Goal: Task Accomplishment & Management: Complete application form

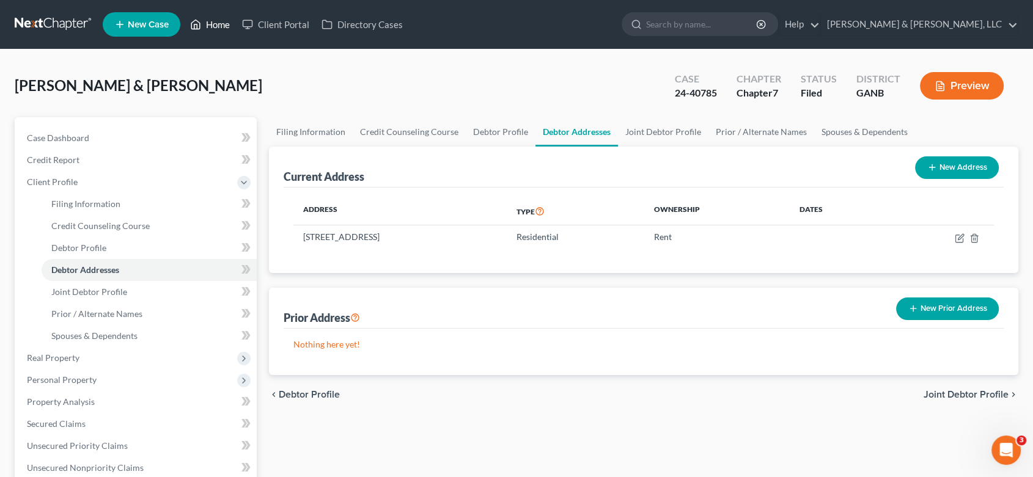
click at [219, 23] on link "Home" at bounding box center [210, 24] width 52 height 22
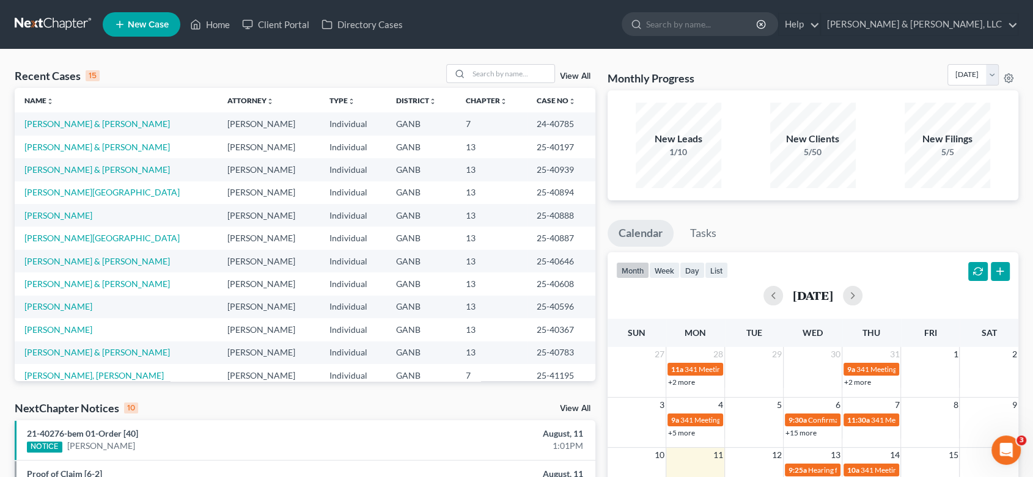
click at [141, 21] on span "New Case" at bounding box center [148, 24] width 41 height 9
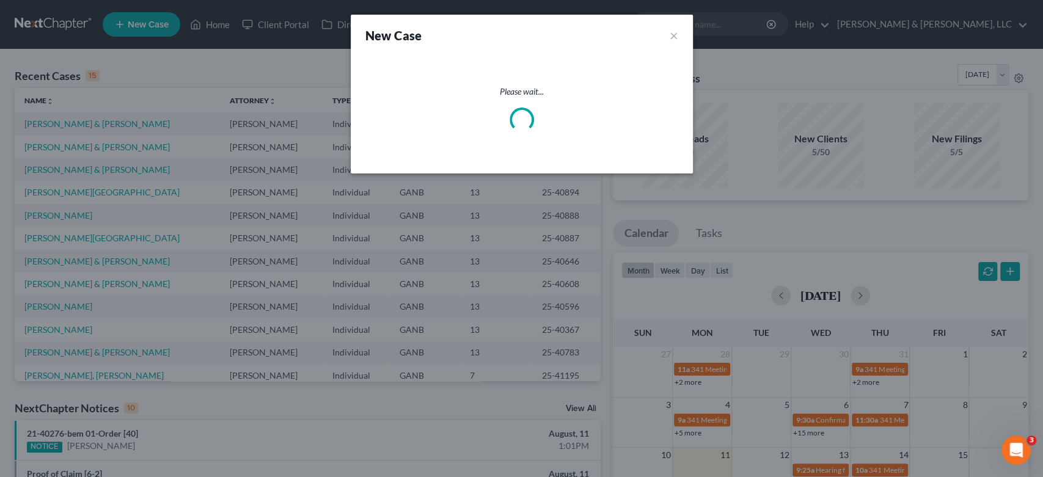
select select "19"
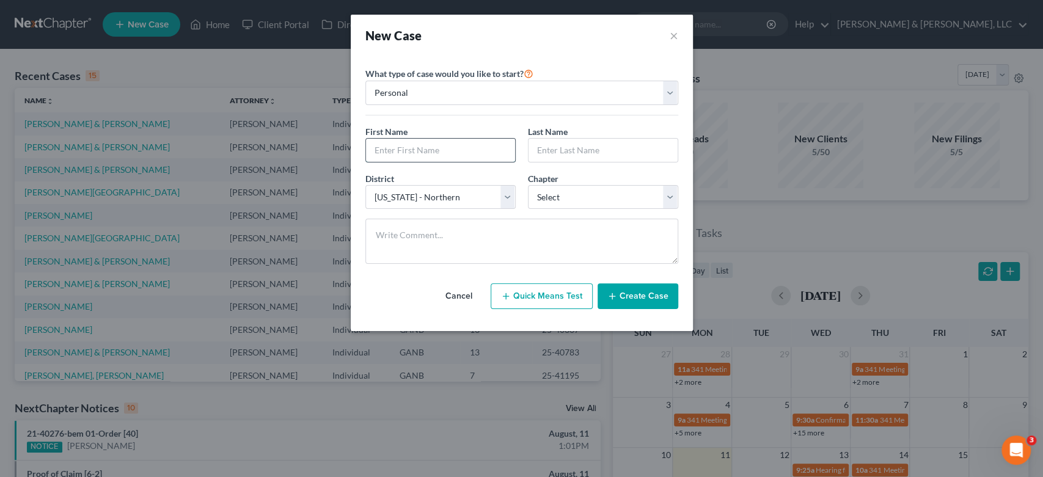
click at [419, 155] on input "text" at bounding box center [440, 150] width 149 height 23
type input "[PERSON_NAME]"
click at [675, 195] on select "Select 7 11 12 13" at bounding box center [603, 197] width 150 height 24
select select "3"
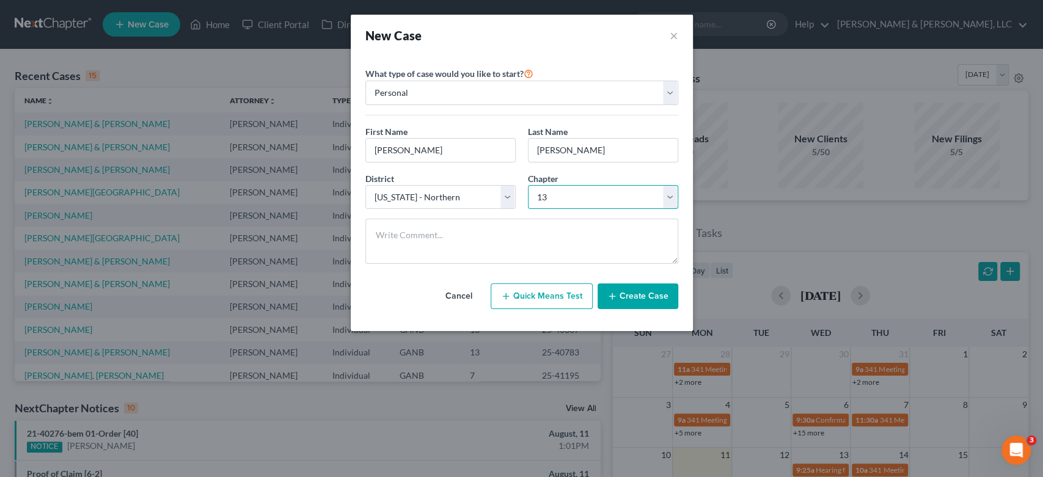
click at [528, 185] on select "Select 7 11 12 13" at bounding box center [603, 197] width 150 height 24
drag, startPoint x: 632, startPoint y: 300, endPoint x: 628, endPoint y: 294, distance: 7.1
click at [632, 299] on button "Create Case" at bounding box center [638, 296] width 81 height 26
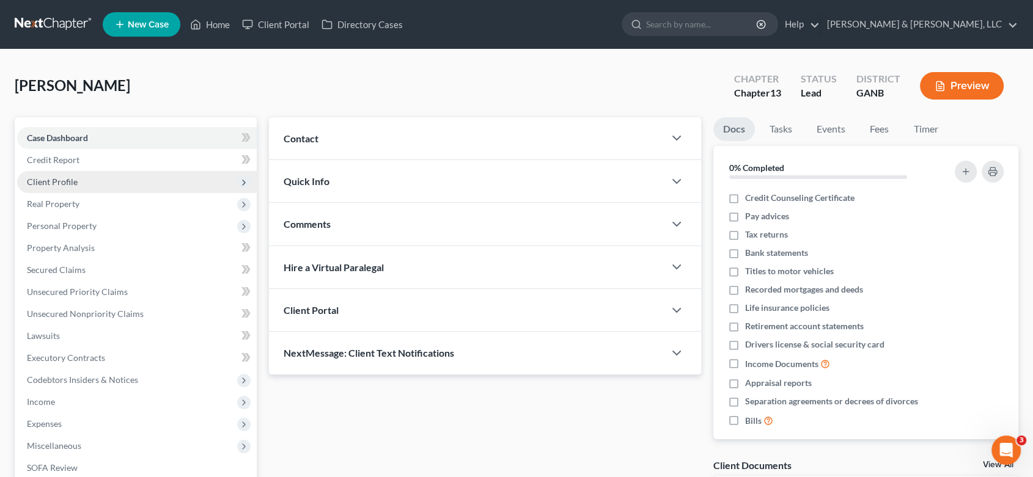
click at [70, 177] on span "Client Profile" at bounding box center [52, 182] width 51 height 10
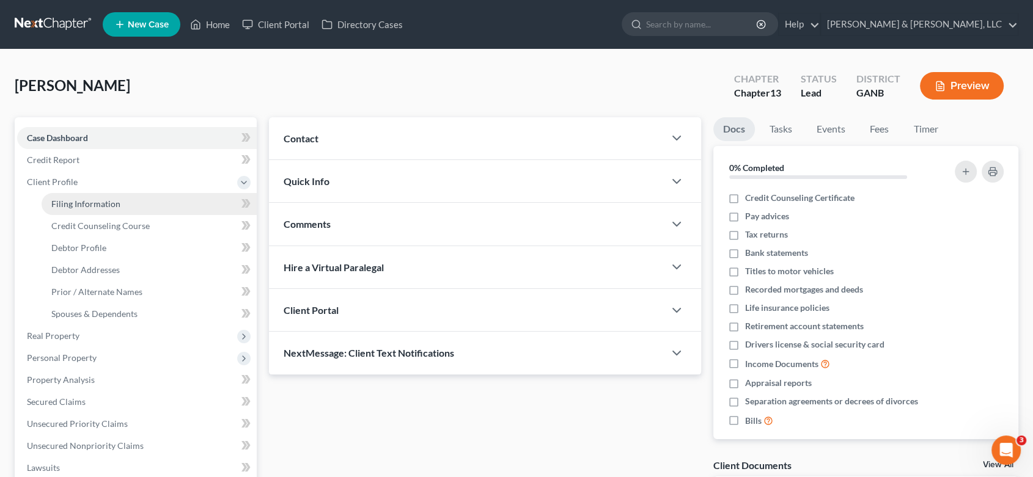
click at [103, 203] on span "Filing Information" at bounding box center [85, 204] width 69 height 10
select select "1"
select select "0"
select select "3"
select select "19"
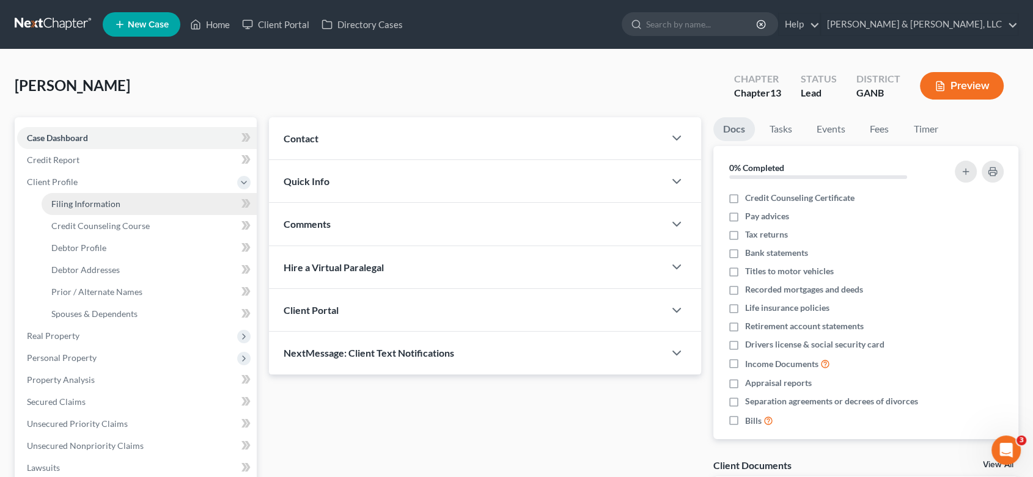
select select "10"
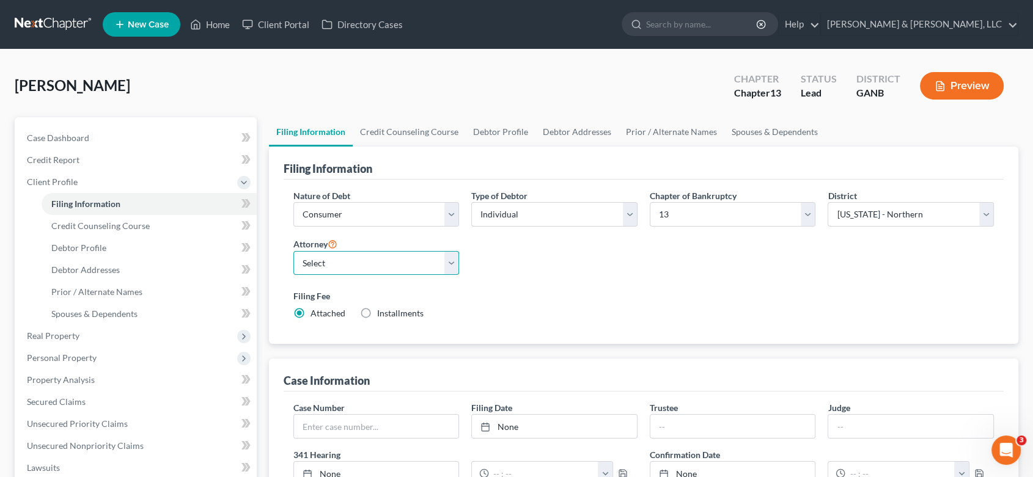
click at [450, 260] on select "Select [PERSON_NAME] - GANB [PERSON_NAME] - GANB" at bounding box center [376, 263] width 166 height 24
select select "0"
click at [293, 251] on select "Select [PERSON_NAME] - GANB [PERSON_NAME] - GANB" at bounding box center [376, 263] width 166 height 24
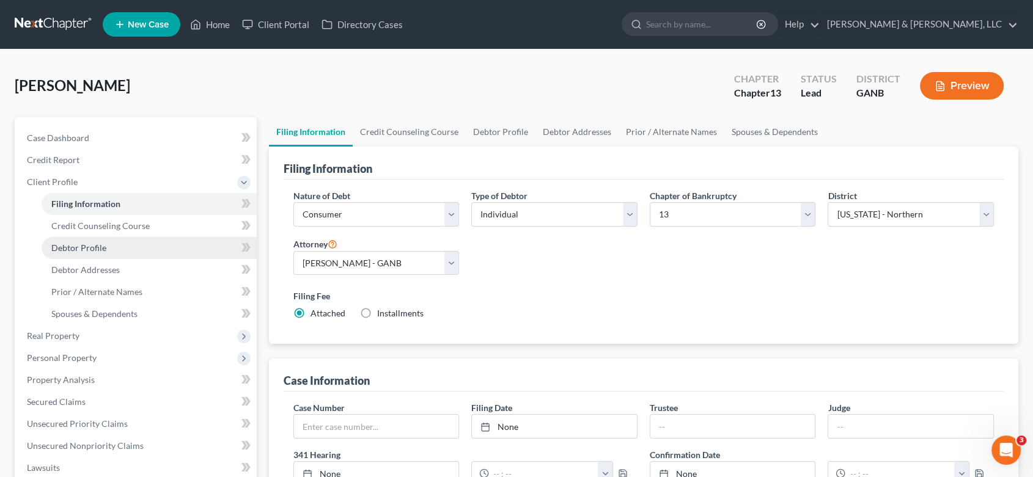
click at [82, 246] on span "Debtor Profile" at bounding box center [78, 248] width 55 height 10
select select "0"
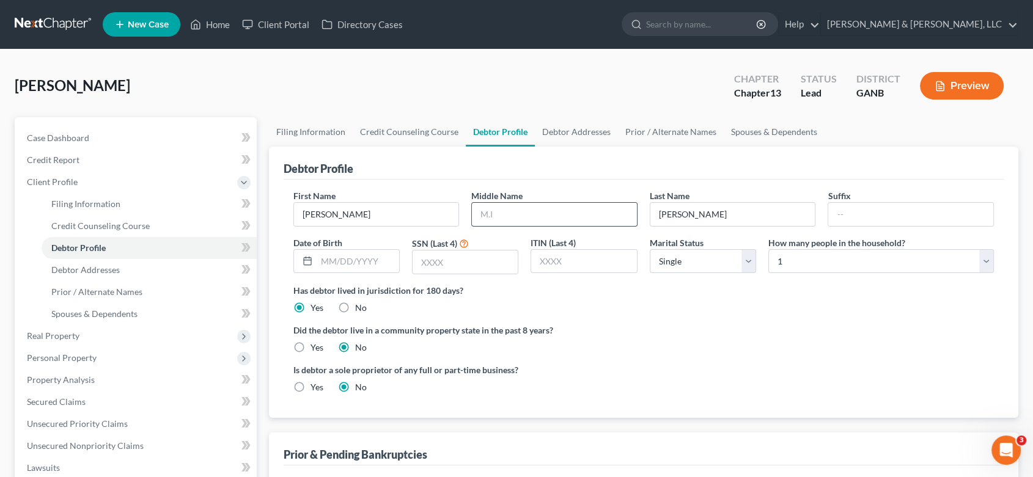
click at [503, 216] on input "text" at bounding box center [554, 214] width 165 height 23
type input "[PERSON_NAME]"
type input "[DATE]"
click at [458, 262] on input "text" at bounding box center [464, 262] width 105 height 23
type input "9564"
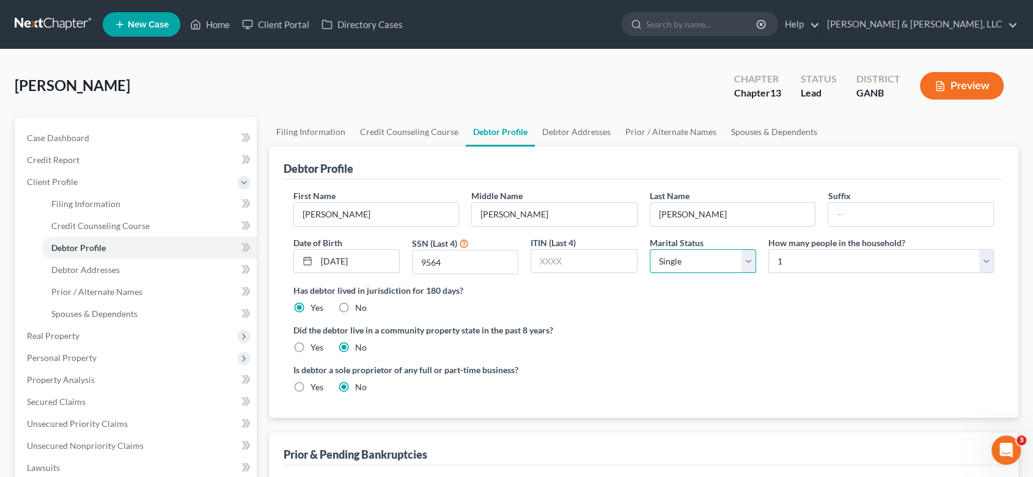
click at [702, 269] on select "Select Single Married Separated Divorced Widowed" at bounding box center [702, 261] width 106 height 24
click at [649, 249] on select "Select Single Married Separated Divorced Widowed" at bounding box center [702, 261] width 106 height 24
drag, startPoint x: 103, startPoint y: 268, endPoint x: 186, endPoint y: 241, distance: 87.3
click at [104, 267] on span "Debtor Addresses" at bounding box center [85, 270] width 68 height 10
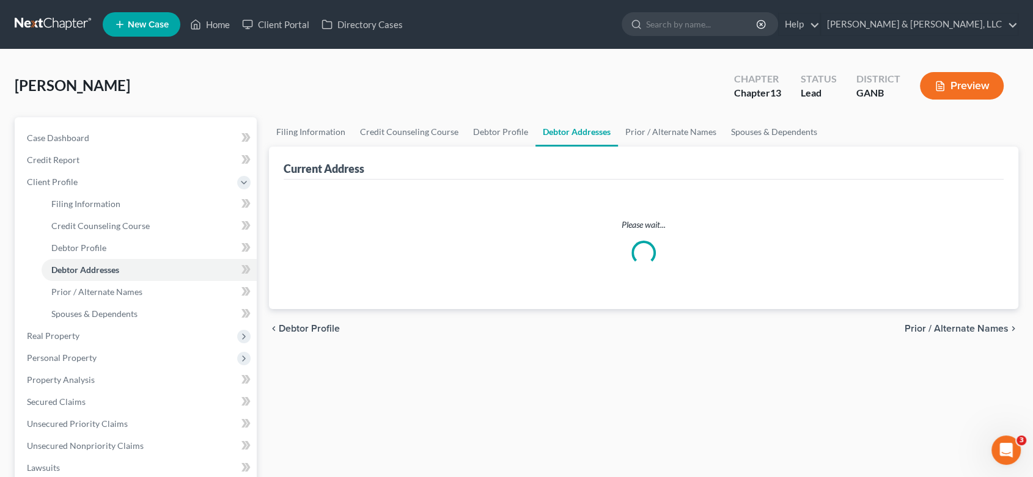
select select "0"
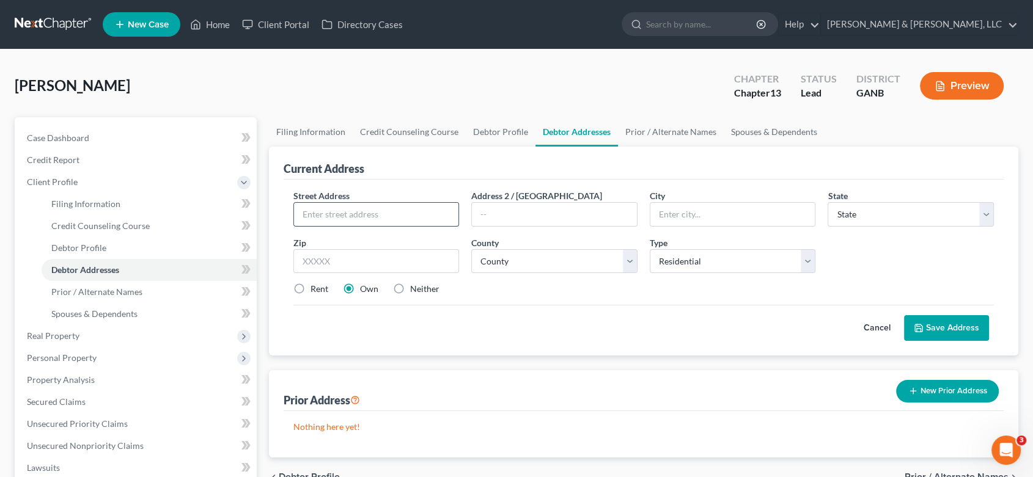
click at [321, 208] on input "text" at bounding box center [376, 214] width 165 height 23
type input "243 Dockwell"
type input "[GEOGRAPHIC_DATA]"
select select "10"
type input "30755"
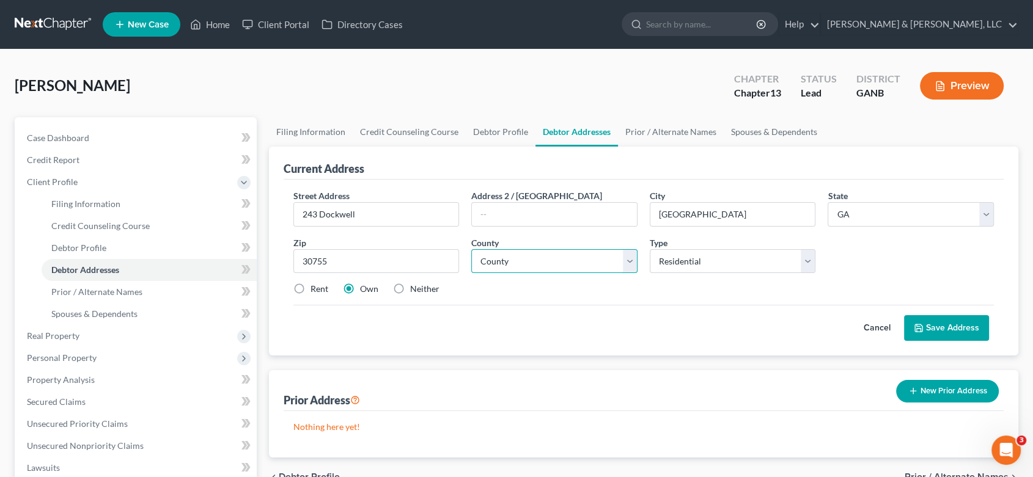
click at [518, 255] on select "County [GEOGRAPHIC_DATA] [GEOGRAPHIC_DATA] [GEOGRAPHIC_DATA] [GEOGRAPHIC_DATA] …" at bounding box center [554, 261] width 166 height 24
click at [523, 262] on select "County [GEOGRAPHIC_DATA] [GEOGRAPHIC_DATA] [GEOGRAPHIC_DATA] [GEOGRAPHIC_DATA] …" at bounding box center [554, 261] width 166 height 24
select select "154"
click at [310, 288] on label "Rent" at bounding box center [319, 289] width 18 height 12
click at [315, 288] on input "Rent" at bounding box center [319, 287] width 8 height 8
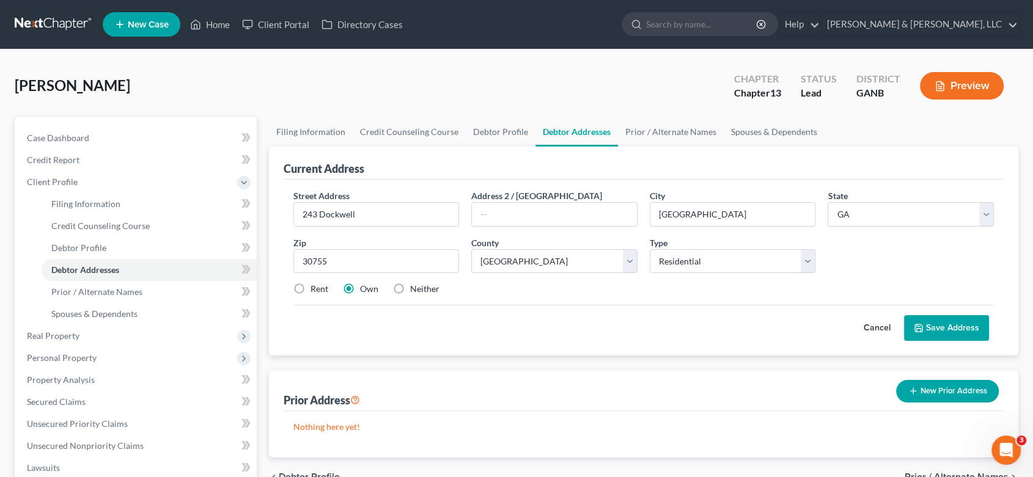
radio input "true"
click at [937, 328] on button "Save Address" at bounding box center [946, 328] width 85 height 26
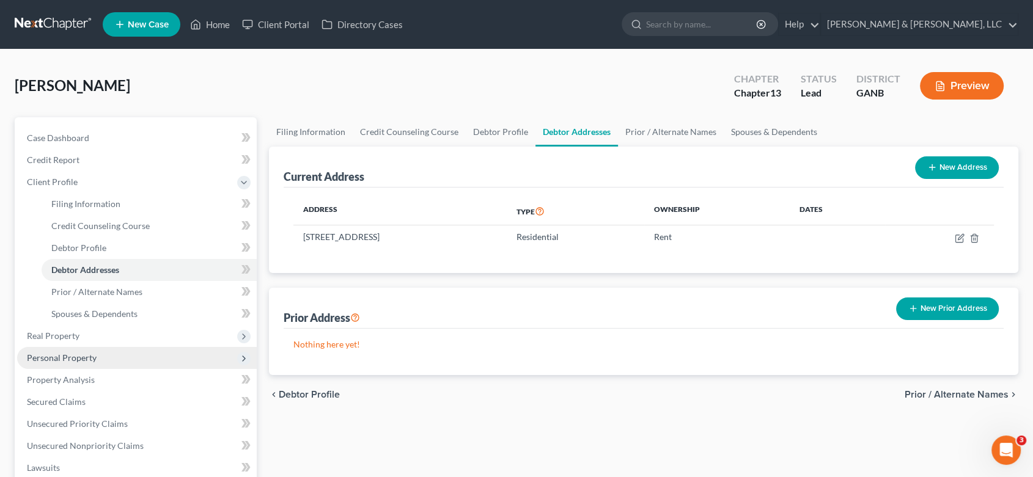
click at [64, 361] on span "Personal Property" at bounding box center [62, 358] width 70 height 10
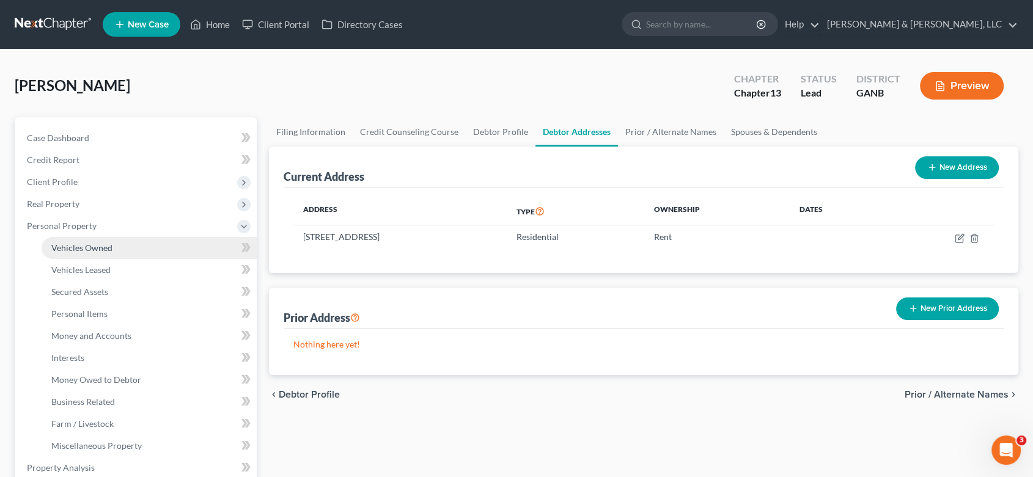
click at [108, 244] on span "Vehicles Owned" at bounding box center [81, 248] width 61 height 10
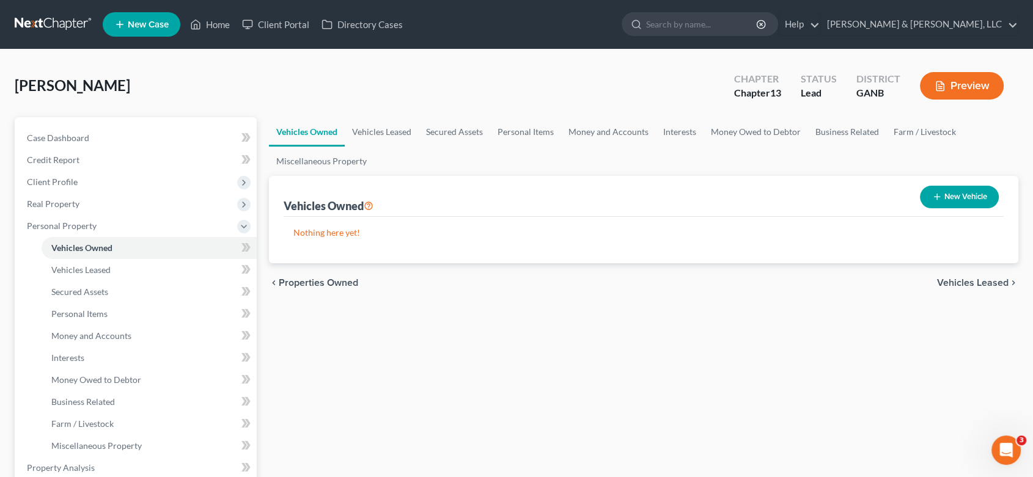
click at [946, 193] on button "New Vehicle" at bounding box center [959, 197] width 79 height 23
select select "0"
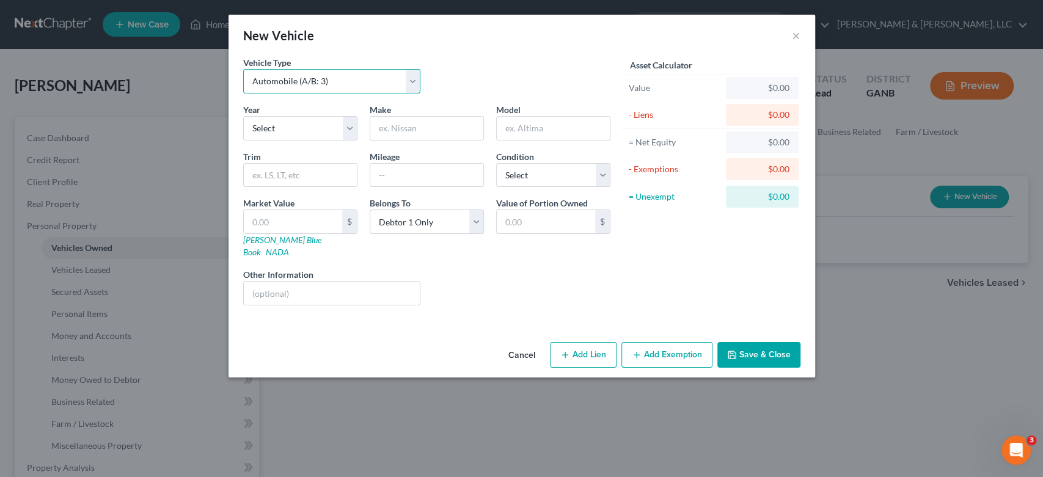
click at [409, 82] on select "Select Automobile (A/B: 3) Truck (A/B: 3) Trailer (A/B: 4) Watercraft (A/B: 4) …" at bounding box center [332, 81] width 178 height 24
click at [243, 69] on select "Select Automobile (A/B: 3) Truck (A/B: 3) Trailer (A/B: 4) Watercraft (A/B: 4) …" at bounding box center [332, 81] width 178 height 24
click at [282, 131] on select "Select 2026 2025 2024 2023 2022 2021 2020 2019 2018 2017 2016 2015 2014 2013 20…" at bounding box center [300, 128] width 114 height 24
select select "11"
click at [243, 116] on select "Select 2026 2025 2024 2023 2022 2021 2020 2019 2018 2017 2016 2015 2014 2013 20…" at bounding box center [300, 128] width 114 height 24
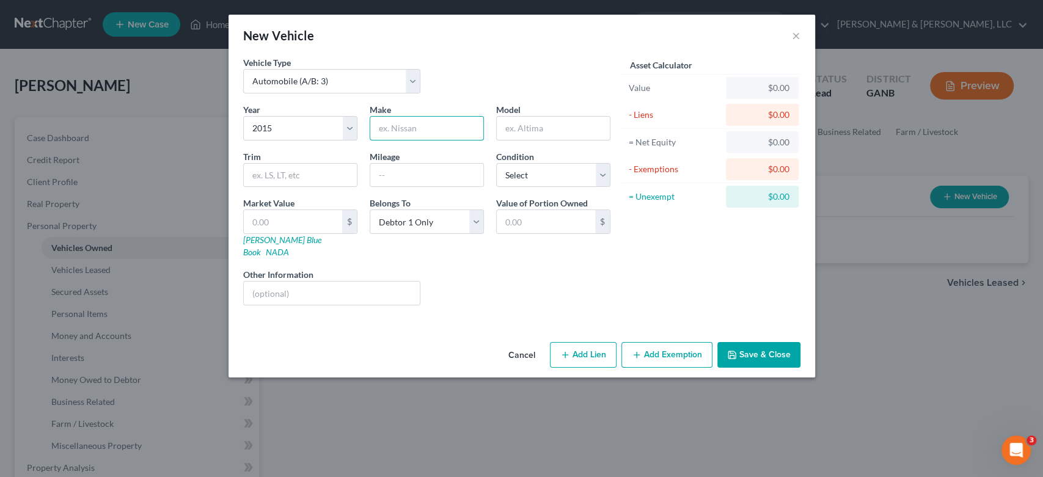
drag, startPoint x: 404, startPoint y: 122, endPoint x: 420, endPoint y: 97, distance: 30.0
click at [412, 111] on div "Make *" at bounding box center [427, 121] width 126 height 37
type input "Ford"
type input "Fusion"
click at [748, 342] on button "Save & Close" at bounding box center [758, 355] width 83 height 26
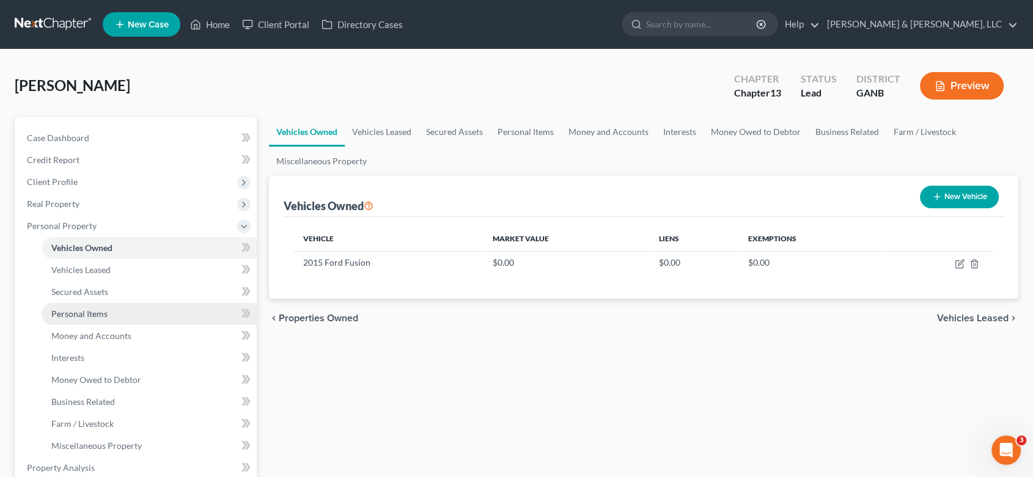
click at [87, 309] on span "Personal Items" at bounding box center [79, 314] width 56 height 10
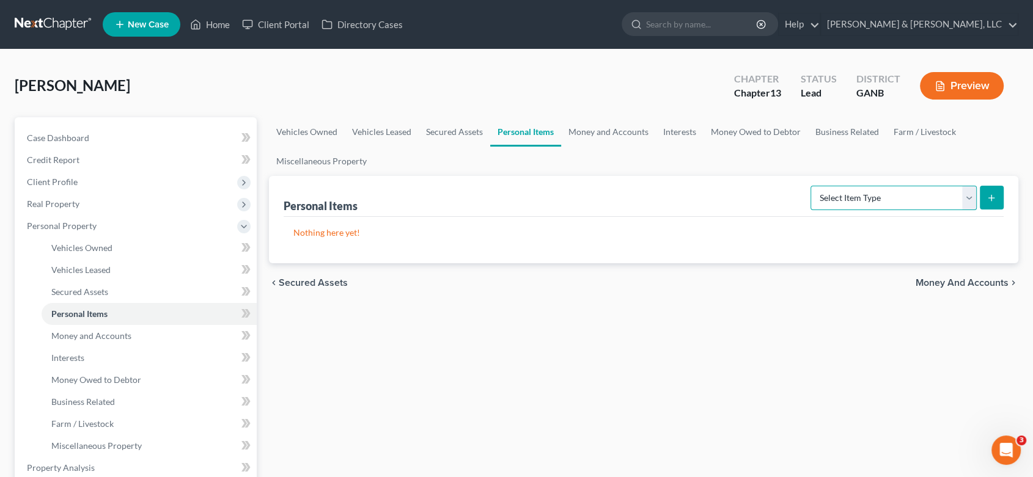
click at [967, 193] on select "Select Item Type Clothing (A/B: 11) Collectibles Of Value (A/B: 8) Electronics …" at bounding box center [893, 198] width 166 height 24
select select "clothing"
click at [812, 186] on select "Select Item Type Clothing (A/B: 11) Collectibles Of Value (A/B: 8) Electronics …" at bounding box center [893, 198] width 166 height 24
click at [989, 194] on button "submit" at bounding box center [991, 198] width 24 height 24
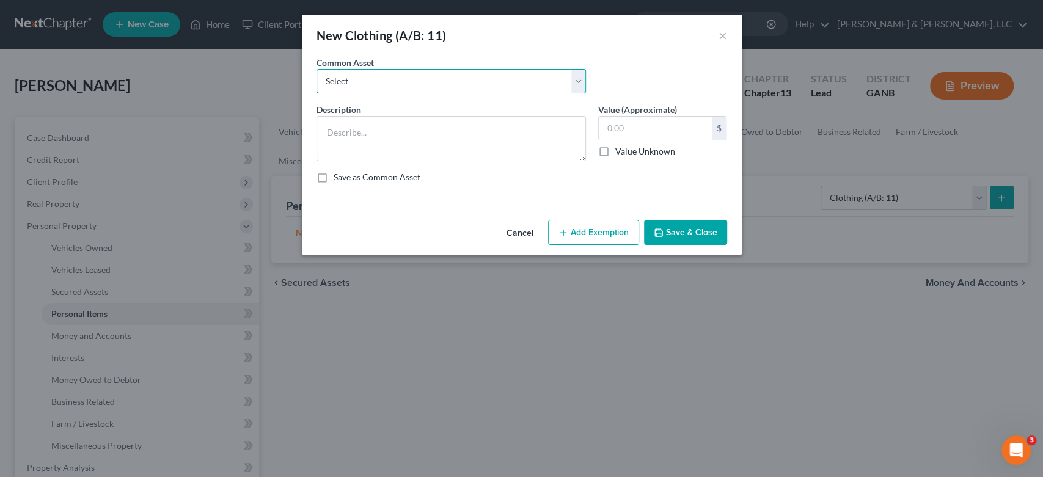
click at [578, 84] on select "Select Misc. Clothing & Apparel" at bounding box center [450, 81] width 269 height 24
select select "0"
click at [316, 69] on select "Select Misc. Clothing & Apparel" at bounding box center [450, 81] width 269 height 24
type textarea "Misc. Clothing & Apparel"
type input "100.00"
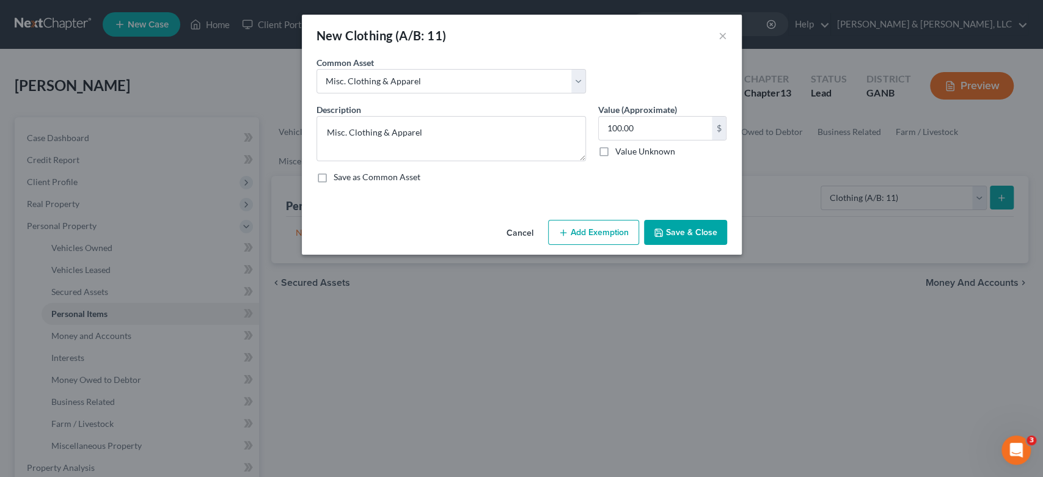
click at [680, 234] on button "Save & Close" at bounding box center [685, 233] width 83 height 26
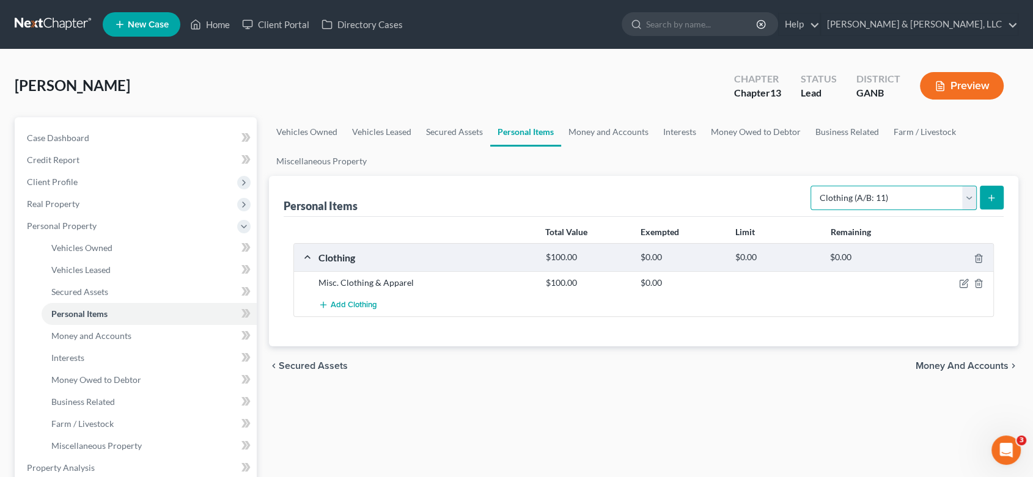
click at [964, 202] on select "Select Item Type Clothing (A/B: 11) Collectibles Of Value (A/B: 8) Electronics …" at bounding box center [893, 198] width 166 height 24
select select "electronics"
click at [812, 186] on select "Select Item Type Clothing (A/B: 11) Collectibles Of Value (A/B: 8) Electronics …" at bounding box center [893, 198] width 166 height 24
click at [980, 192] on button "submit" at bounding box center [991, 198] width 24 height 24
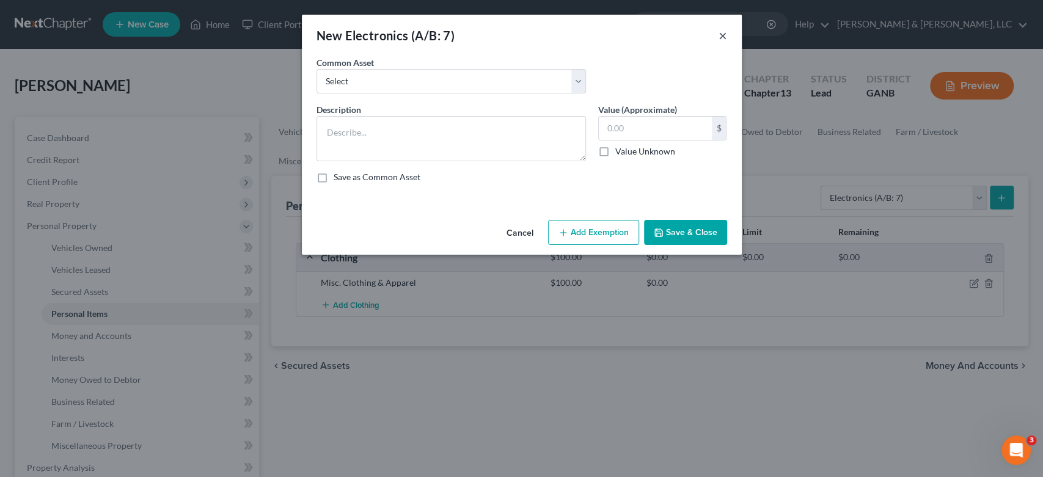
click at [721, 29] on button "×" at bounding box center [723, 35] width 9 height 15
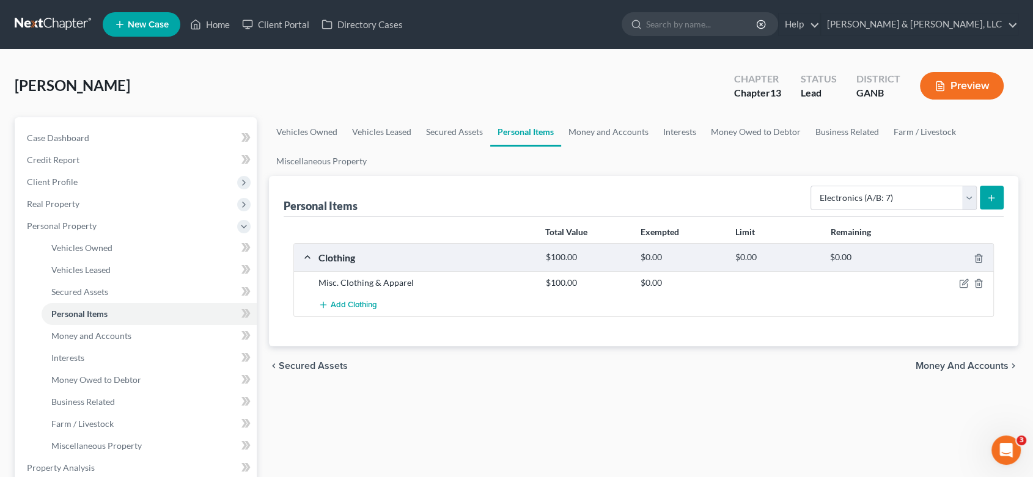
click at [990, 194] on icon "submit" at bounding box center [991, 198] width 10 height 10
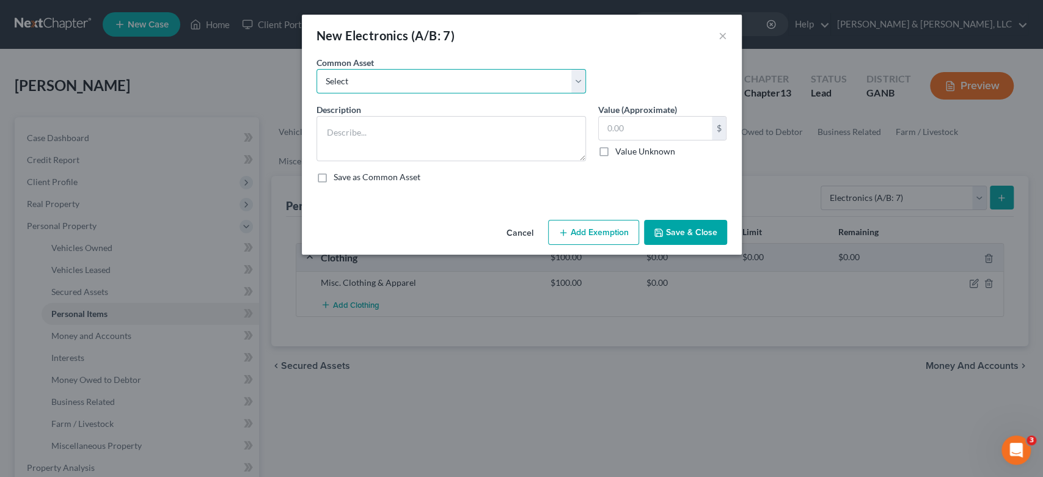
click at [580, 78] on select "Select Misc. Electronics" at bounding box center [450, 81] width 269 height 24
select select "0"
click at [316, 69] on select "Select Misc. Electronics" at bounding box center [450, 81] width 269 height 24
type textarea "Misc. Electronics"
type input "500.00"
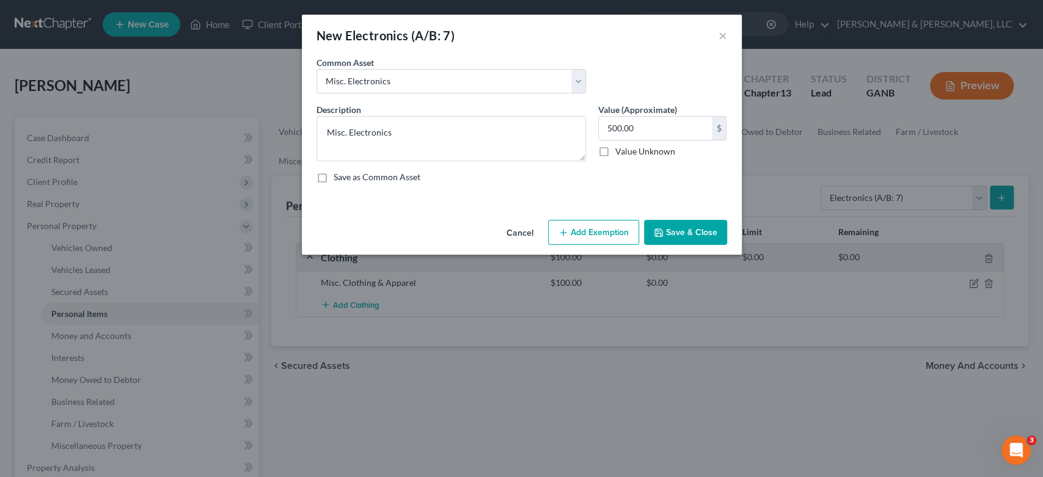
click at [687, 232] on button "Save & Close" at bounding box center [685, 233] width 83 height 26
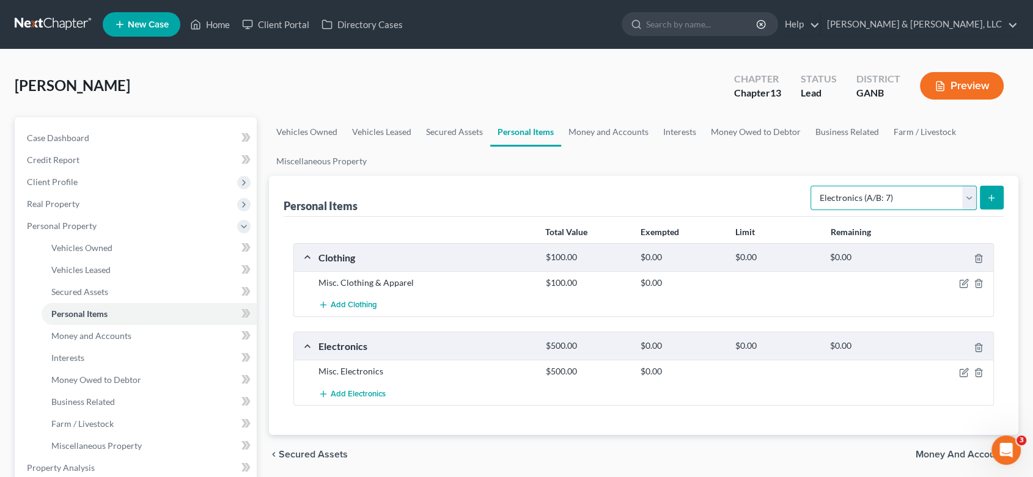
click at [971, 197] on select "Select Item Type Clothing (A/B: 11) Collectibles Of Value (A/B: 8) Electronics …" at bounding box center [893, 198] width 166 height 24
select select "household_goods"
click at [812, 186] on select "Select Item Type Clothing (A/B: 11) Collectibles Of Value (A/B: 8) Electronics …" at bounding box center [893, 198] width 166 height 24
click at [992, 189] on button "submit" at bounding box center [991, 198] width 24 height 24
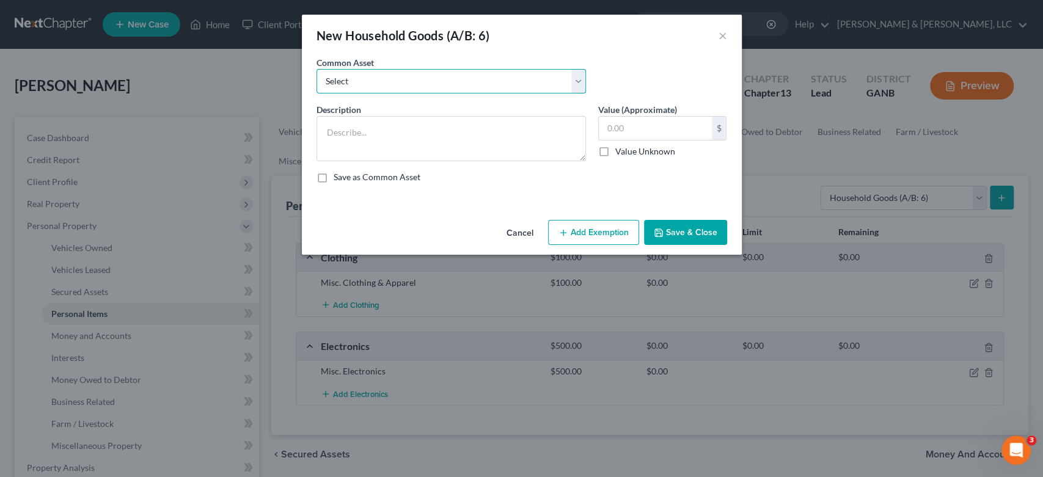
click at [577, 76] on select "Select Misc. Household Goods and Furniture" at bounding box center [450, 81] width 269 height 24
select select "0"
click at [316, 69] on select "Select Misc. Household Goods and Furniture" at bounding box center [450, 81] width 269 height 24
type textarea "Misc. Household Goods and Furniture"
type input "2,500.00"
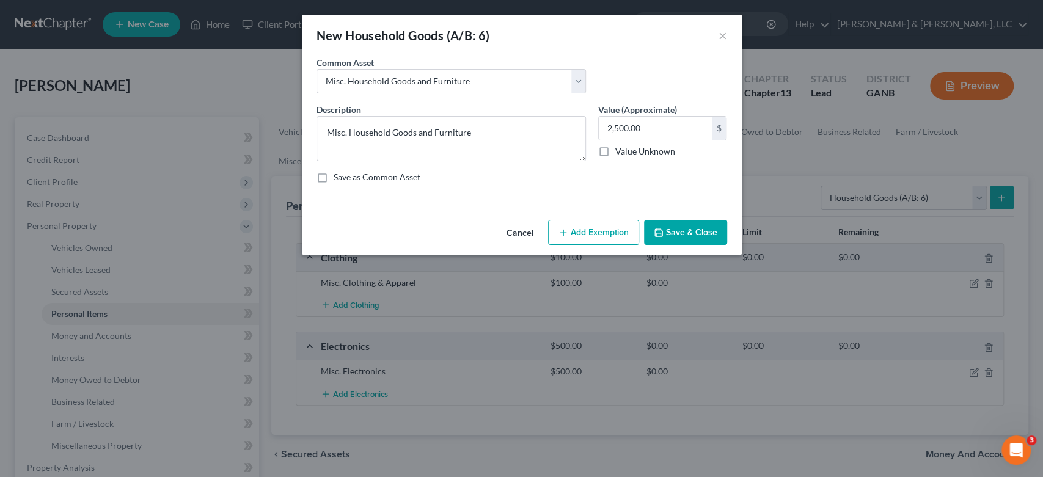
click at [678, 233] on button "Save & Close" at bounding box center [685, 233] width 83 height 26
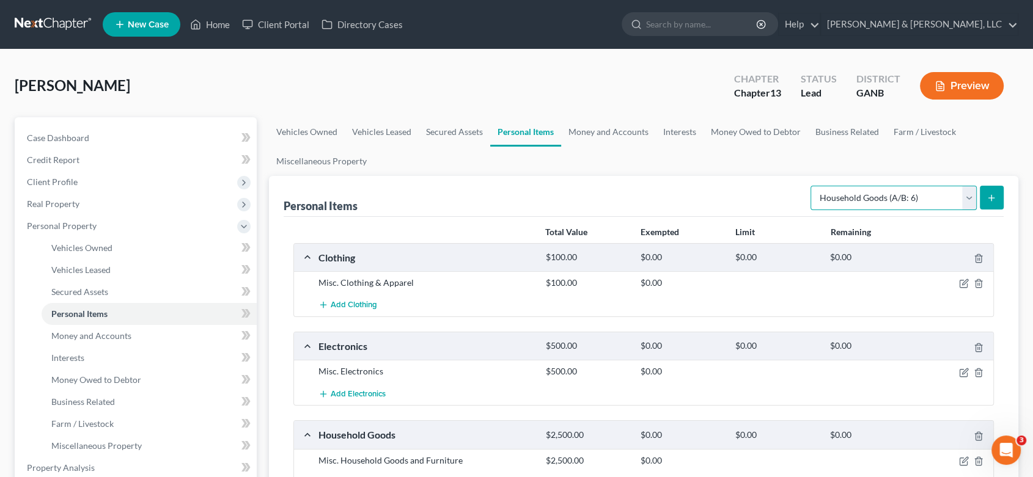
click at [964, 194] on select "Select Item Type Clothing (A/B: 11) Collectibles Of Value (A/B: 8) Electronics …" at bounding box center [893, 198] width 166 height 24
select select "jewelry"
click at [812, 186] on select "Select Item Type Clothing (A/B: 11) Collectibles Of Value (A/B: 8) Electronics …" at bounding box center [893, 198] width 166 height 24
click at [995, 194] on icon "submit" at bounding box center [991, 198] width 10 height 10
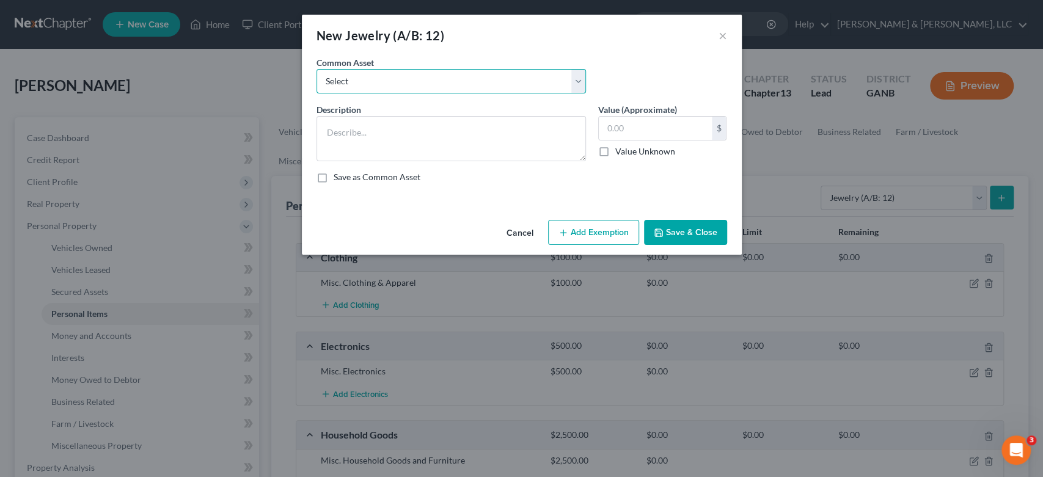
click at [572, 80] on select "Select Misc Jewelry" at bounding box center [450, 81] width 269 height 24
select select "0"
click at [316, 69] on select "Select Misc Jewelry" at bounding box center [450, 81] width 269 height 24
type textarea "Misc Jewelry"
type input "500.00"
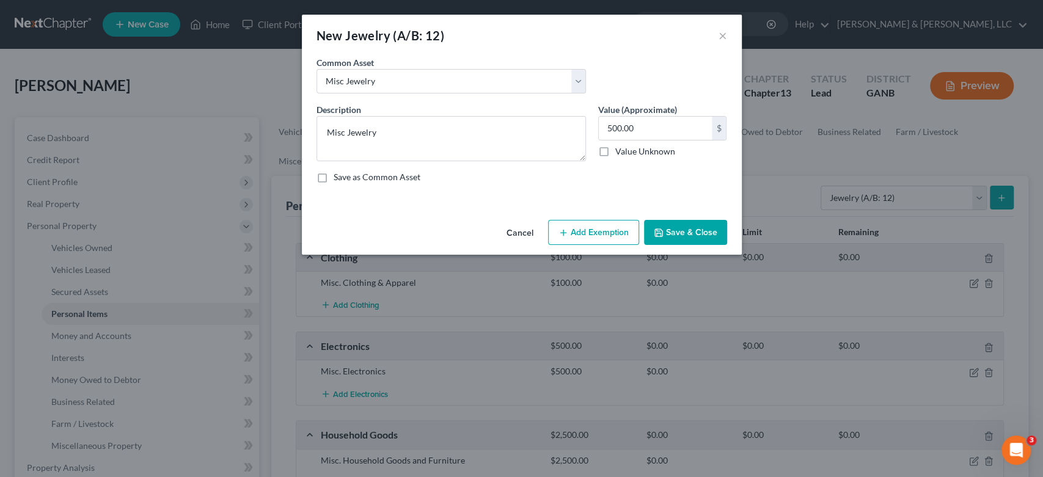
click at [678, 229] on button "Save & Close" at bounding box center [685, 233] width 83 height 26
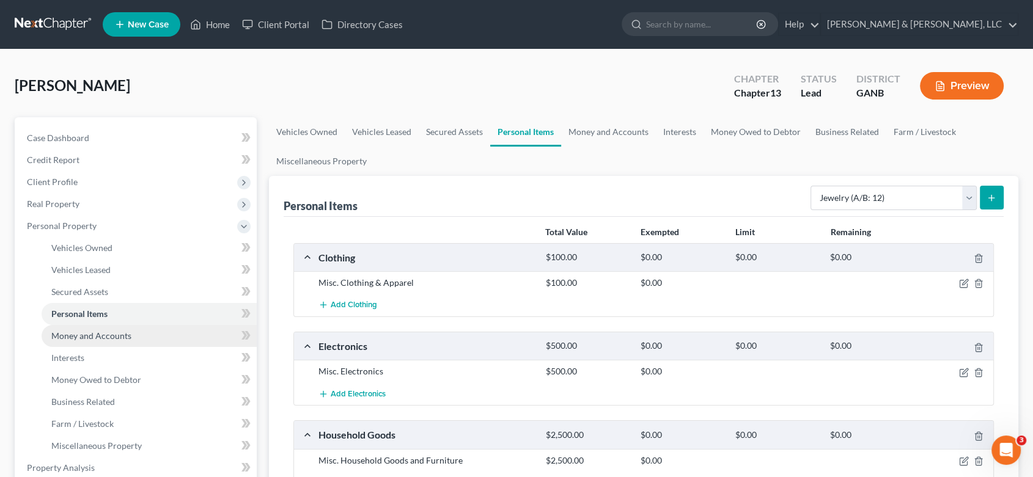
click at [117, 333] on span "Money and Accounts" at bounding box center [91, 336] width 80 height 10
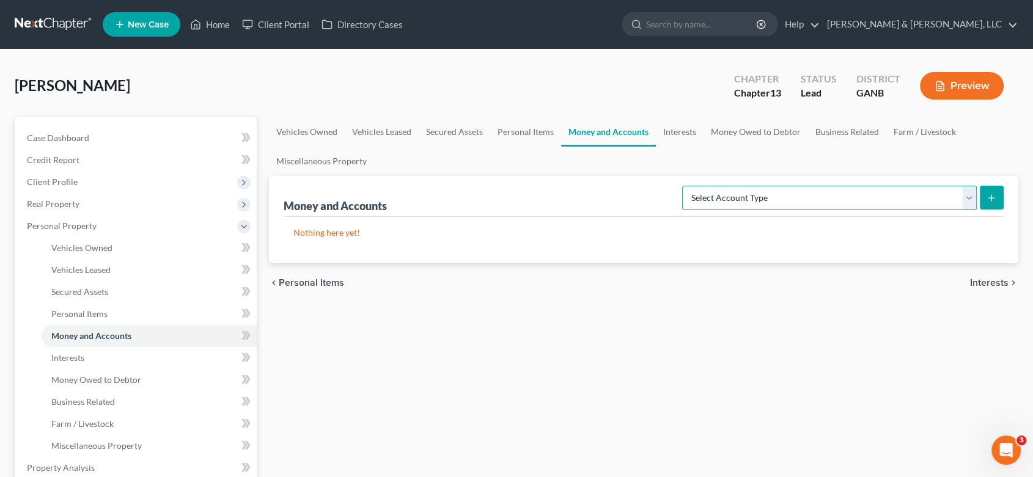
click at [967, 198] on select "Select Account Type Brokerage (A/B: 18, SOFA: 20) Cash on Hand (A/B: 16) Certif…" at bounding box center [829, 198] width 294 height 24
select select "checking"
click at [685, 186] on select "Select Account Type Brokerage (A/B: 18, SOFA: 20) Cash on Hand (A/B: 16) Certif…" at bounding box center [829, 198] width 294 height 24
click at [995, 197] on icon "submit" at bounding box center [991, 198] width 10 height 10
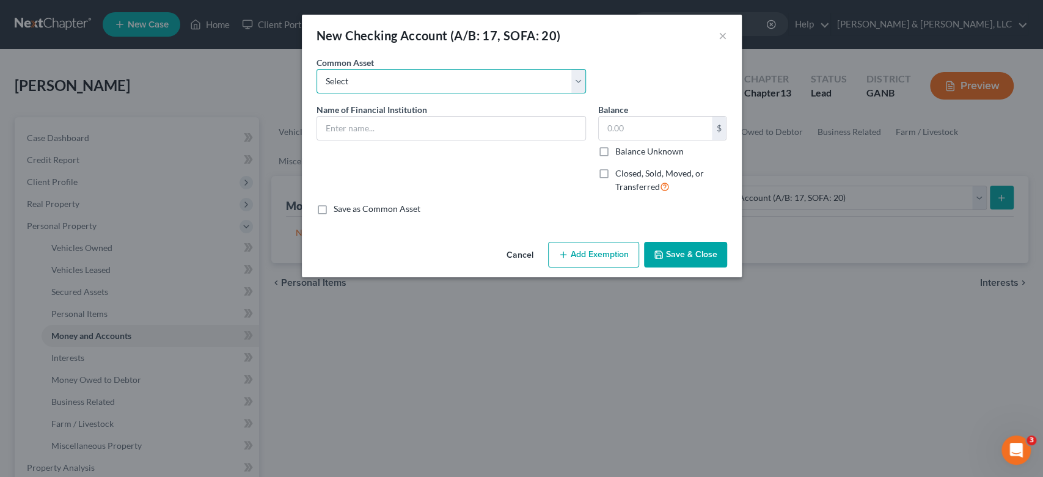
drag, startPoint x: 576, startPoint y: 82, endPoint x: 568, endPoint y: 82, distance: 8.6
click at [574, 82] on select "Select Bank Account Regions Bank Bank of America Checking Account" at bounding box center [450, 81] width 269 height 24
select select "3"
click at [316, 69] on select "Select Bank Account Regions Bank Bank of America Checking Account" at bounding box center [450, 81] width 269 height 24
type input "Checking Account"
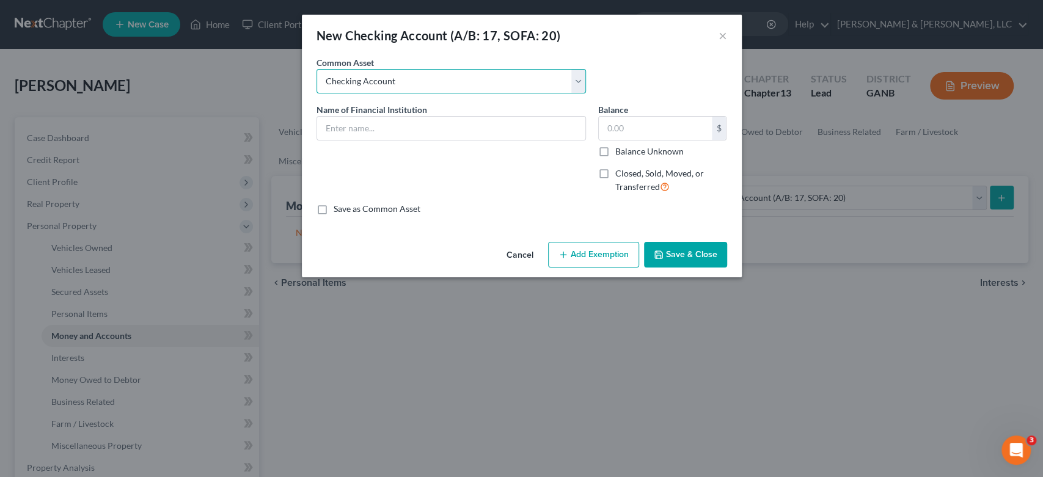
type input "200.00"
click at [442, 132] on input "Checking Account" at bounding box center [451, 128] width 268 height 23
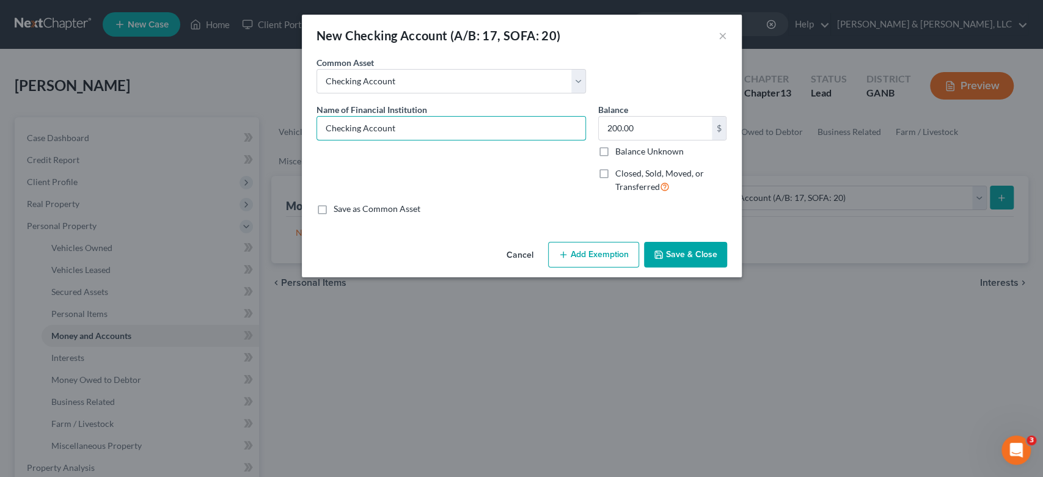
drag, startPoint x: 463, startPoint y: 131, endPoint x: 197, endPoint y: 130, distance: 265.8
click at [197, 129] on div "New Checking Account (A/B: 17, SOFA: 20) × An exemption set must first be selec…" at bounding box center [521, 238] width 1043 height 477
click at [345, 131] on input "text" at bounding box center [451, 128] width 268 height 23
type input "Truist"
click at [671, 251] on button "Save & Close" at bounding box center [685, 255] width 83 height 26
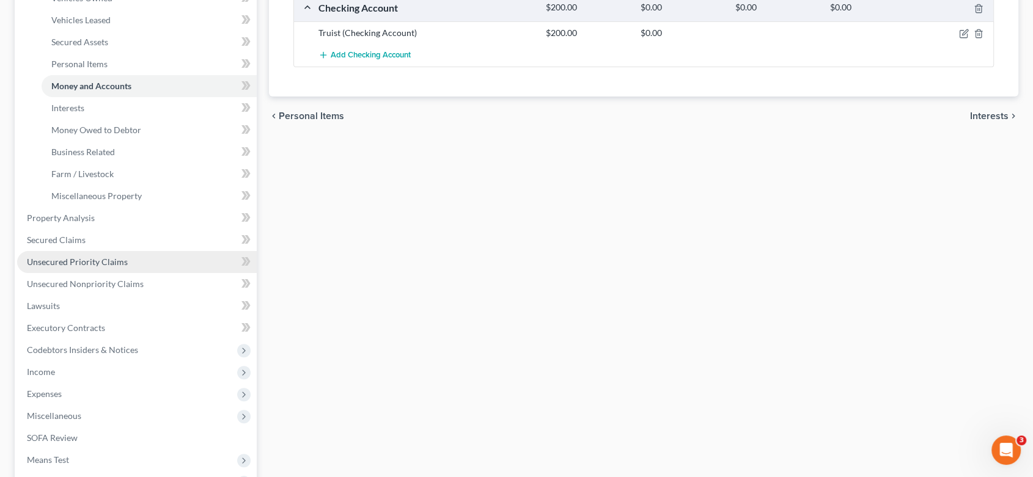
scroll to position [271, 0]
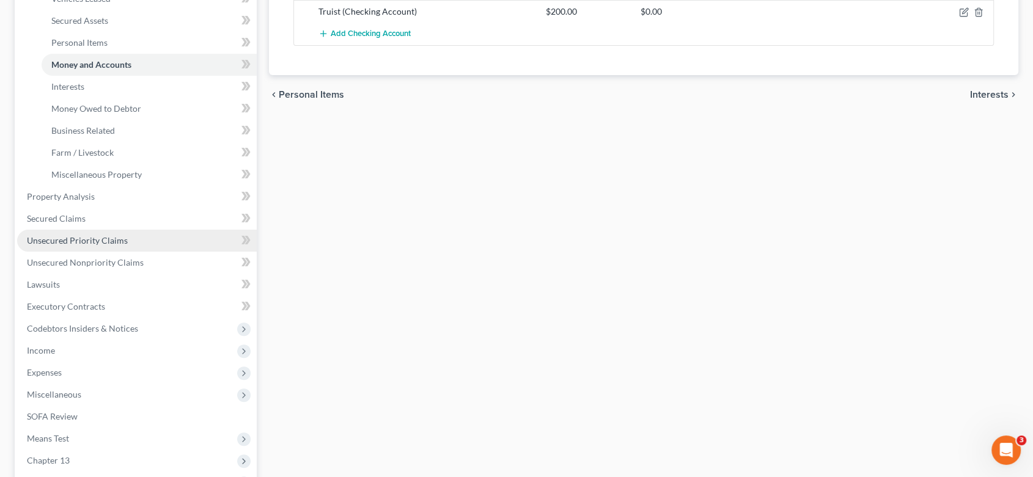
click at [110, 235] on span "Unsecured Priority Claims" at bounding box center [77, 240] width 101 height 10
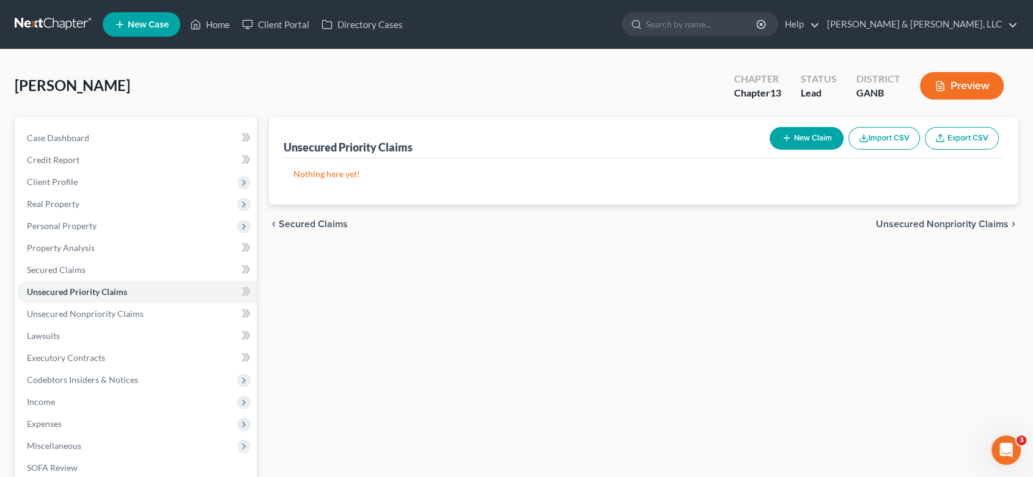
click at [813, 131] on button "New Claim" at bounding box center [806, 138] width 74 height 23
select select "0"
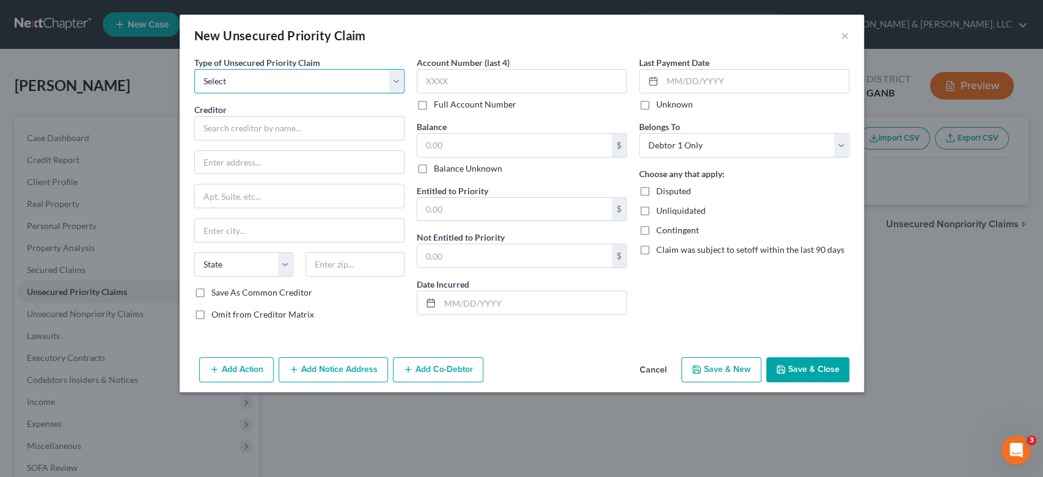
click at [394, 81] on select "Select Taxes & Other Government Units Domestic Support Obligations Extensions o…" at bounding box center [299, 81] width 210 height 24
select select "0"
click at [194, 69] on select "Select Taxes & Other Government Units Domestic Support Obligations Extensions o…" at bounding box center [299, 81] width 210 height 24
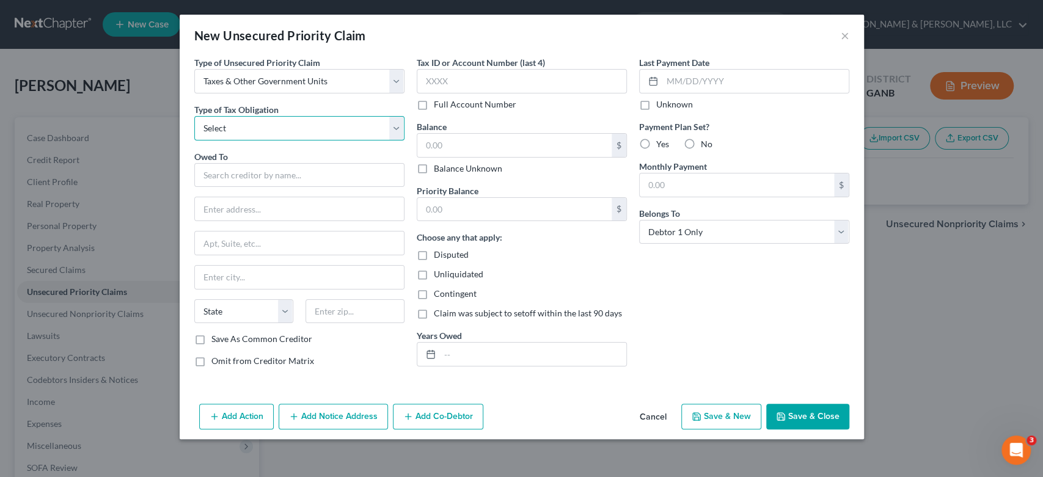
click at [397, 127] on select "Select Federal City State Franchise Tax Board Other" at bounding box center [299, 128] width 210 height 24
select select "0"
click at [194, 116] on select "Select Federal City State Franchise Tax Board Other" at bounding box center [299, 128] width 210 height 24
click at [241, 176] on input "text" at bounding box center [299, 175] width 210 height 24
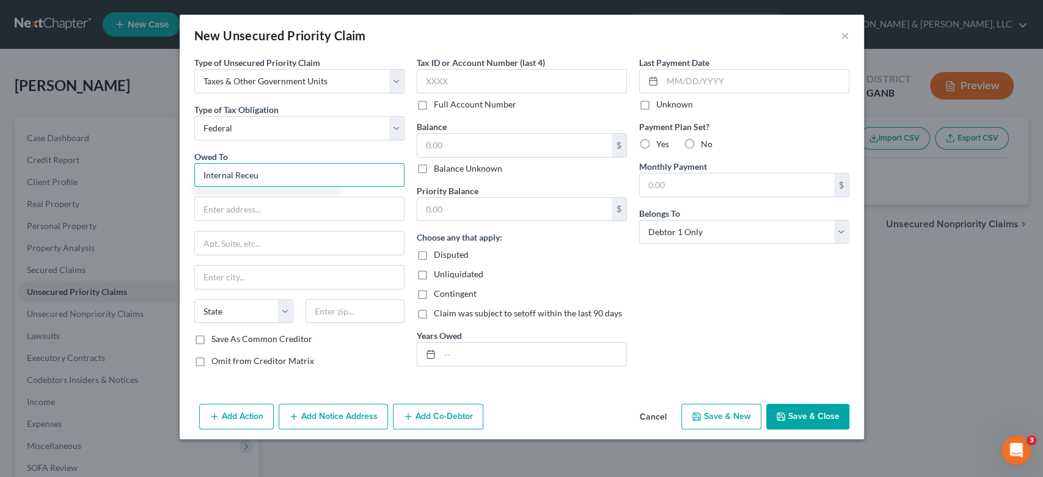
click at [280, 167] on input "Internal Receu" at bounding box center [299, 175] width 210 height 24
click at [282, 199] on div "Internal Revenue Service" at bounding box center [267, 196] width 127 height 12
type input "Internal Revenue Service"
type input "PO Box 7346"
type input "[GEOGRAPHIC_DATA]"
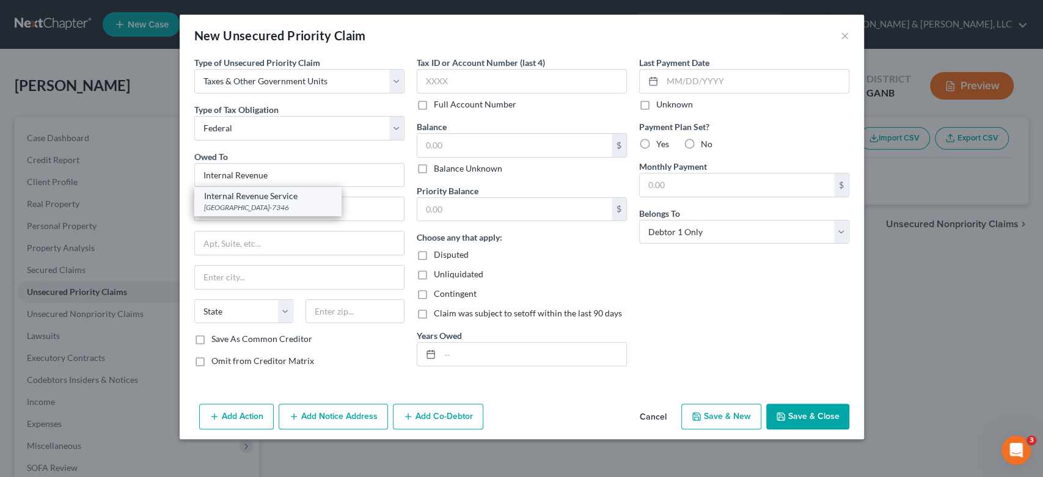
select select "39"
type input "19101-7346"
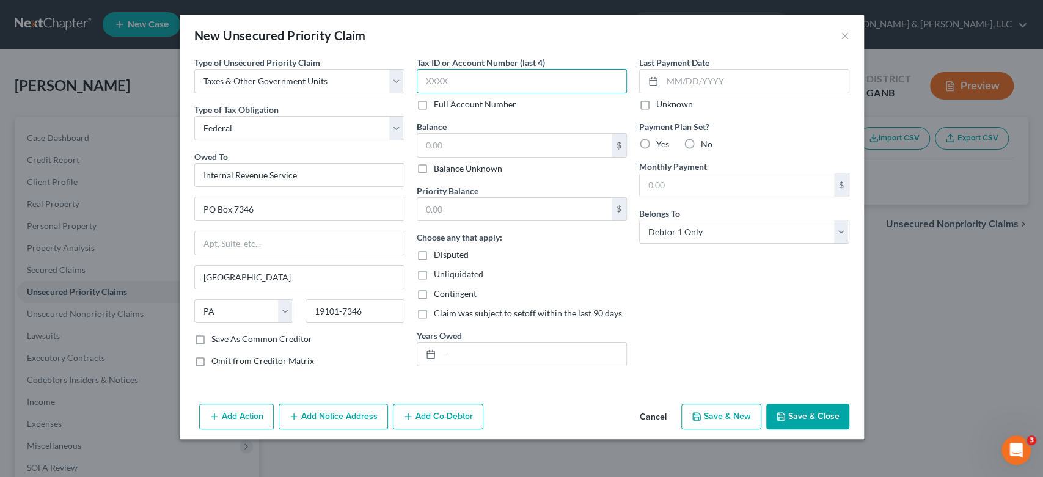
drag, startPoint x: 466, startPoint y: 84, endPoint x: 469, endPoint y: 78, distance: 7.7
click at [467, 81] on input "text" at bounding box center [522, 81] width 210 height 24
type input "2721"
click at [464, 151] on input "text" at bounding box center [514, 145] width 194 height 23
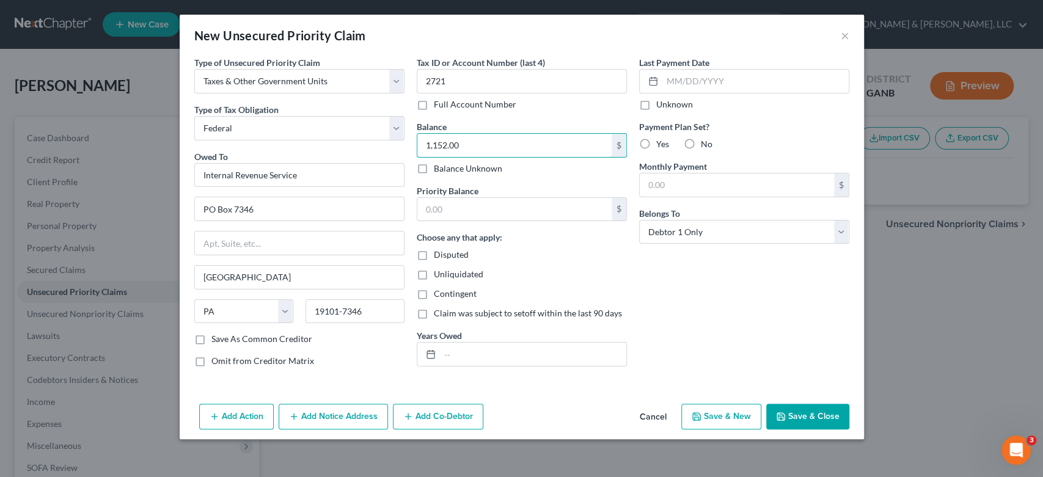
type input "1,152.00"
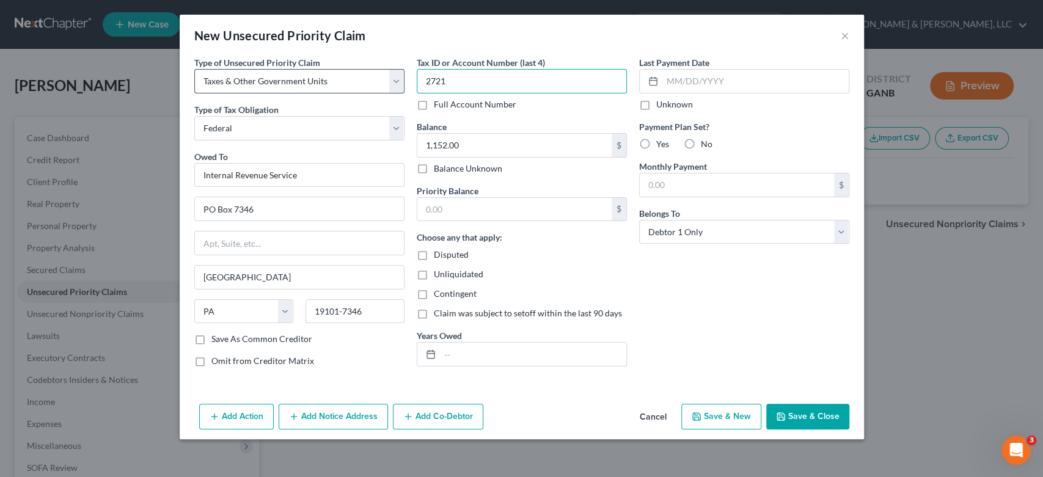
drag, startPoint x: 464, startPoint y: 84, endPoint x: 362, endPoint y: 73, distance: 103.3
click at [360, 73] on div "Type of Unsecured Priority Claim * Select Taxes & Other Government Units Domest…" at bounding box center [521, 216] width 667 height 321
click at [749, 408] on button "Save & New" at bounding box center [721, 417] width 80 height 26
select select "0"
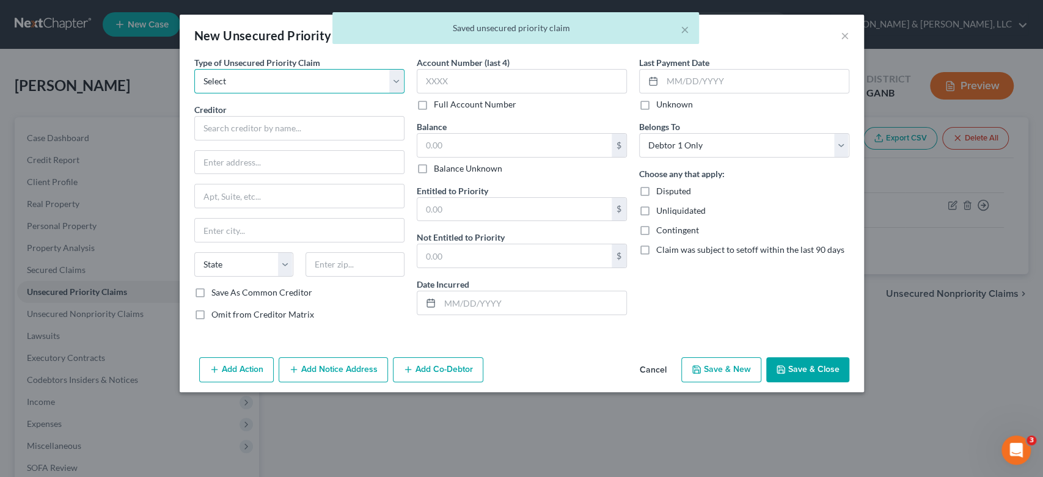
click at [396, 72] on select "Select Taxes & Other Government Units Domestic Support Obligations Extensions o…" at bounding box center [299, 81] width 210 height 24
click at [194, 69] on select "Select Taxes & Other Government Units Domestic Support Obligations Extensions o…" at bounding box center [299, 81] width 210 height 24
drag, startPoint x: 392, startPoint y: 79, endPoint x: 386, endPoint y: 84, distance: 7.0
click at [392, 79] on select "Select Taxes & Other Government Units Domestic Support Obligations Extensions o…" at bounding box center [299, 81] width 210 height 24
select select "0"
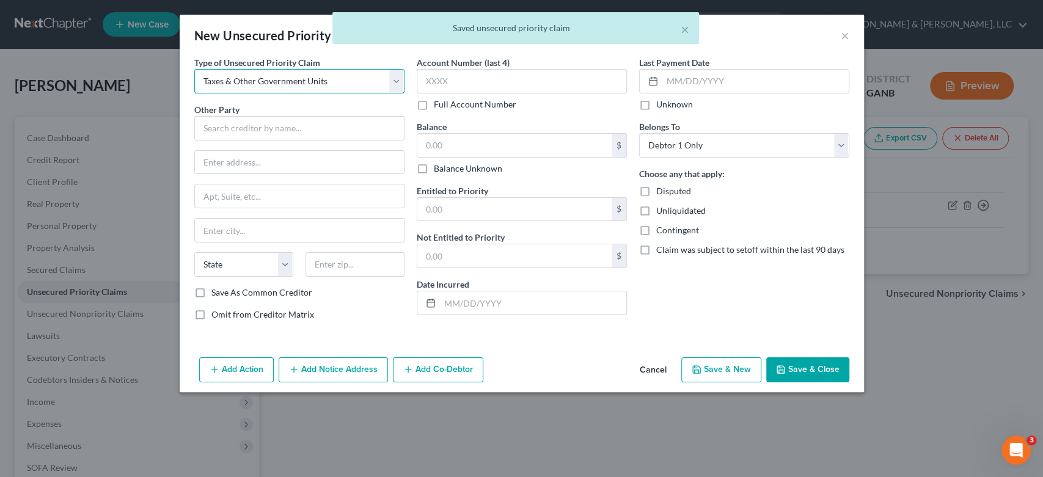
click at [194, 69] on select "Select Taxes & Other Government Units Domestic Support Obligations Extensions o…" at bounding box center [299, 81] width 210 height 24
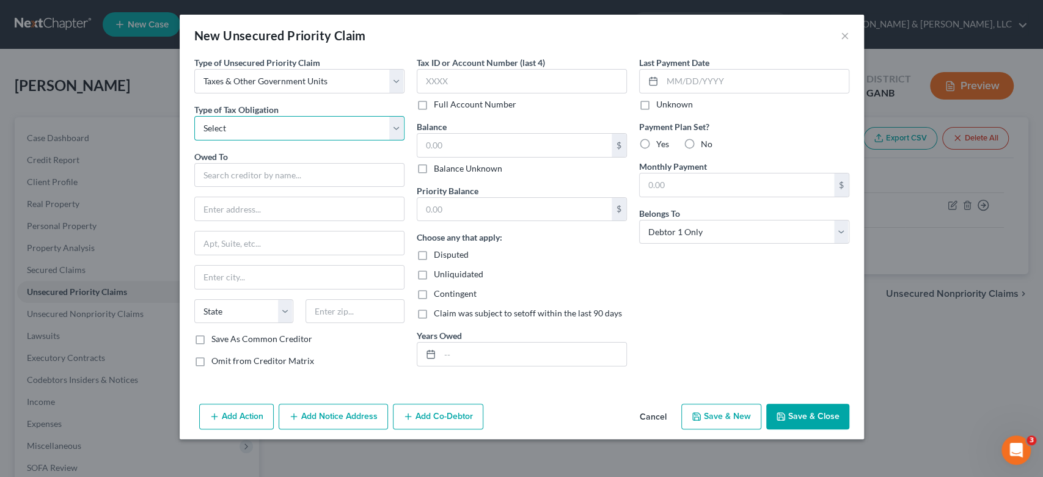
drag, startPoint x: 274, startPoint y: 129, endPoint x: 285, endPoint y: 129, distance: 11.0
click at [277, 129] on select "Select Federal City State Franchise Tax Board Other" at bounding box center [299, 128] width 210 height 24
select select "2"
click at [194, 116] on select "Select Federal City State Franchise Tax Board Other" at bounding box center [299, 128] width 210 height 24
click at [221, 172] on input "text" at bounding box center [299, 175] width 210 height 24
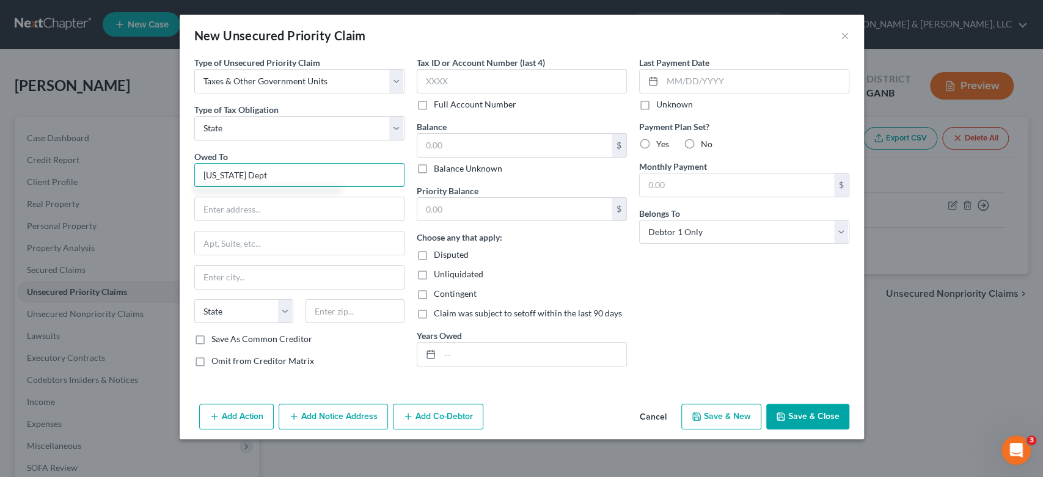
click at [269, 176] on input "[US_STATE] Dept" at bounding box center [299, 175] width 210 height 24
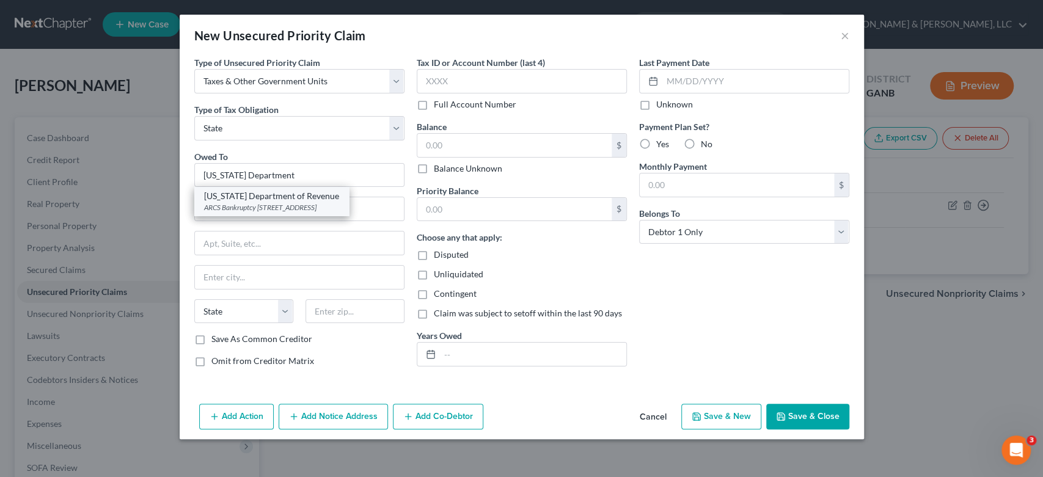
click at [307, 207] on div "ARCS Bankruptcy [STREET_ADDRESS]" at bounding box center [271, 207] width 135 height 10
type input "[US_STATE] Department of Revenue"
type input "ARCS Bankruptcy"
type input "[STREET_ADDRESS]"
type input "[GEOGRAPHIC_DATA]"
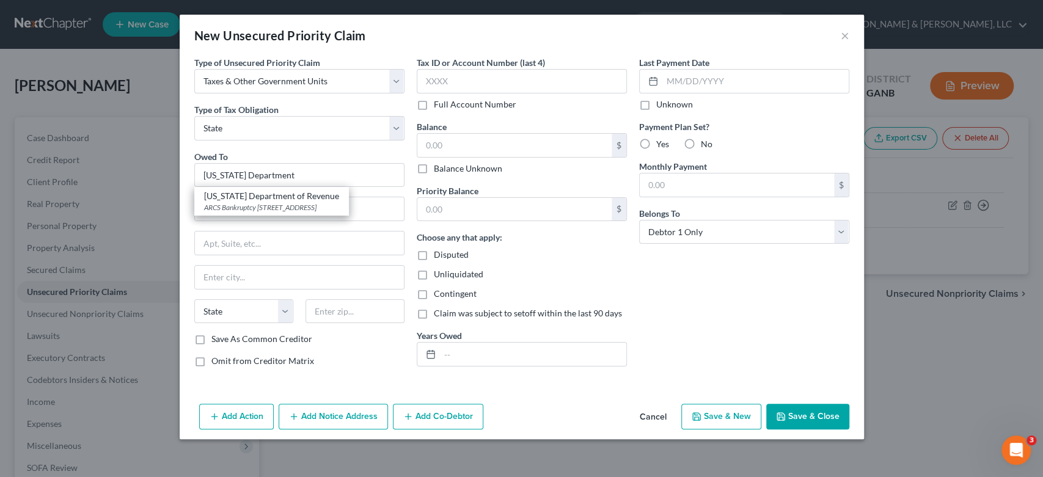
select select "10"
type input "30345-3202"
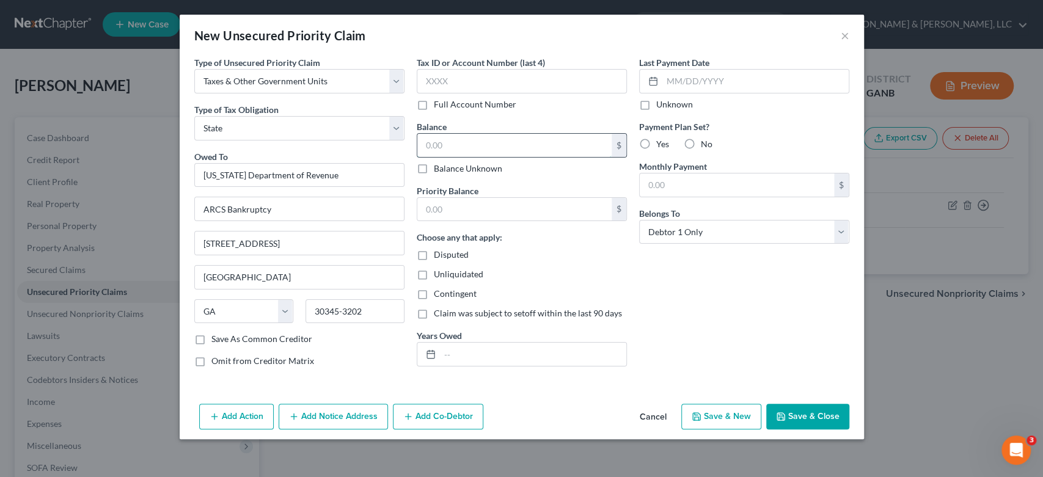
click at [461, 138] on input "text" at bounding box center [514, 145] width 194 height 23
type input "0.00"
click at [445, 207] on input "text" at bounding box center [514, 209] width 194 height 23
type input "0.00"
click at [733, 414] on button "Save & New" at bounding box center [721, 417] width 80 height 26
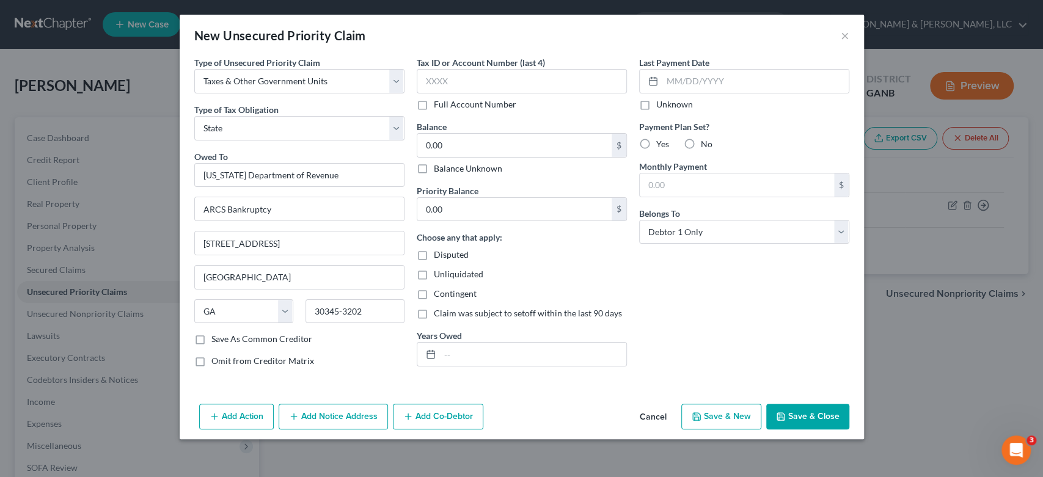
select select "0"
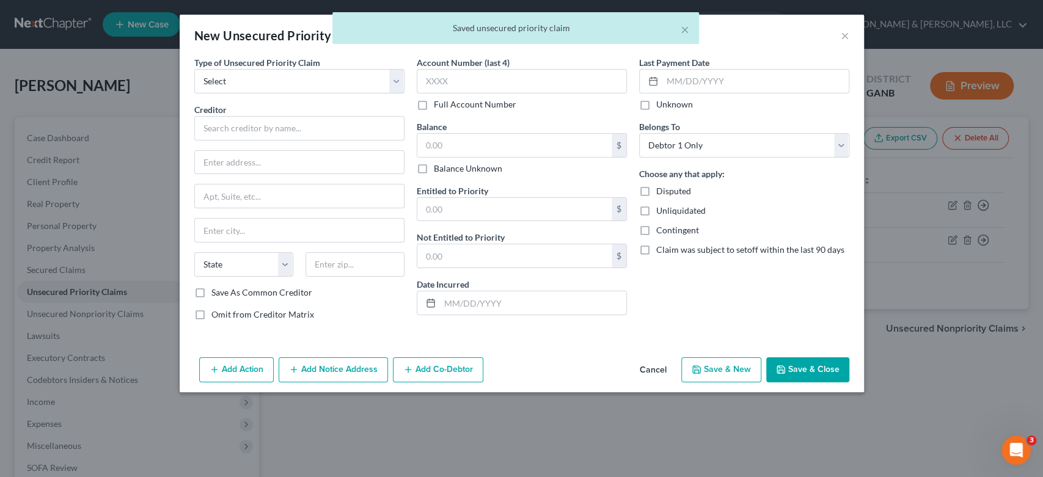
type input "0"
type input "0.00"
drag, startPoint x: 833, startPoint y: 38, endPoint x: 843, endPoint y: 33, distance: 10.4
click at [833, 38] on div "× Saved unsecured priority claim" at bounding box center [515, 31] width 1043 height 38
click at [846, 31] on div "× Saved unsecured priority claim" at bounding box center [515, 31] width 1043 height 38
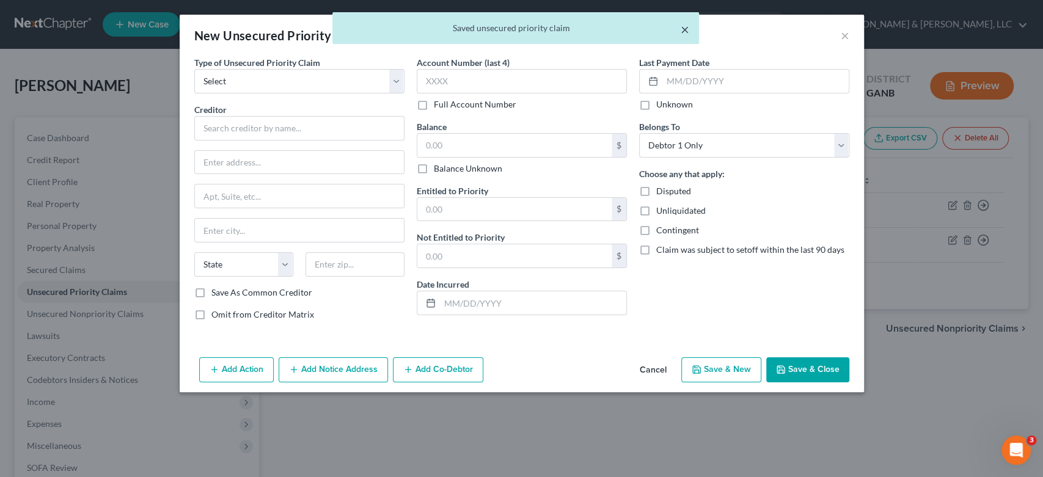
click at [681, 26] on button "×" at bounding box center [685, 29] width 9 height 15
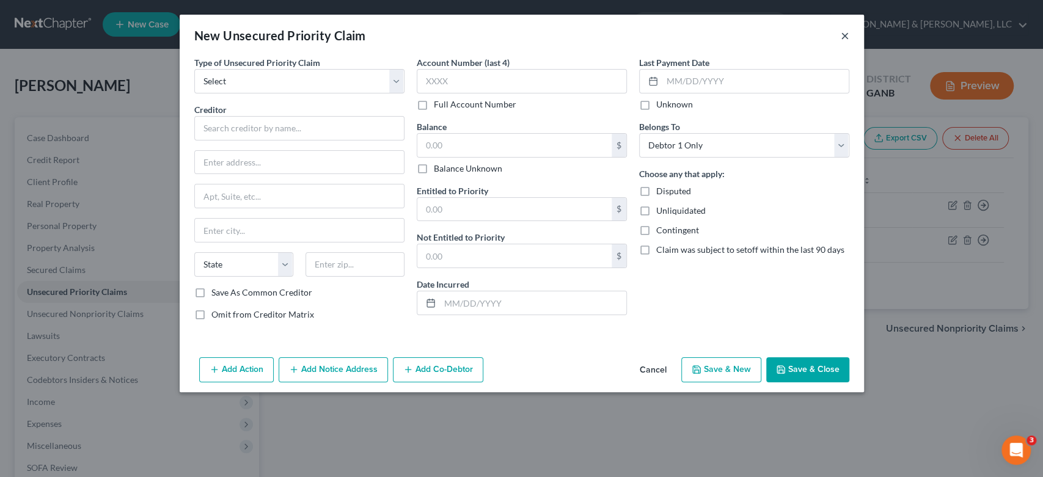
click at [847, 37] on button "×" at bounding box center [845, 35] width 9 height 15
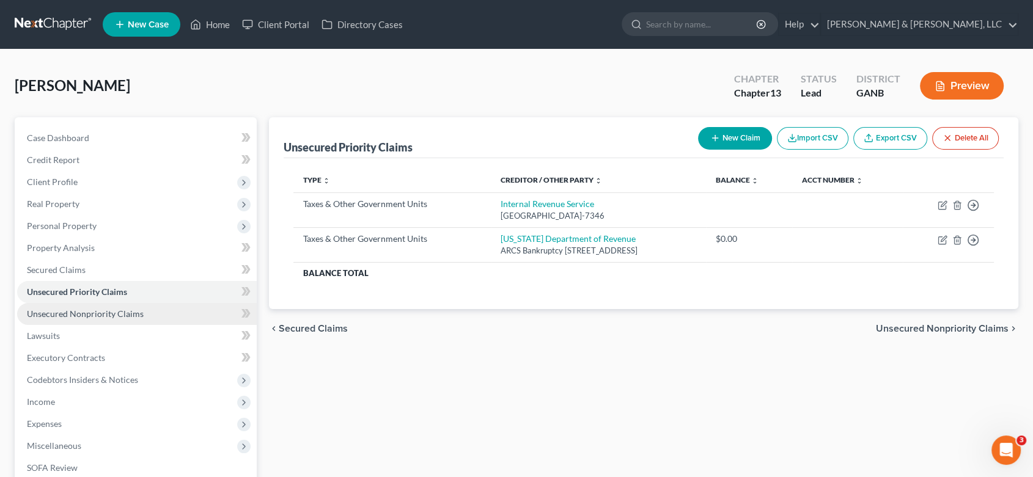
click at [75, 310] on span "Unsecured Nonpriority Claims" at bounding box center [85, 314] width 117 height 10
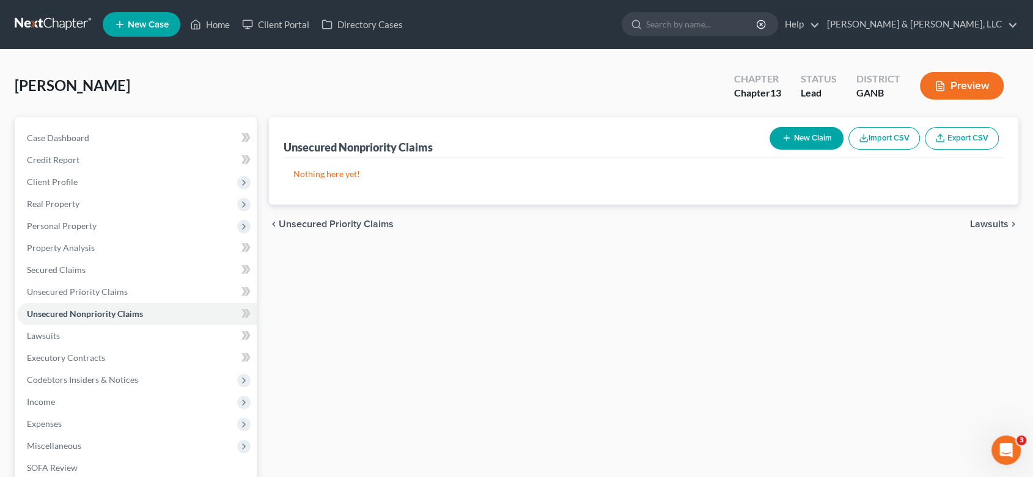
click at [805, 141] on button "New Claim" at bounding box center [806, 138] width 74 height 23
select select "0"
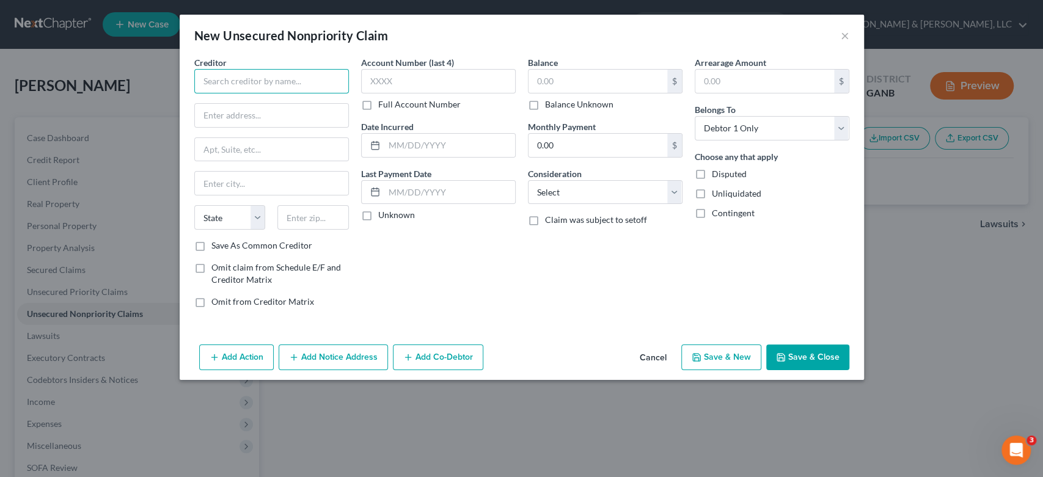
click at [237, 79] on input "text" at bounding box center [271, 81] width 155 height 24
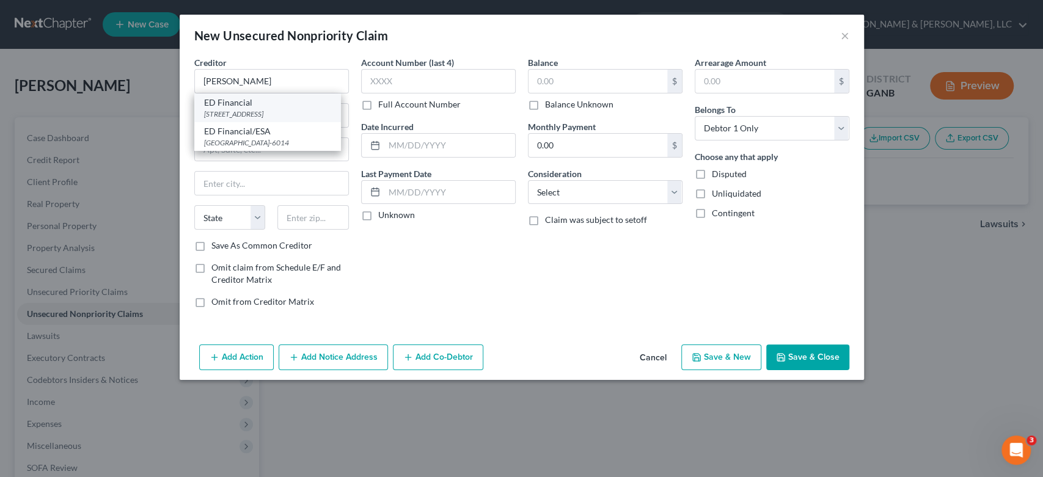
click at [249, 114] on div "[STREET_ADDRESS]" at bounding box center [267, 114] width 127 height 10
type input "ED Financial"
type input "[STREET_ADDRESS]"
type input "[GEOGRAPHIC_DATA]"
select select "44"
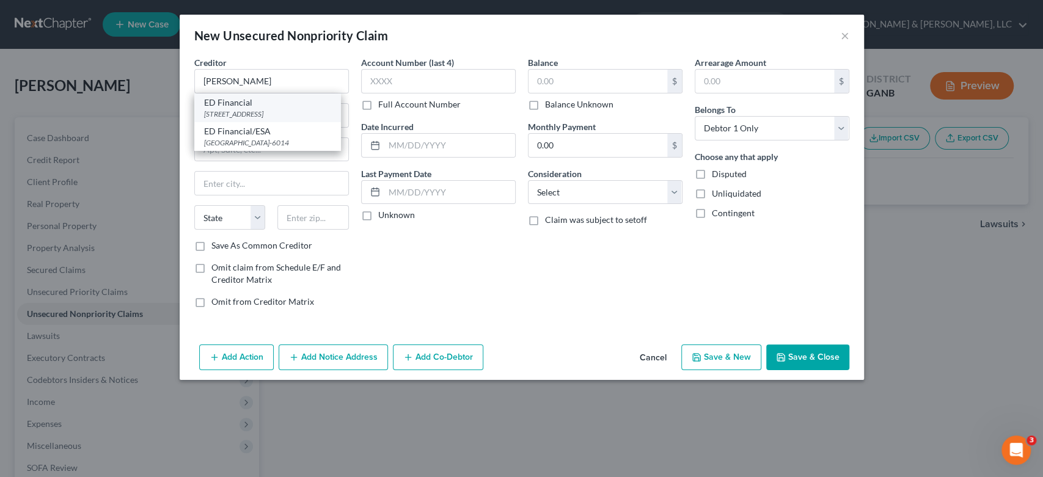
type input "37922"
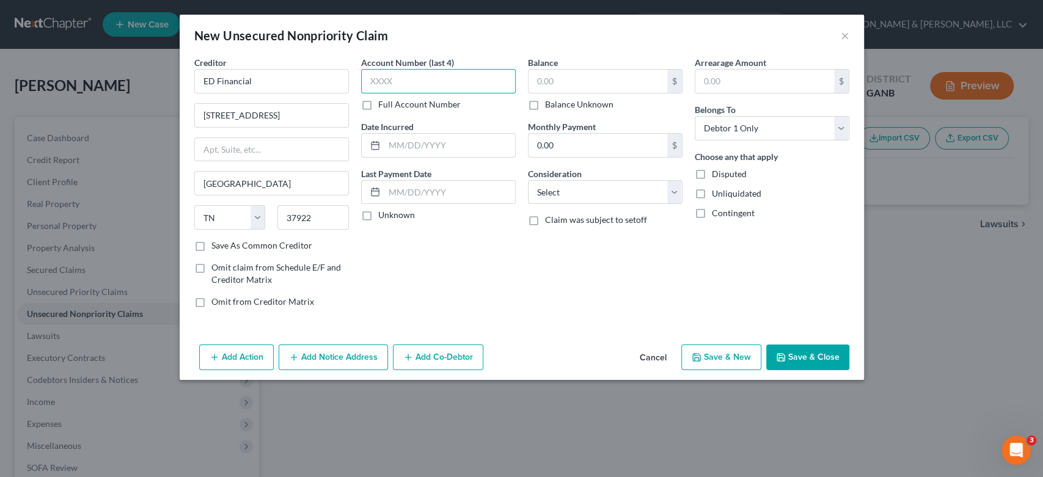
drag, startPoint x: 440, startPoint y: 82, endPoint x: 542, endPoint y: 62, distance: 104.0
click at [441, 82] on input "text" at bounding box center [438, 81] width 155 height 24
click at [568, 79] on input "text" at bounding box center [598, 81] width 139 height 23
click at [566, 76] on input "text" at bounding box center [598, 81] width 139 height 23
type input "18,288.00"
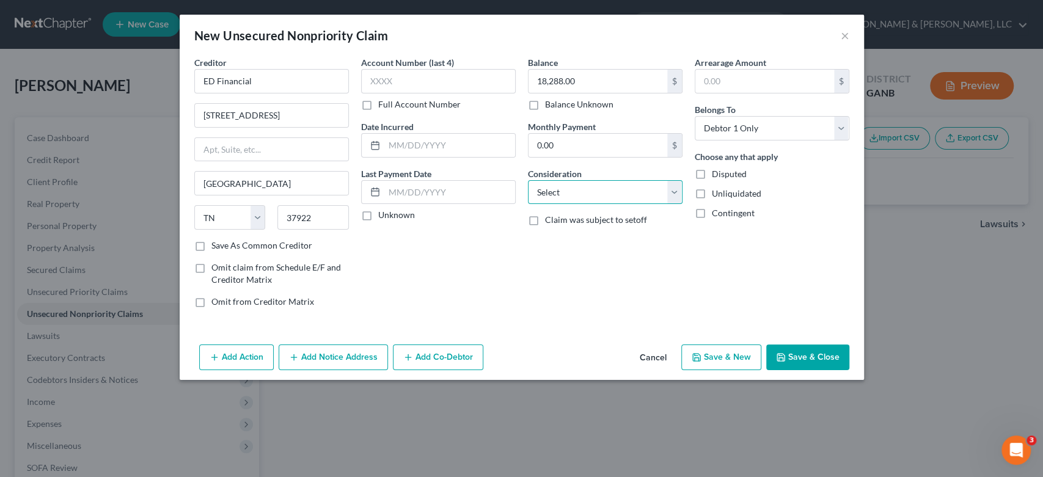
click at [676, 198] on select "Select Cable / Satellite Services Collection Agency Credit Card Debt Debt Couns…" at bounding box center [605, 192] width 155 height 24
select select "17"
click at [528, 180] on select "Select Cable / Satellite Services Collection Agency Credit Card Debt Debt Couns…" at bounding box center [605, 192] width 155 height 24
click at [722, 361] on button "Save & New" at bounding box center [721, 358] width 80 height 26
select select "0"
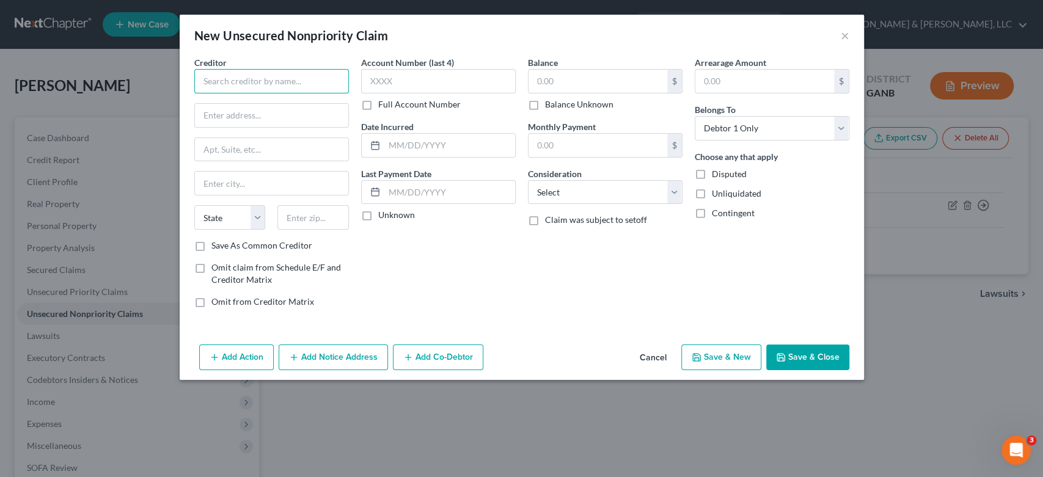
click at [250, 84] on input "text" at bounding box center [271, 81] width 155 height 24
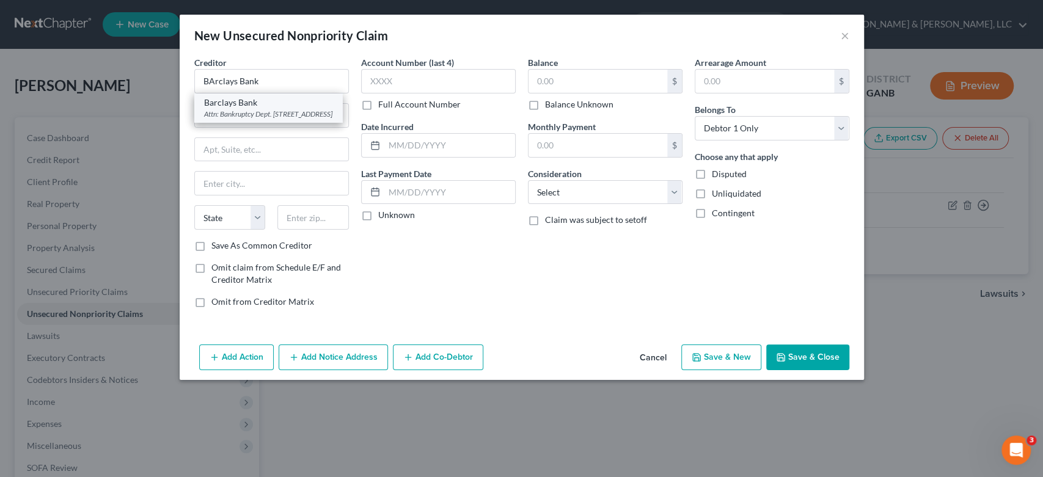
click at [279, 116] on div "Attn: Bankruptcy Dept. [STREET_ADDRESS]" at bounding box center [268, 114] width 128 height 10
type input "Barclays Bank"
type input "Attn: Bankruptcy Dept."
type input "PO Box 8801"
type input "Wilmington"
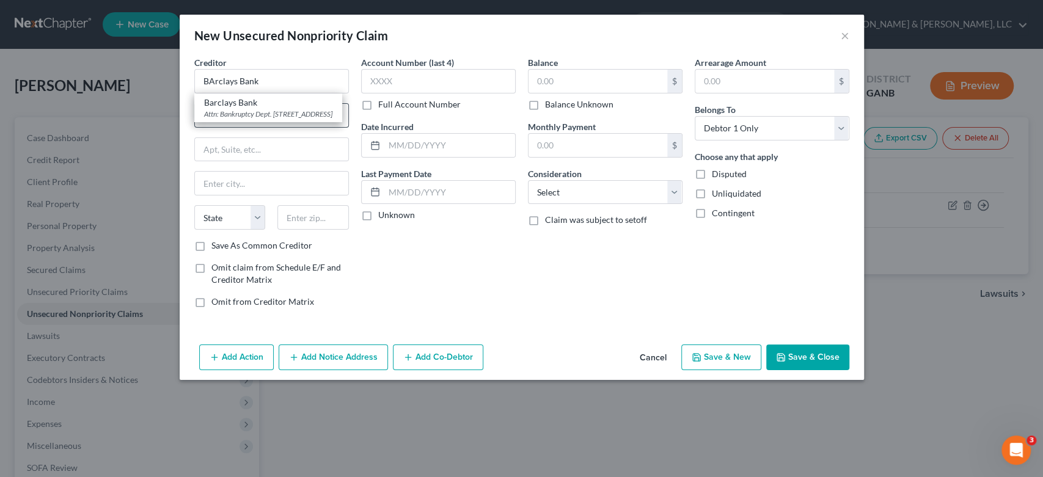
select select "7"
type input "19899-8801"
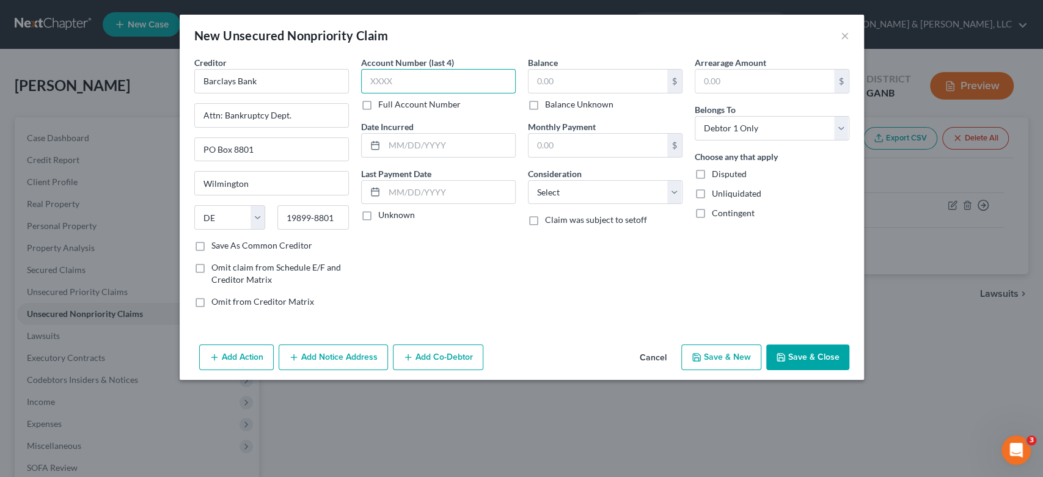
click at [420, 83] on input "text" at bounding box center [438, 81] width 155 height 24
type input "2721"
click at [572, 86] on input "text" at bounding box center [598, 81] width 139 height 23
type input "1,152.00"
click at [679, 191] on select "Select Cable / Satellite Services Collection Agency Credit Card Debt Debt Couns…" at bounding box center [605, 192] width 155 height 24
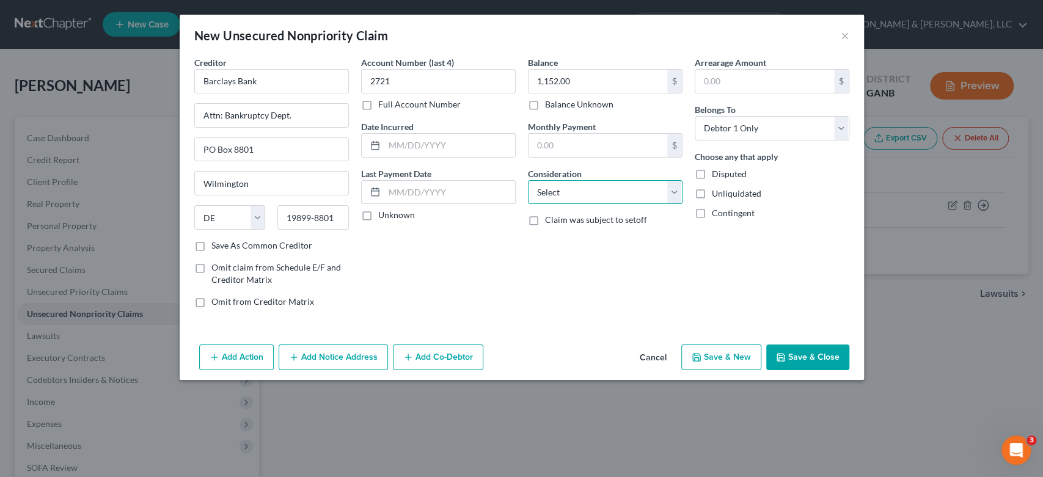
click at [583, 194] on select "Select Cable / Satellite Services Collection Agency Credit Card Debt Debt Couns…" at bounding box center [605, 192] width 155 height 24
select select "14"
click at [528, 180] on select "Select Cable / Satellite Services Collection Agency Credit Card Debt Debt Couns…" at bounding box center [605, 192] width 155 height 24
click at [543, 238] on input "text" at bounding box center [605, 238] width 153 height 23
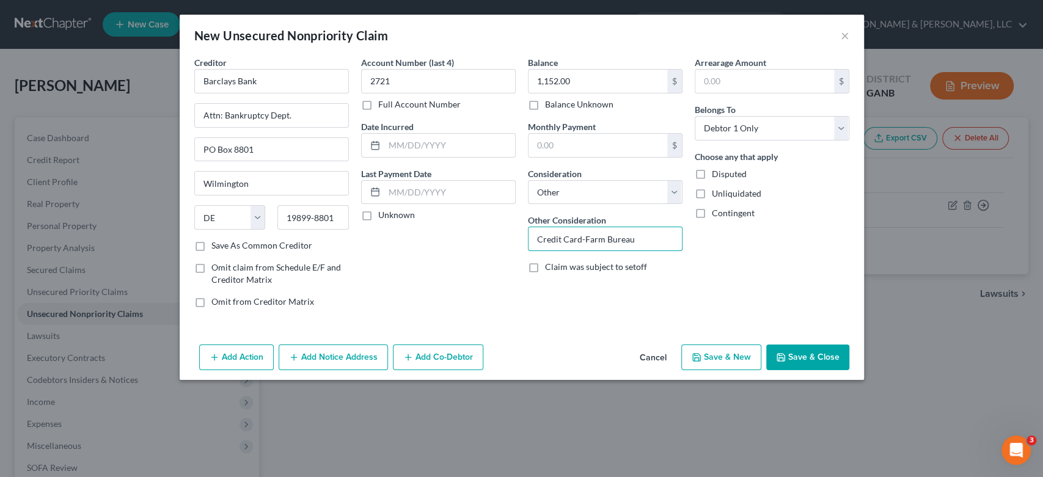
type input "Credit Card-Farm Bureau"
click at [739, 353] on button "Save & New" at bounding box center [721, 358] width 80 height 26
select select "0"
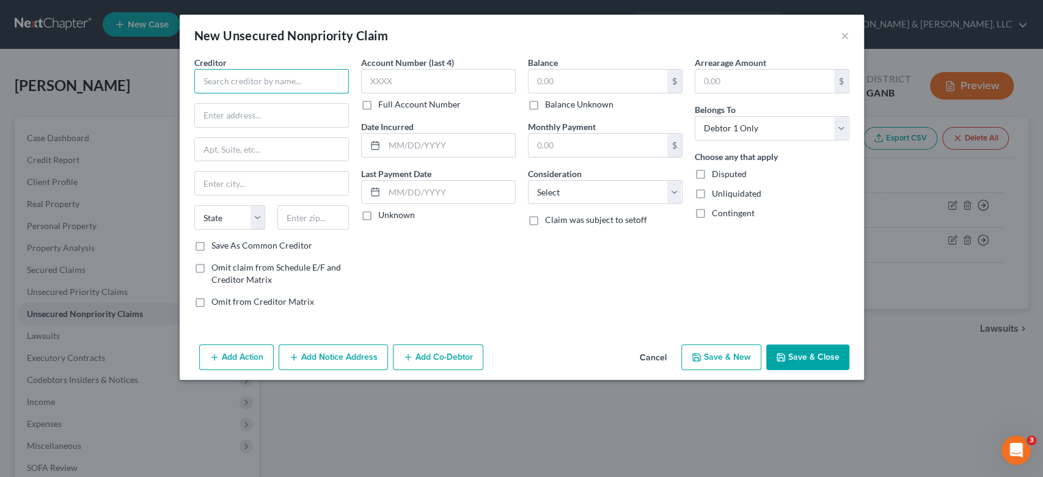
click at [224, 87] on input "text" at bounding box center [271, 81] width 155 height 24
type input "American Express"
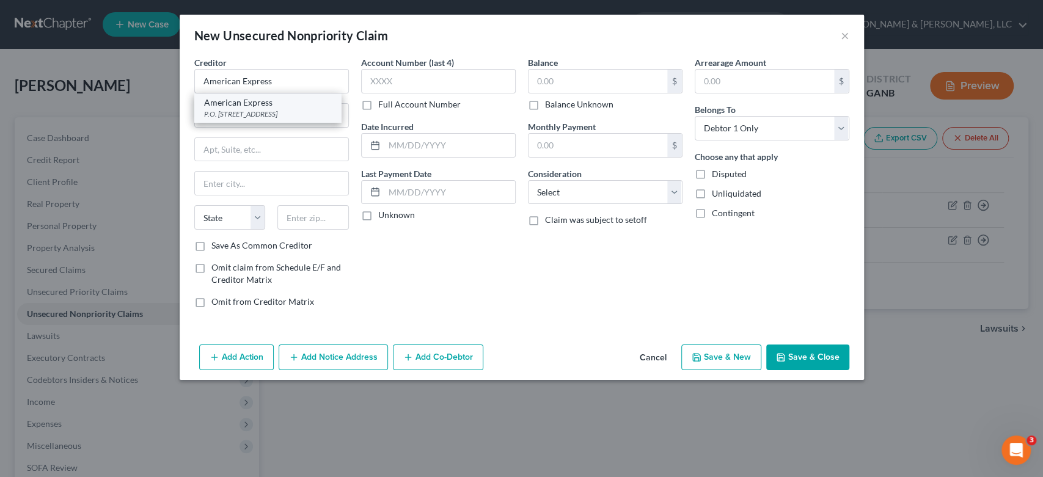
click at [262, 116] on div "P.O. [STREET_ADDRESS]" at bounding box center [267, 114] width 127 height 10
type input "P.O. Box 981537"
type input "[GEOGRAPHIC_DATA]"
select select "45"
type input "79998"
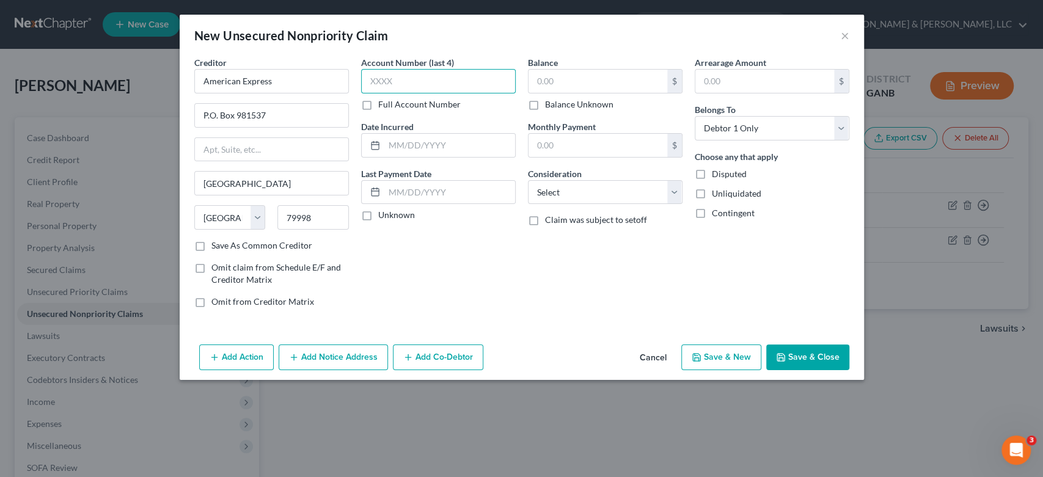
drag, startPoint x: 406, startPoint y: 83, endPoint x: 420, endPoint y: 81, distance: 14.9
click at [407, 85] on input "text" at bounding box center [438, 81] width 155 height 24
type input "8633"
drag, startPoint x: 574, startPoint y: 78, endPoint x: 590, endPoint y: 76, distance: 15.4
click at [576, 79] on input "text" at bounding box center [598, 81] width 139 height 23
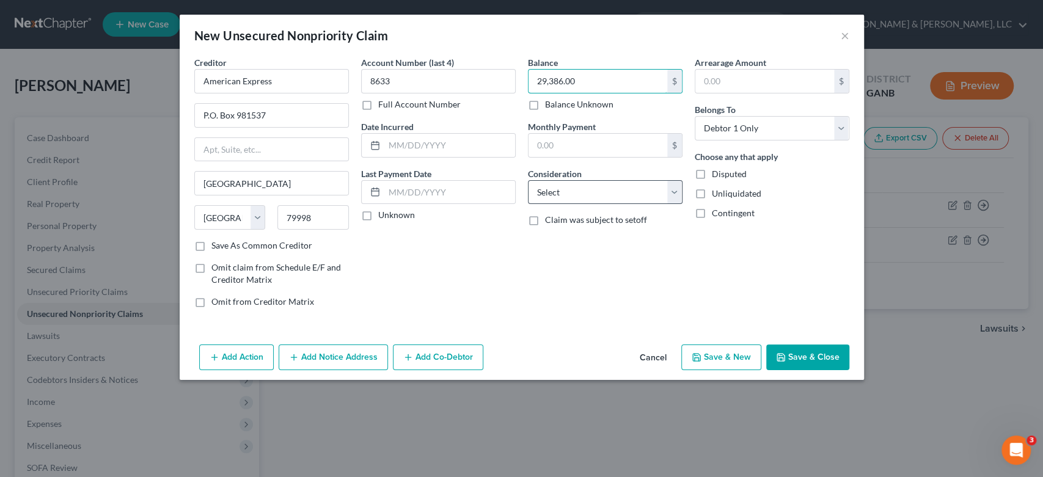
type input "29,386.00"
click at [673, 190] on select "Select Cable / Satellite Services Collection Agency Credit Card Debt Debt Couns…" at bounding box center [605, 192] width 155 height 24
select select "2"
click at [528, 180] on select "Select Cable / Satellite Services Collection Agency Credit Card Debt Debt Couns…" at bounding box center [605, 192] width 155 height 24
click at [721, 356] on button "Save & New" at bounding box center [721, 358] width 80 height 26
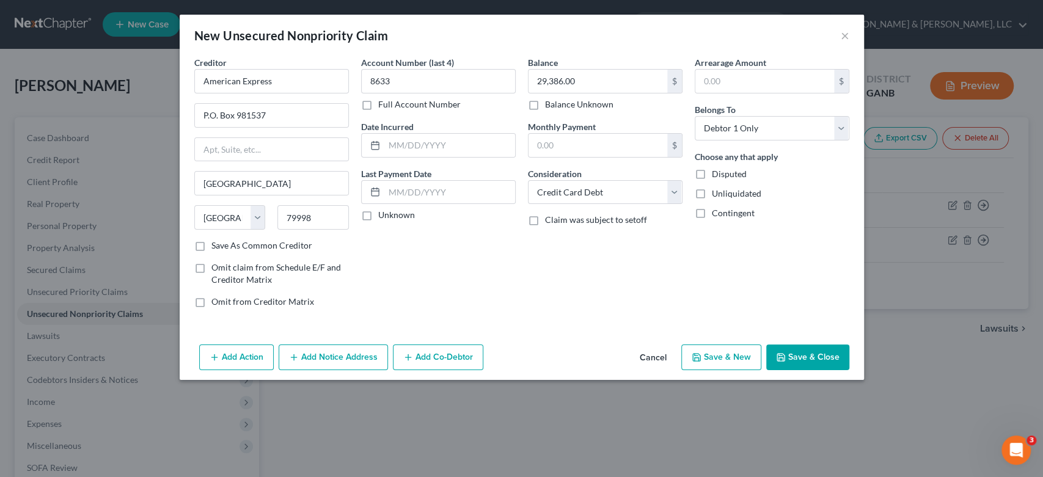
select select "0"
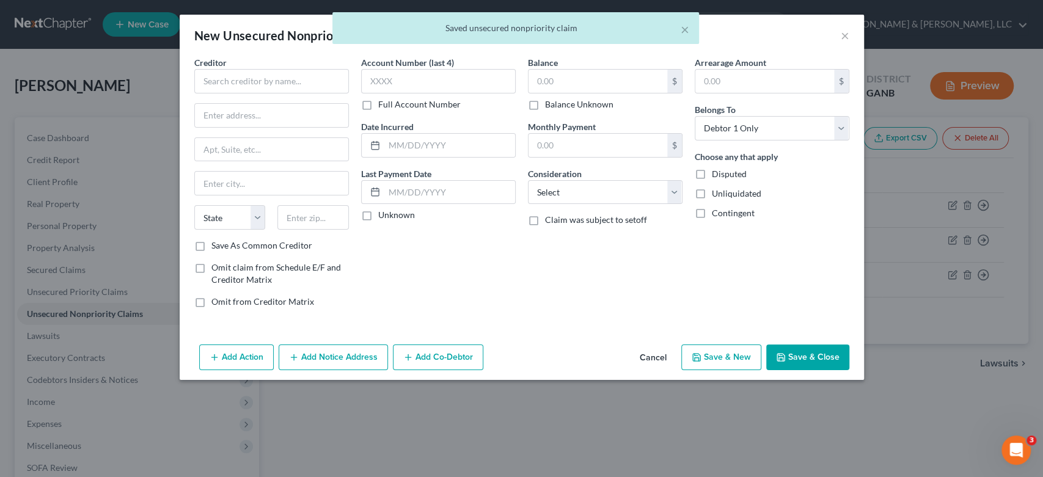
type input "0.00"
click at [240, 81] on input "text" at bounding box center [271, 81] width 155 height 24
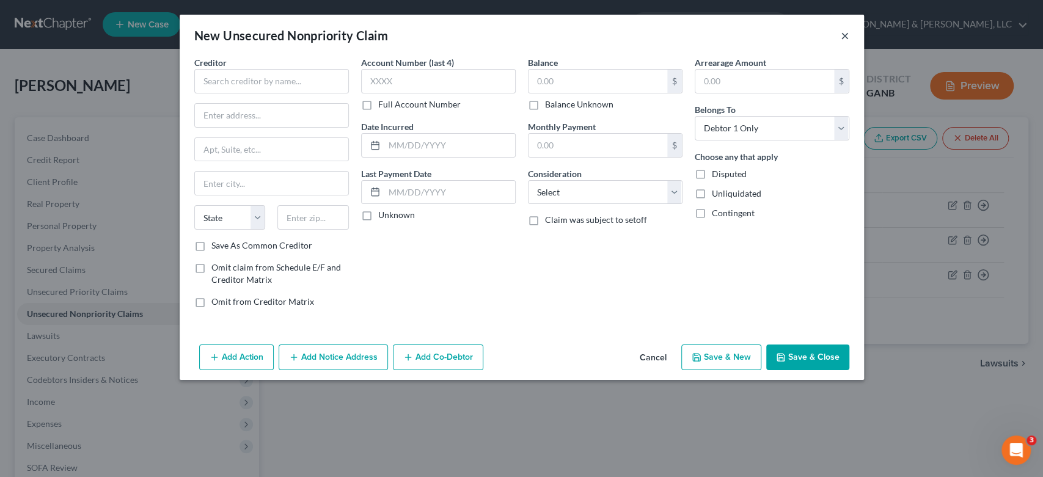
click at [845, 33] on button "×" at bounding box center [845, 35] width 9 height 15
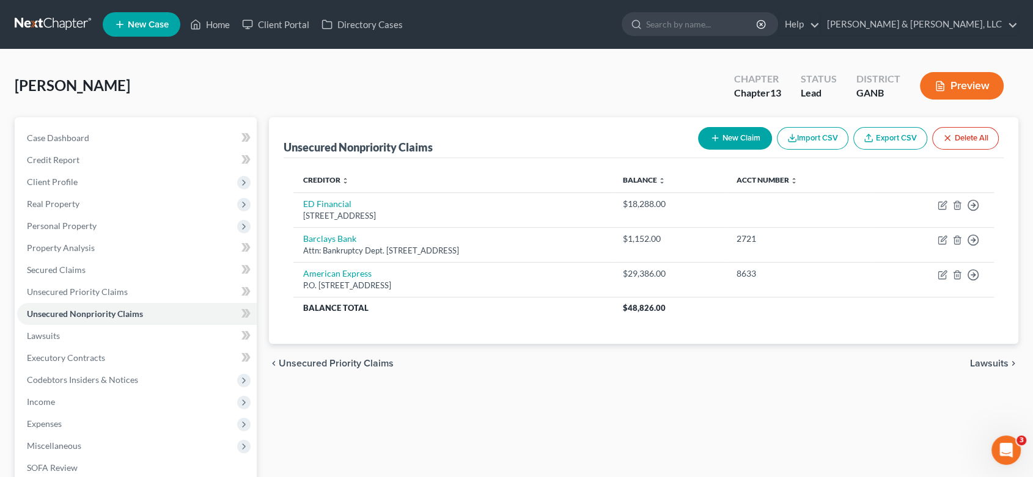
click at [736, 132] on button "New Claim" at bounding box center [735, 138] width 74 height 23
select select "0"
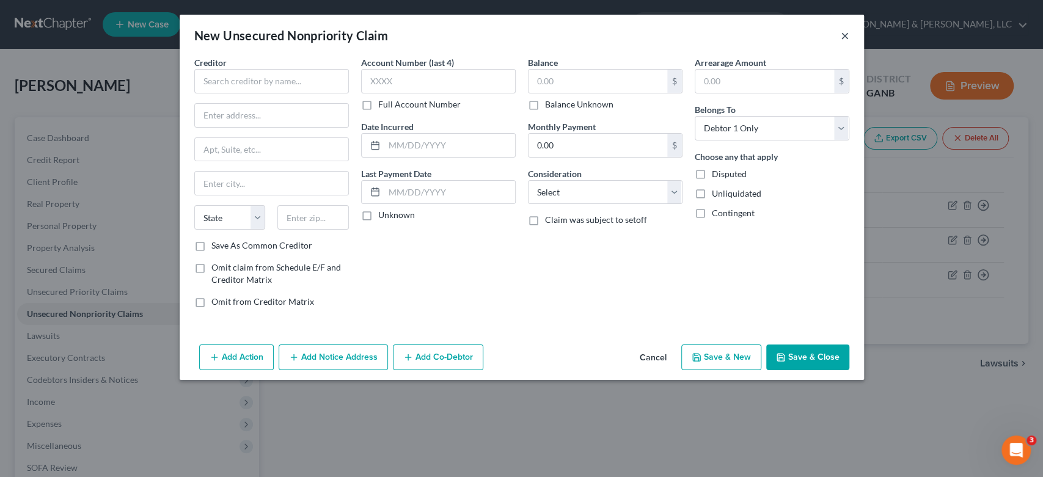
click at [846, 35] on button "×" at bounding box center [845, 35] width 9 height 15
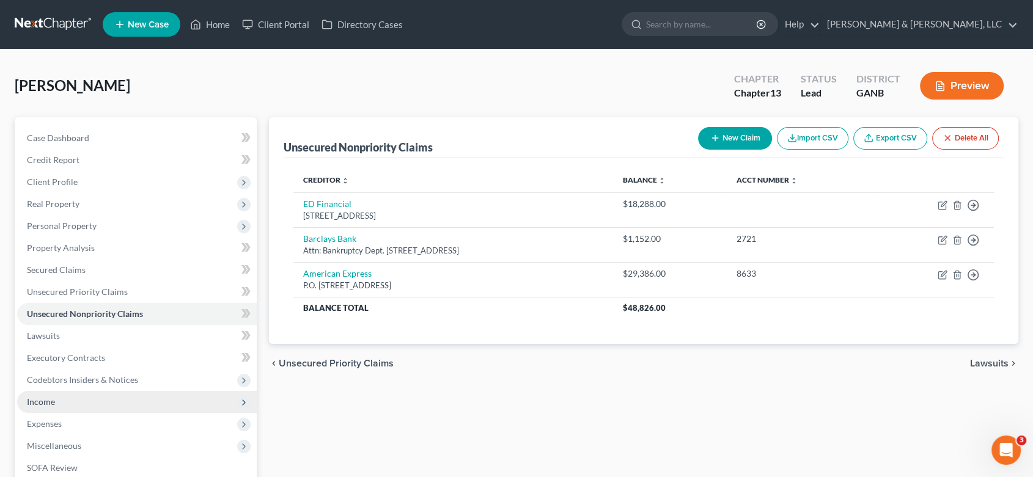
click at [34, 400] on span "Income" at bounding box center [41, 402] width 28 height 10
drag, startPoint x: 108, startPoint y: 422, endPoint x: 138, endPoint y: 401, distance: 36.4
click at [108, 421] on span "Employment Income" at bounding box center [90, 424] width 78 height 10
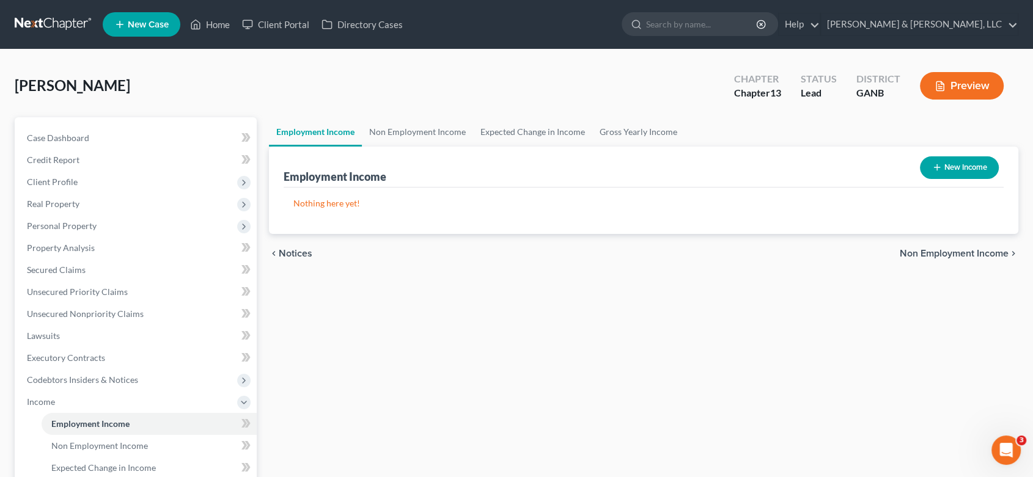
click at [956, 164] on button "New Income" at bounding box center [959, 167] width 79 height 23
select select "0"
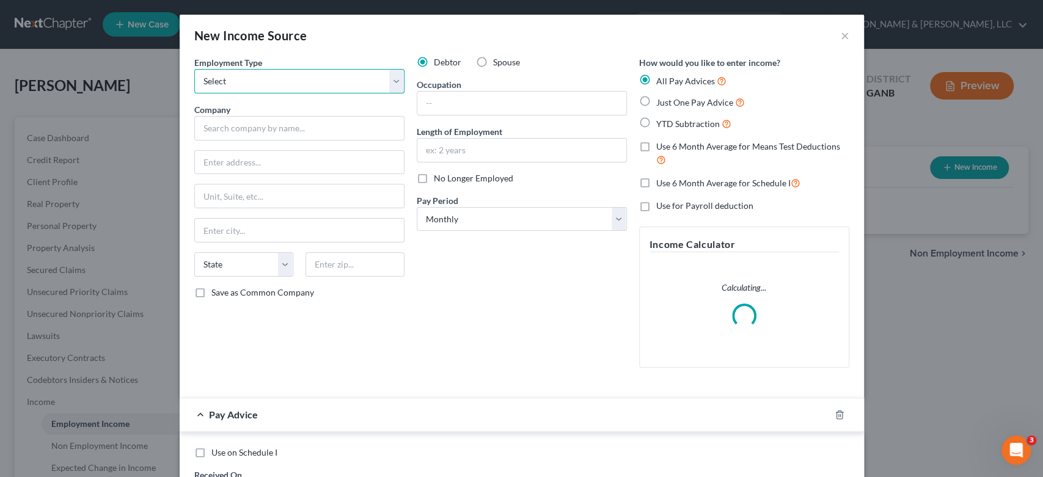
click at [257, 86] on select "Select Full or [DEMOGRAPHIC_DATA] Employment Self Employment" at bounding box center [299, 81] width 210 height 24
select select "0"
click at [194, 69] on select "Select Full or [DEMOGRAPHIC_DATA] Employment Self Employment" at bounding box center [299, 81] width 210 height 24
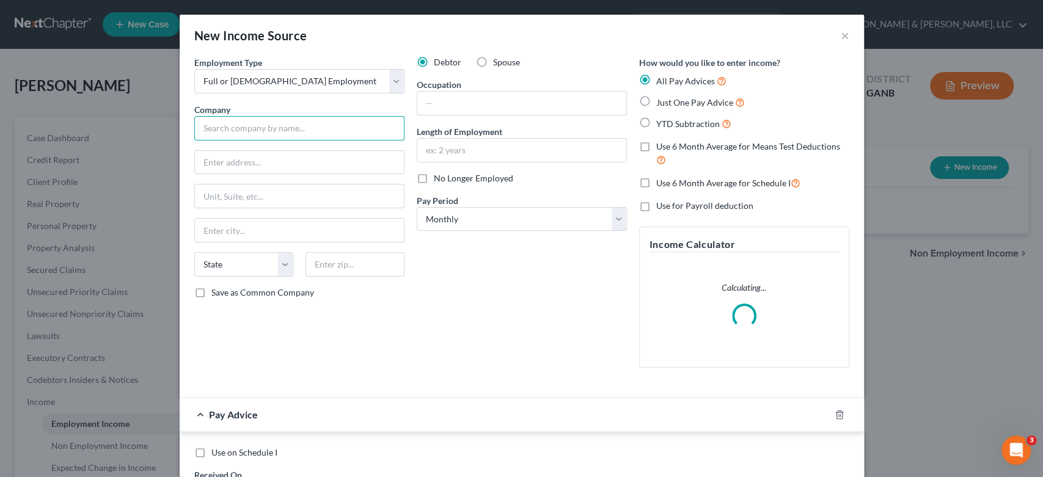
click at [243, 129] on input "text" at bounding box center [299, 128] width 210 height 24
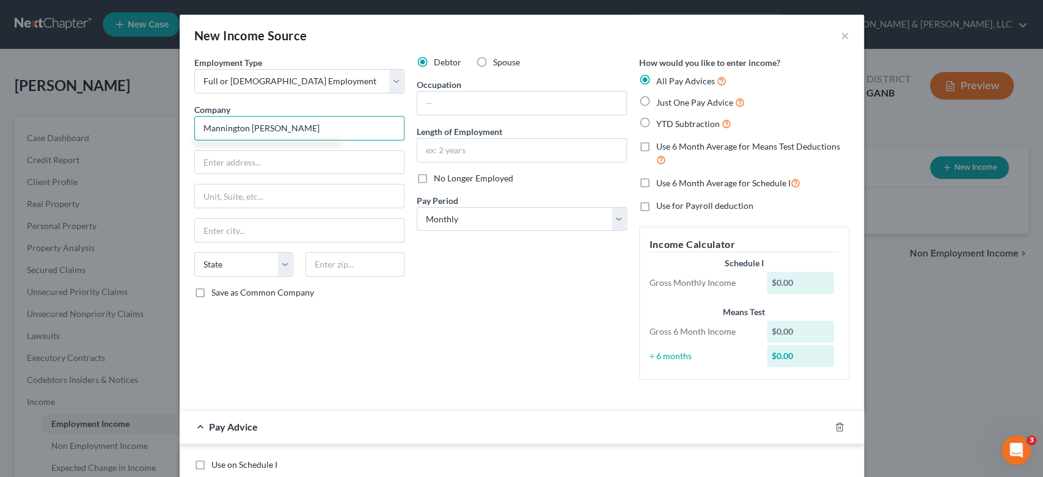
type input "Mannington [PERSON_NAME]"
click at [235, 166] on input "text" at bounding box center [299, 162] width 209 height 23
drag, startPoint x: 235, startPoint y: 166, endPoint x: 235, endPoint y: 156, distance: 9.8
click at [222, 161] on input "P.O" at bounding box center [299, 162] width 209 height 23
type input "P.O Box 30"
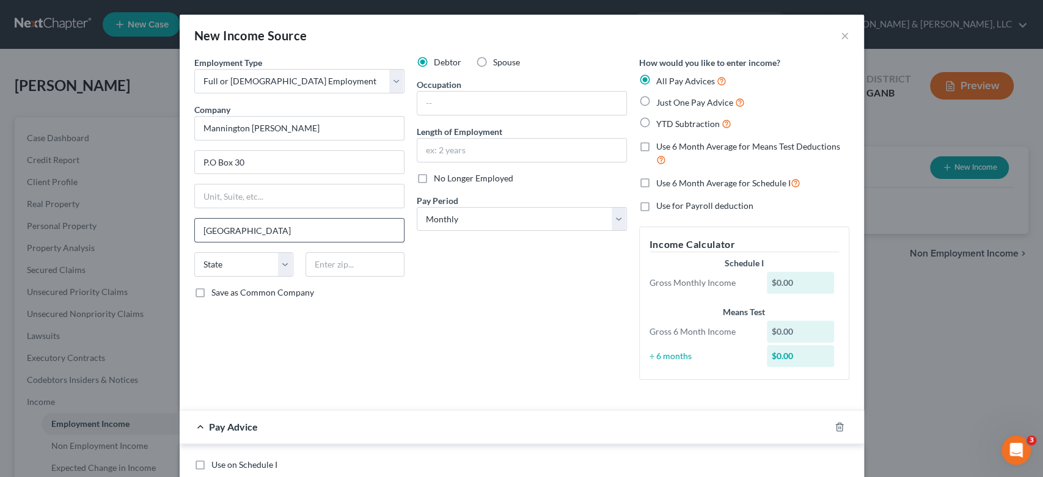
click at [246, 232] on input "[GEOGRAPHIC_DATA]" at bounding box center [299, 230] width 209 height 23
type input "[GEOGRAPHIC_DATA]"
drag, startPoint x: 216, startPoint y: 263, endPoint x: 224, endPoint y: 264, distance: 7.4
click at [224, 269] on select "State [US_STATE] AK AR AZ CA CO CT DE DC [GEOGRAPHIC_DATA] [GEOGRAPHIC_DATA] GU…" at bounding box center [243, 264] width 99 height 24
select select "33"
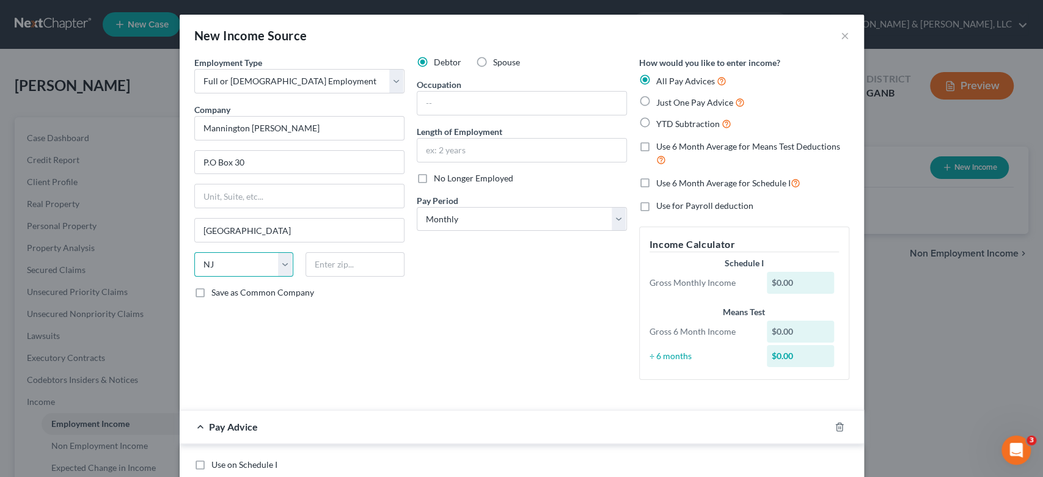
click at [194, 252] on select "State [US_STATE] AK AR AZ CA CO CT DE DC [GEOGRAPHIC_DATA] [GEOGRAPHIC_DATA] GU…" at bounding box center [243, 264] width 99 height 24
click at [362, 265] on input "text" at bounding box center [354, 264] width 99 height 24
type input "08079"
type input "[GEOGRAPHIC_DATA]"
click at [463, 108] on input "text" at bounding box center [521, 103] width 209 height 23
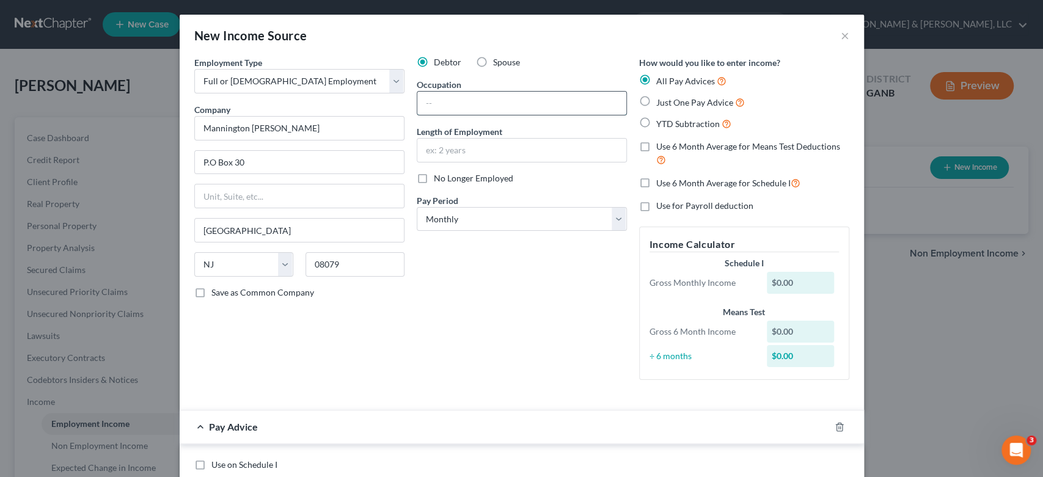
click at [444, 112] on input "text" at bounding box center [521, 103] width 209 height 23
click at [456, 98] on input "text" at bounding box center [521, 103] width 209 height 23
click at [391, 79] on select "Select Full or [DEMOGRAPHIC_DATA] Employment Self Employment" at bounding box center [299, 81] width 210 height 24
drag, startPoint x: 376, startPoint y: 43, endPoint x: 434, endPoint y: 42, distance: 58.0
click at [387, 43] on div "New Income Source ×" at bounding box center [522, 36] width 684 height 42
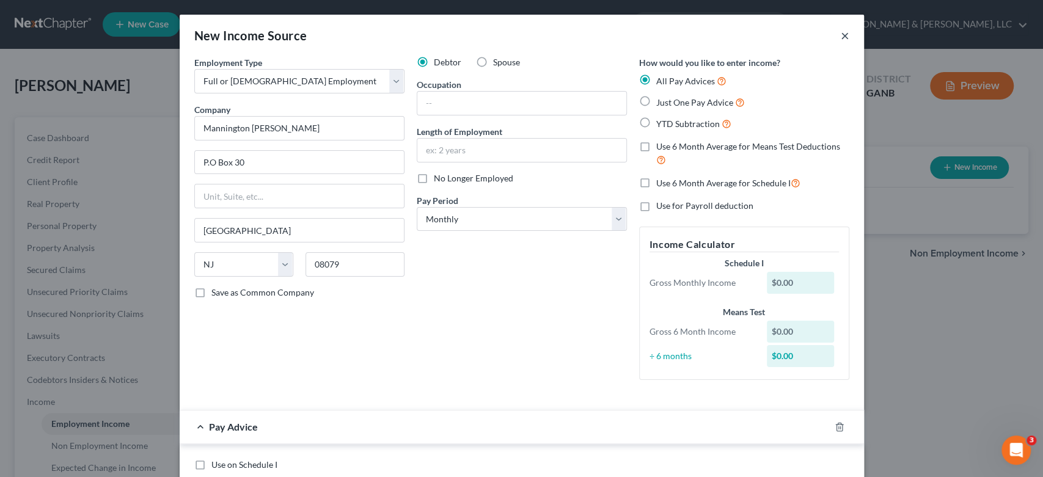
click at [841, 37] on button "×" at bounding box center [845, 35] width 9 height 15
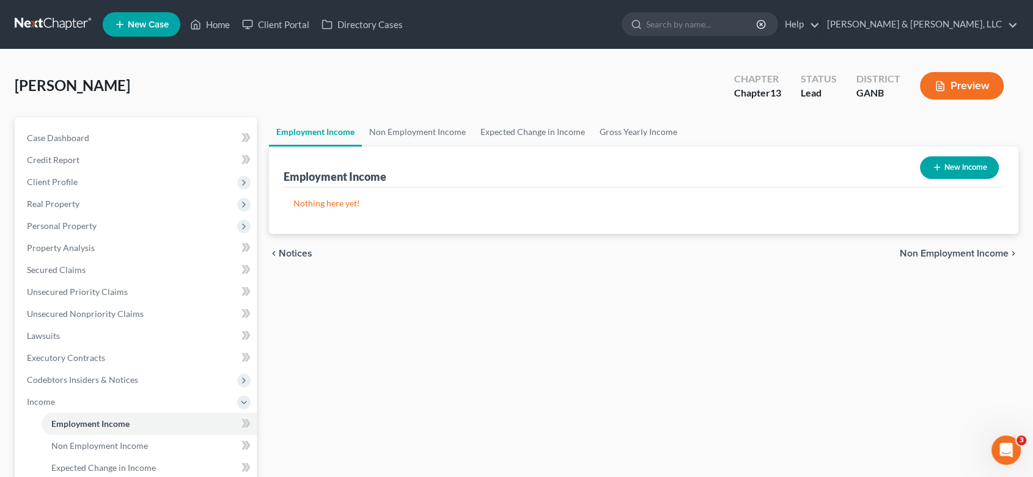
click at [964, 165] on button "New Income" at bounding box center [959, 167] width 79 height 23
select select "0"
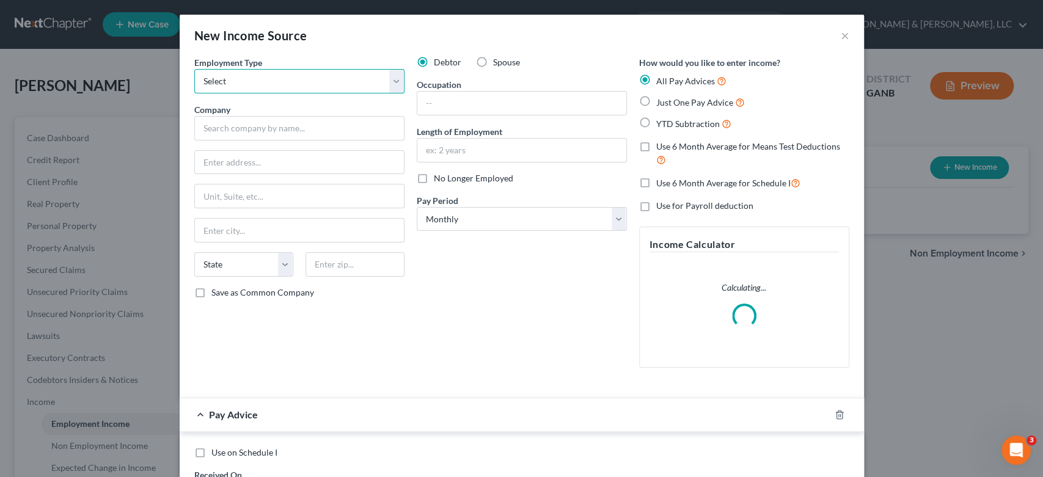
click at [395, 78] on select "Select Full or [DEMOGRAPHIC_DATA] Employment Self Employment" at bounding box center [299, 81] width 210 height 24
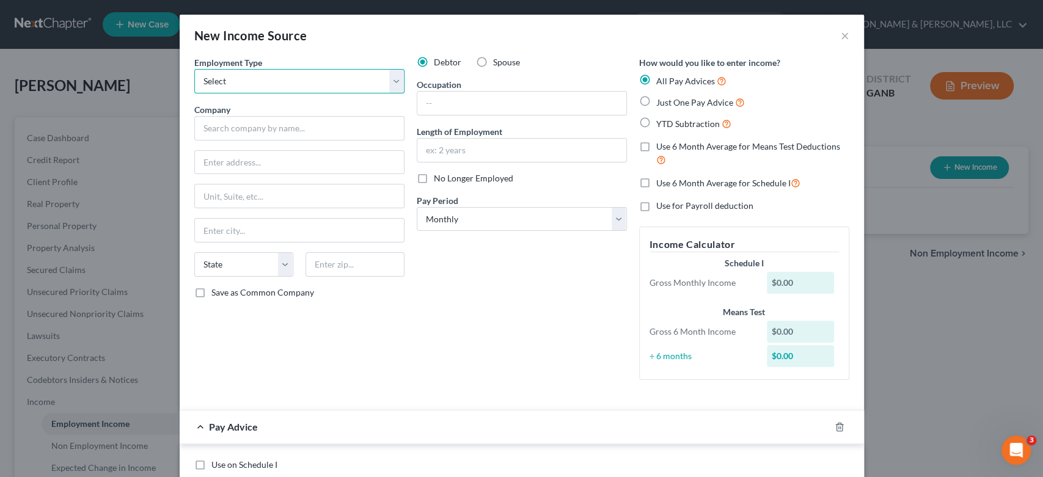
select select "0"
click at [194, 69] on select "Select Full or [DEMOGRAPHIC_DATA] Employment Self Employment" at bounding box center [299, 81] width 210 height 24
click at [842, 34] on button "×" at bounding box center [845, 35] width 9 height 15
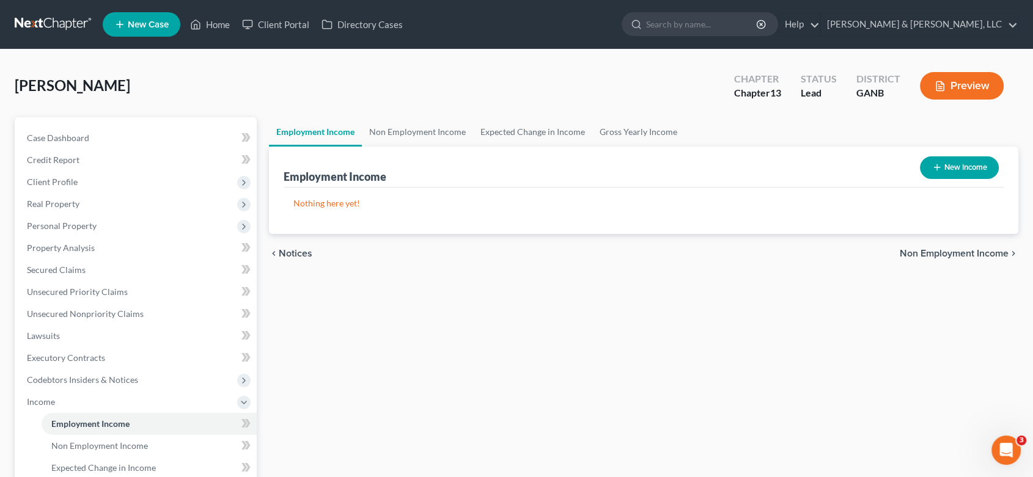
click at [952, 160] on button "New Income" at bounding box center [959, 167] width 79 height 23
select select "0"
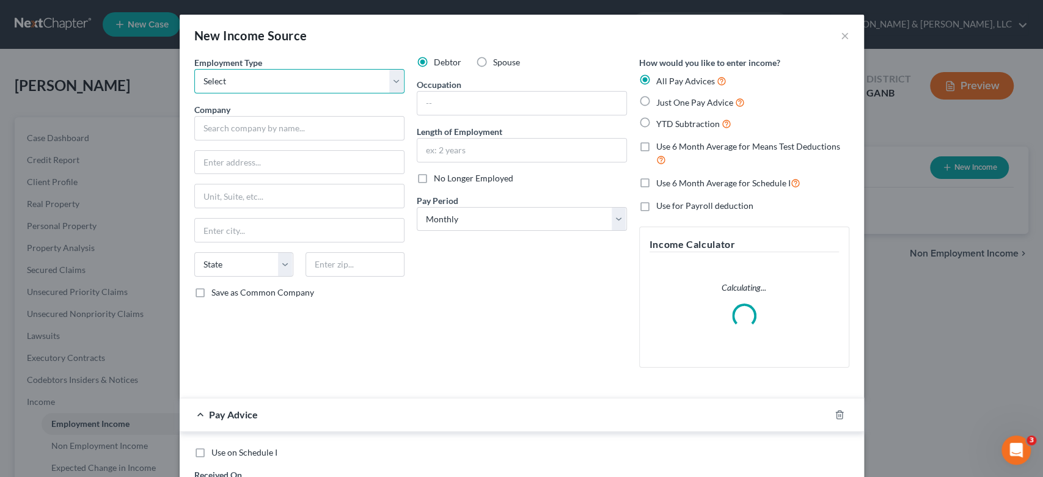
click at [392, 82] on select "Select Full or [DEMOGRAPHIC_DATA] Employment Self Employment" at bounding box center [299, 81] width 210 height 24
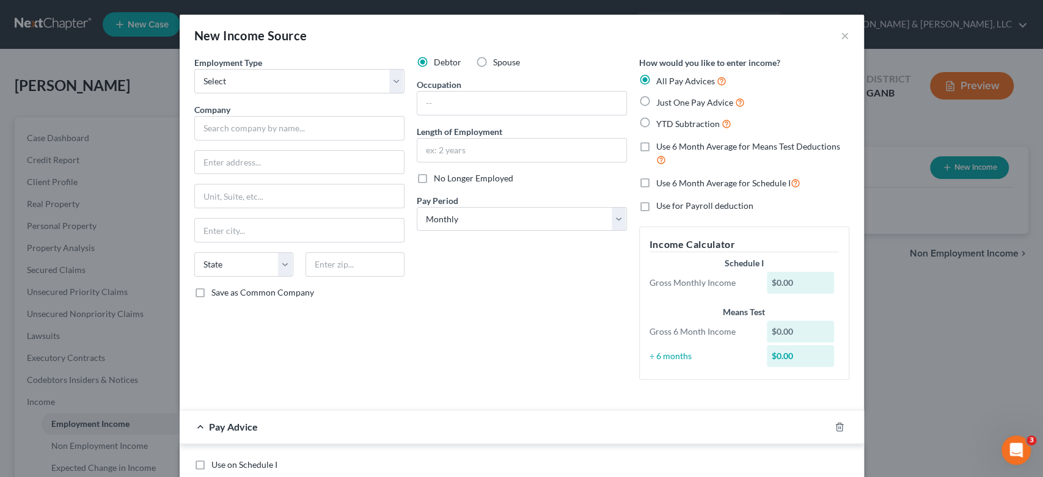
click at [447, 363] on div "Debtor Spouse Occupation Length of Employment No Longer Employed Pay Period * S…" at bounding box center [522, 223] width 222 height 334
click at [841, 33] on button "×" at bounding box center [845, 35] width 9 height 15
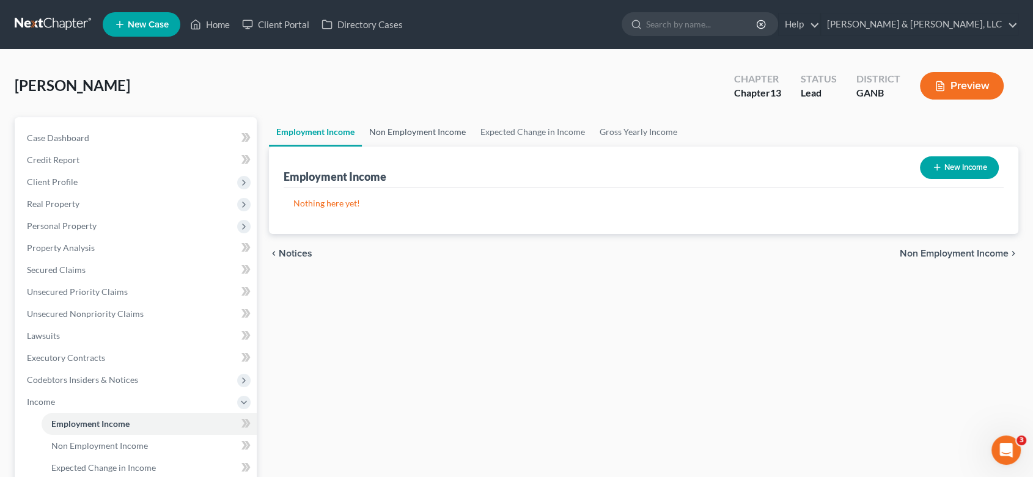
click at [422, 128] on link "Non Employment Income" at bounding box center [417, 131] width 111 height 29
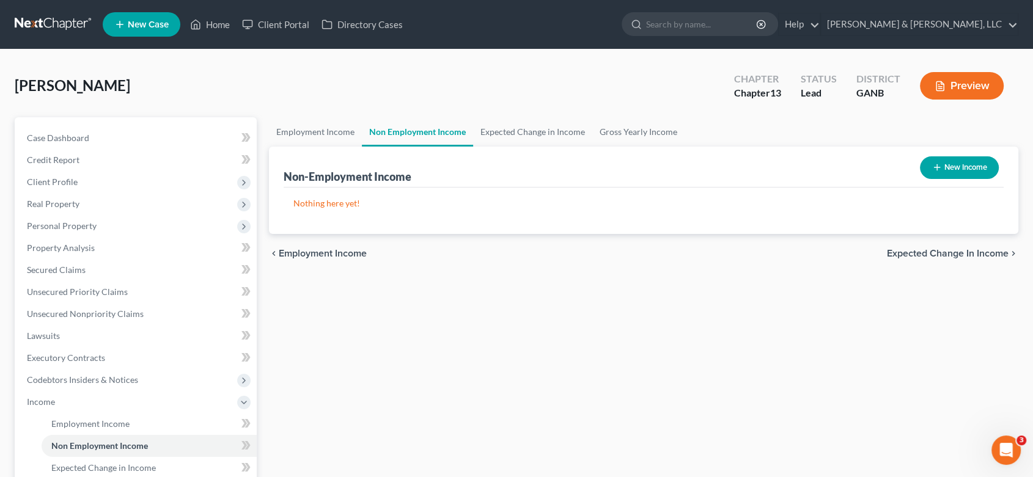
click at [960, 169] on button "New Income" at bounding box center [959, 167] width 79 height 23
select select "0"
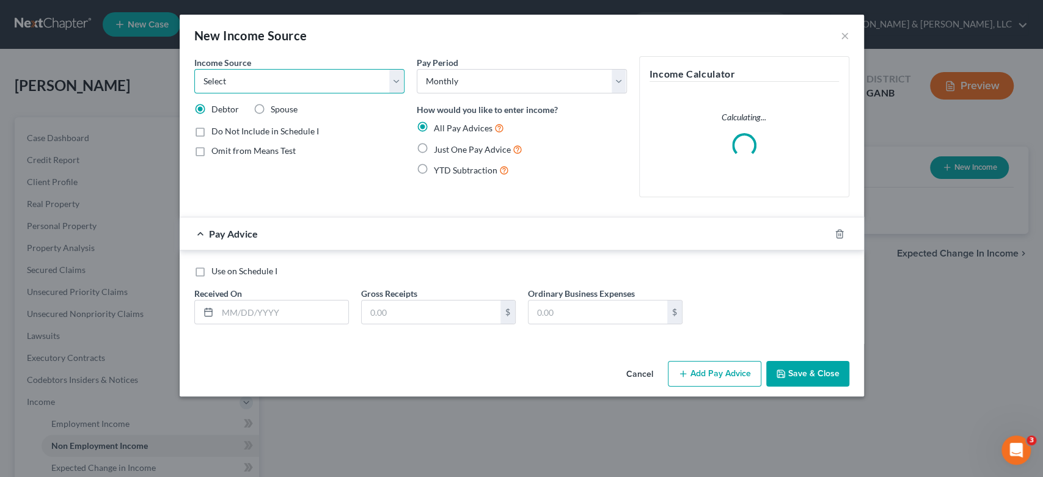
click at [390, 82] on select "Select Unemployment Disability (from employer) Pension Retirement Social Securi…" at bounding box center [299, 81] width 210 height 24
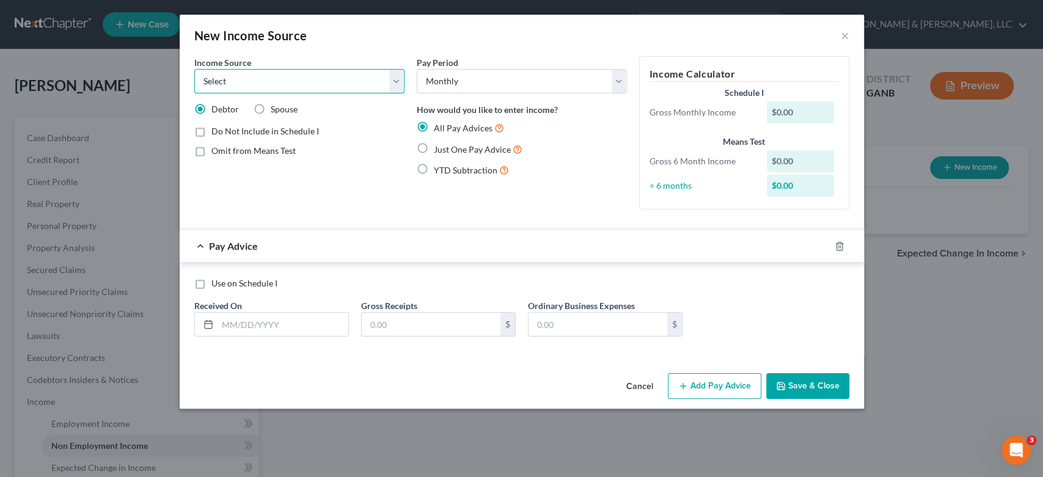
select select "4"
click at [194, 69] on select "Select Unemployment Disability (from employer) Pension Retirement Social Securi…" at bounding box center [299, 81] width 210 height 24
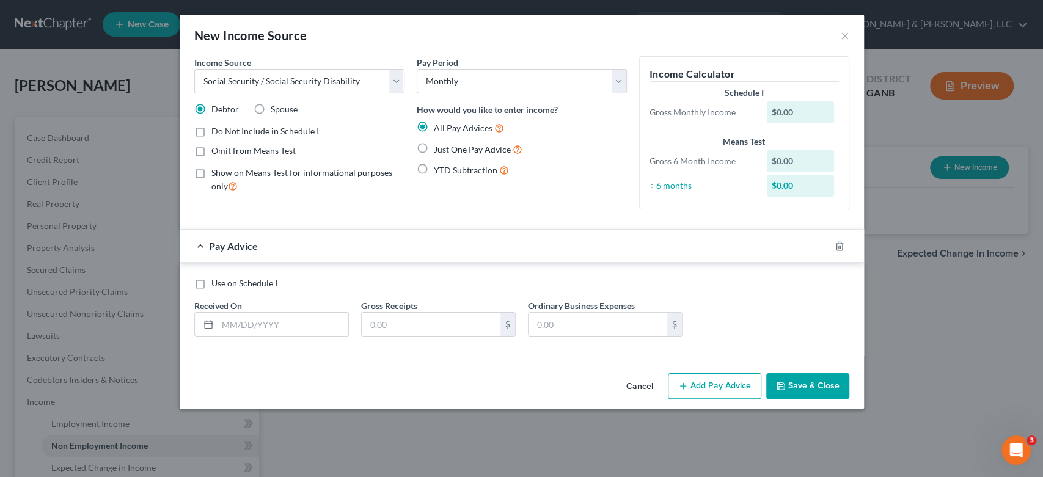
drag, startPoint x: 420, startPoint y: 147, endPoint x: 469, endPoint y: 136, distance: 50.1
click at [434, 147] on label "Just One Pay Advice" at bounding box center [478, 149] width 89 height 14
click at [439, 147] on input "Just One Pay Advice" at bounding box center [443, 146] width 8 height 8
radio input "true"
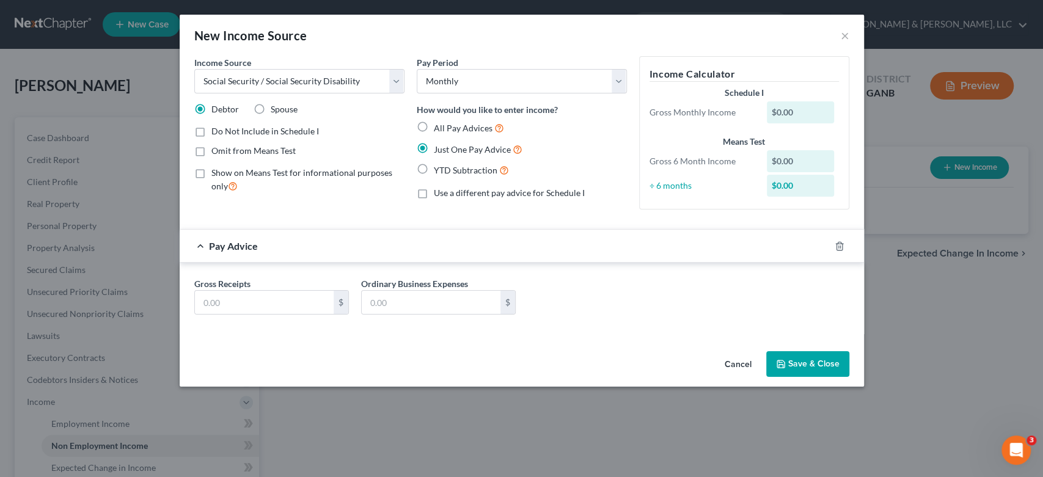
drag, startPoint x: 790, startPoint y: 109, endPoint x: 850, endPoint y: 103, distance: 60.2
click at [800, 109] on div "$0.00" at bounding box center [800, 112] width 67 height 22
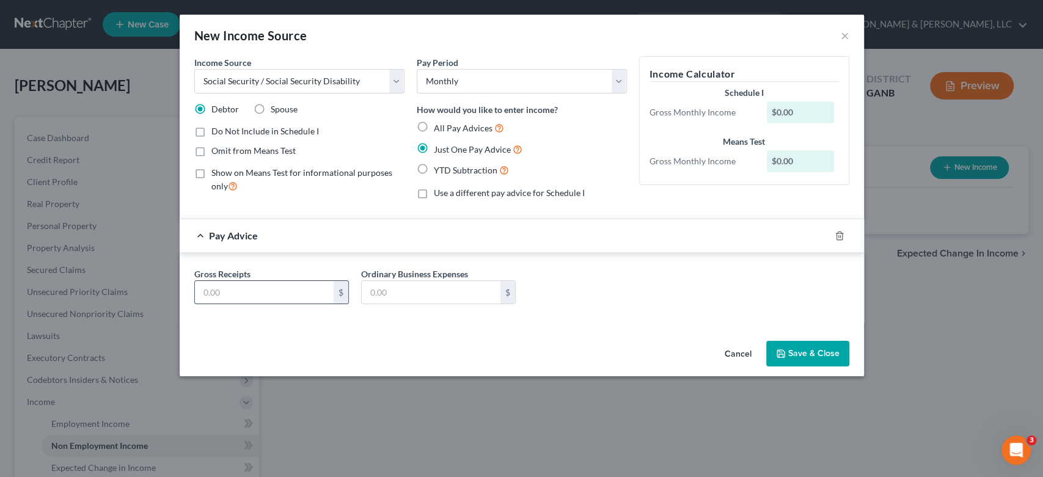
click at [235, 294] on input "text" at bounding box center [264, 292] width 139 height 23
type input "0.00"
click at [811, 342] on div "Cancel Save & Close" at bounding box center [522, 356] width 684 height 40
click at [807, 354] on button "Save & Close" at bounding box center [807, 354] width 83 height 26
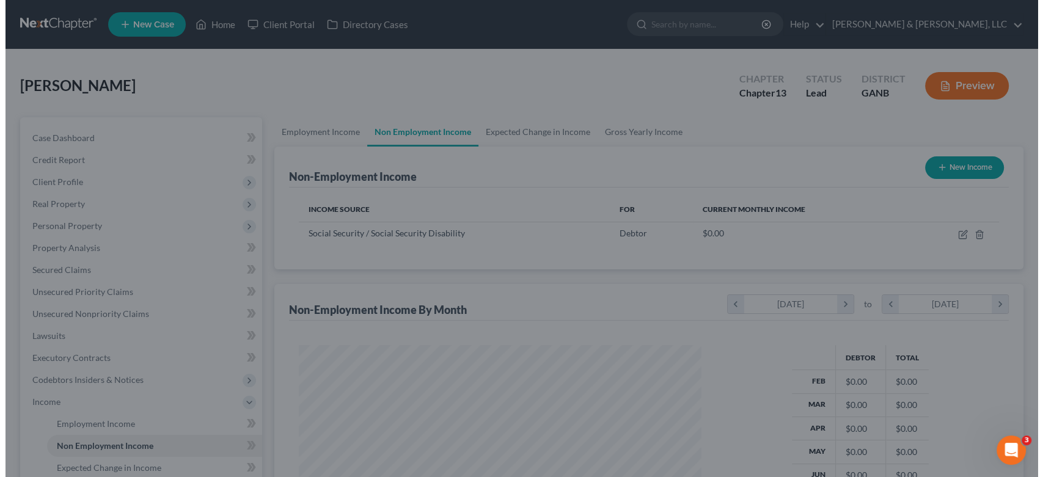
scroll to position [610772, 610567]
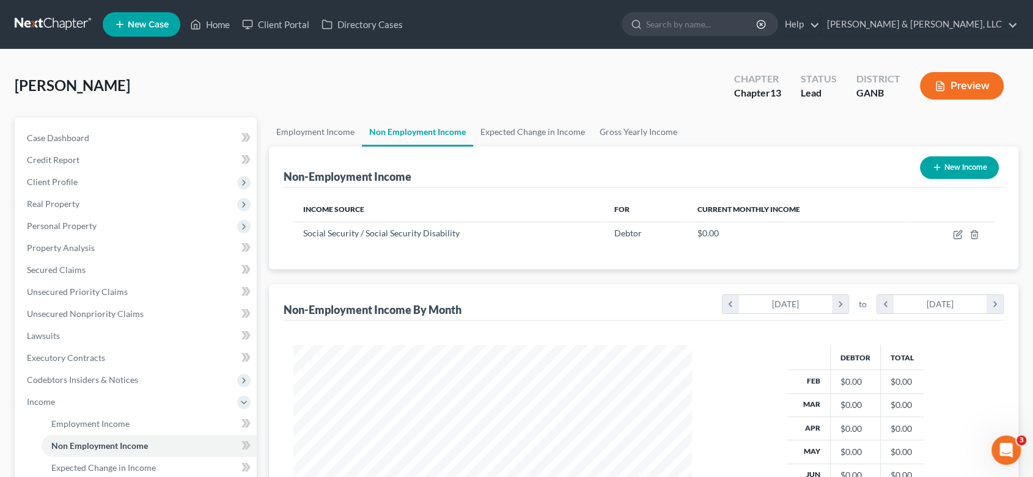
click at [958, 165] on button "New Income" at bounding box center [959, 167] width 79 height 23
select select "0"
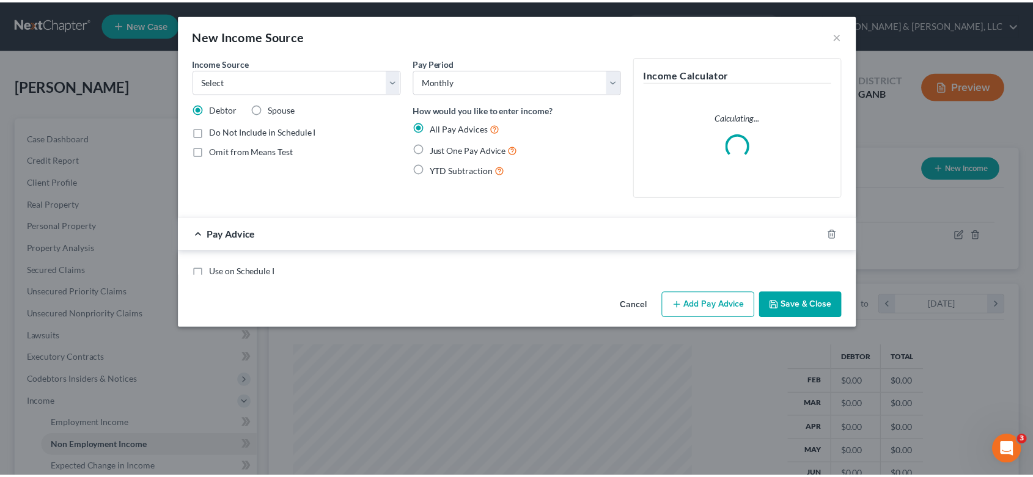
scroll to position [218, 427]
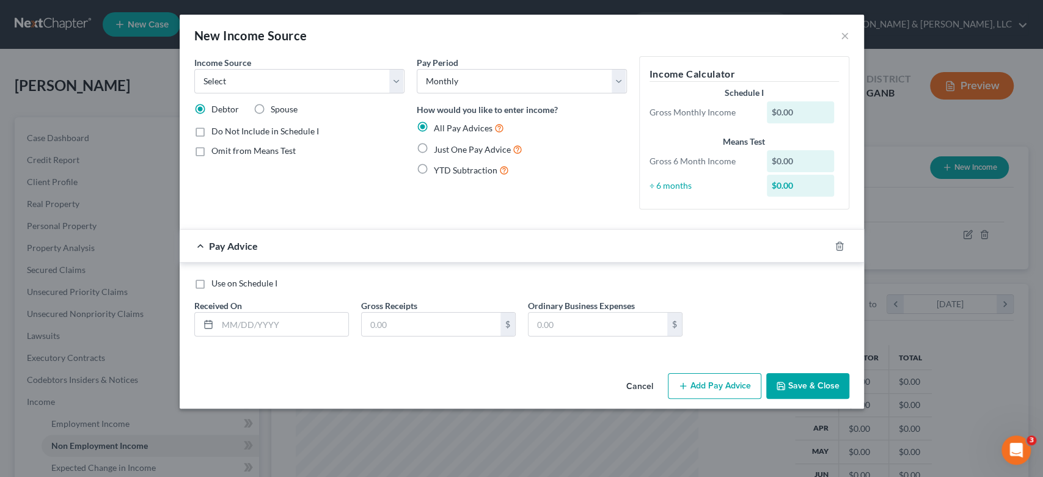
click at [271, 108] on label "Spouse" at bounding box center [284, 109] width 27 height 12
click at [276, 108] on input "Spouse" at bounding box center [280, 107] width 8 height 8
radio input "true"
click at [434, 143] on label "Just One Pay Advice" at bounding box center [478, 149] width 89 height 14
click at [439, 143] on input "Just One Pay Advice" at bounding box center [443, 146] width 8 height 8
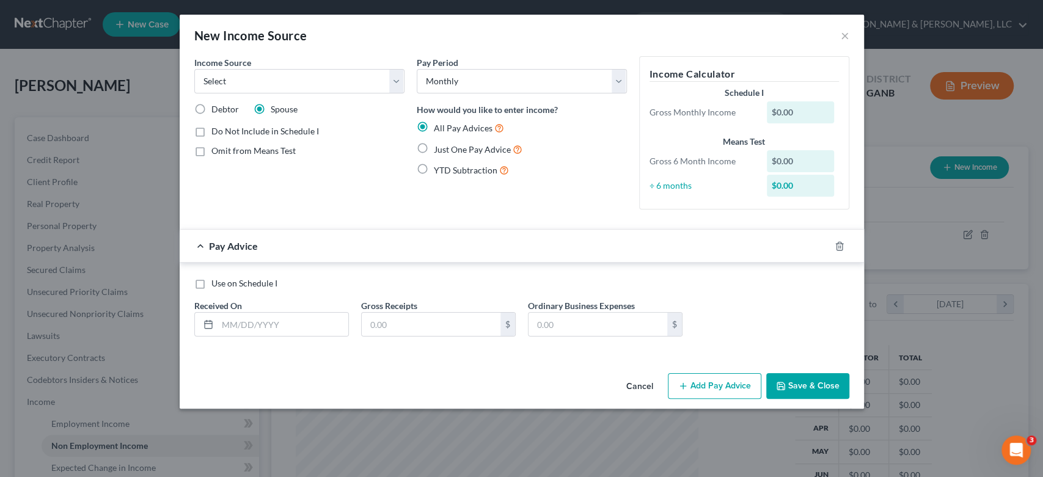
radio input "true"
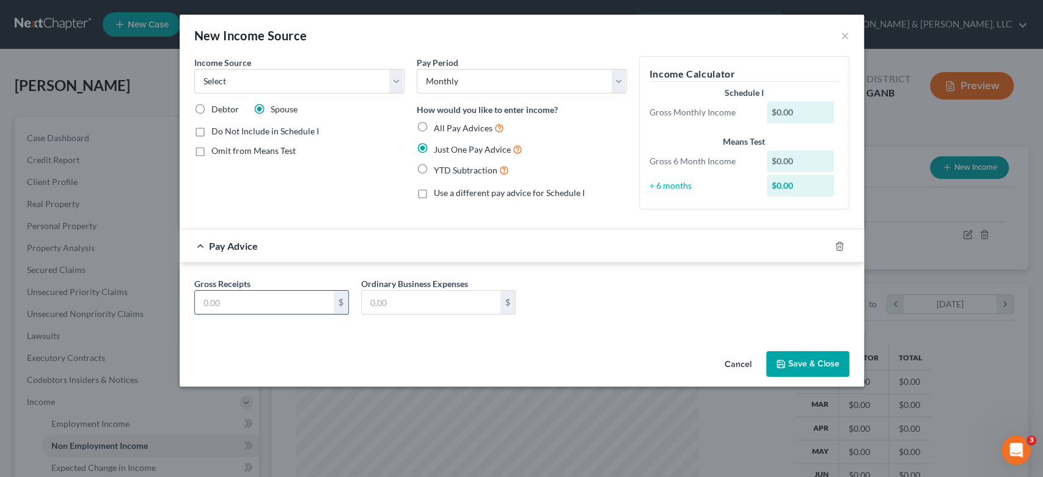
click at [240, 305] on input "text" at bounding box center [264, 302] width 139 height 23
type input "0.00"
click at [810, 371] on button "Save & Close" at bounding box center [807, 364] width 83 height 26
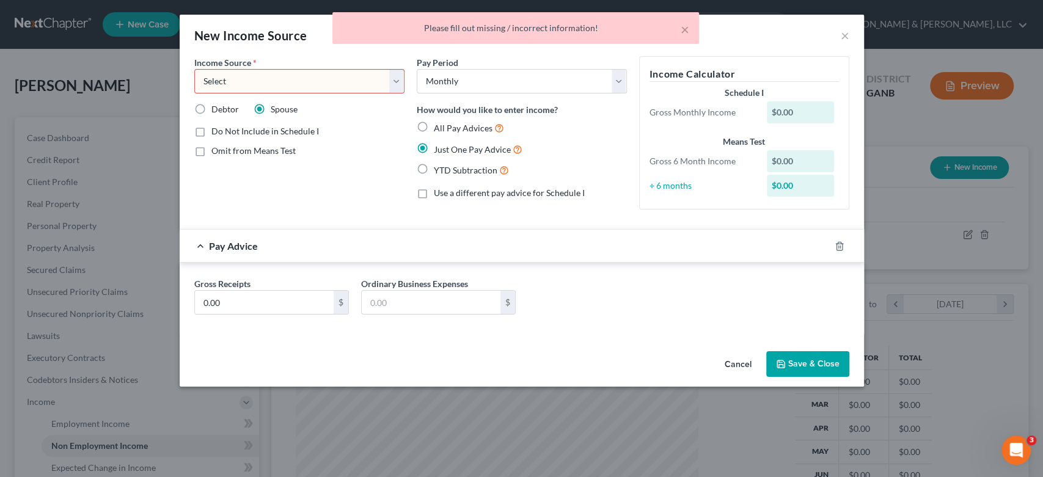
click at [811, 367] on button "Save & Close" at bounding box center [807, 364] width 83 height 26
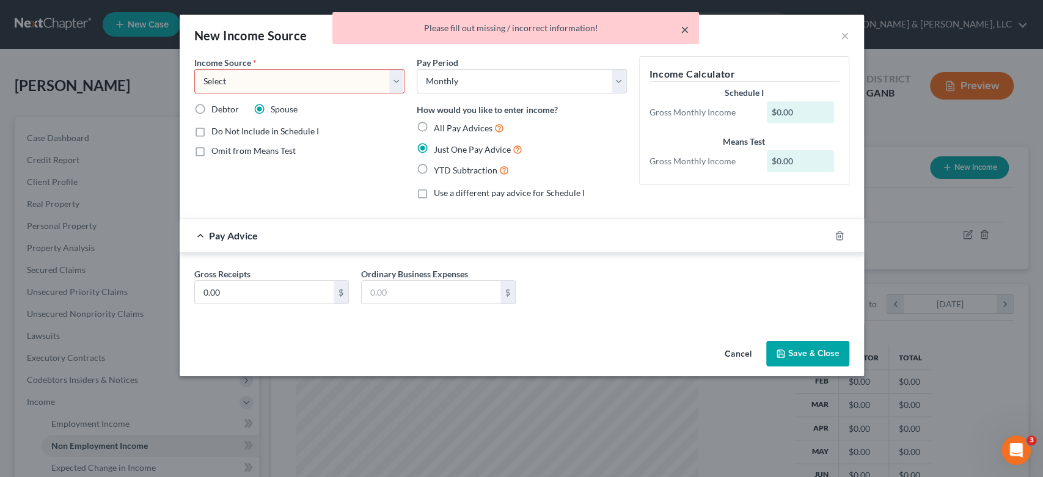
click at [682, 28] on button "×" at bounding box center [685, 29] width 9 height 15
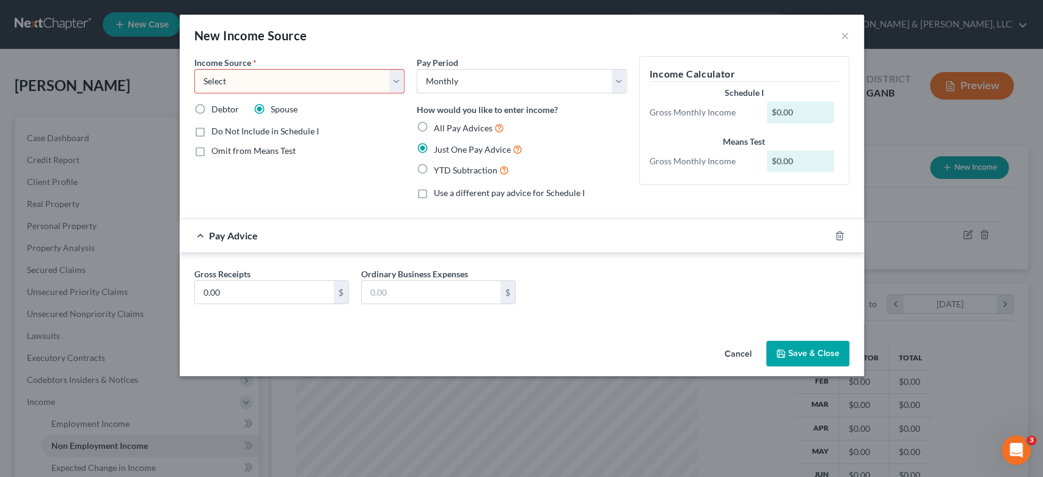
click at [387, 76] on select "Select Unemployment Disability (from employer) Pension Retirement Social Securi…" at bounding box center [299, 81] width 210 height 24
select select "4"
click at [194, 69] on select "Select Unemployment Disability (from employer) Pension Retirement Social Securi…" at bounding box center [299, 81] width 210 height 24
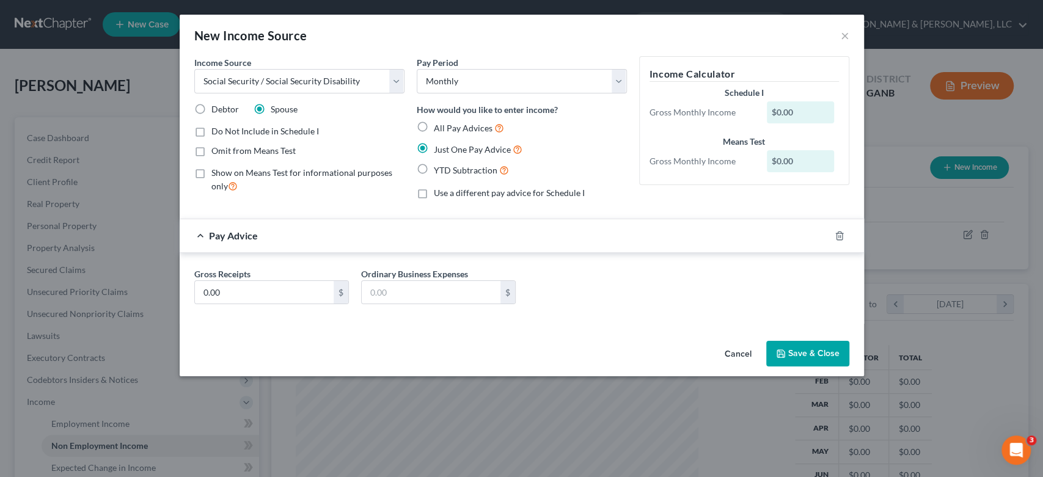
click at [803, 344] on button "Save & Close" at bounding box center [807, 354] width 83 height 26
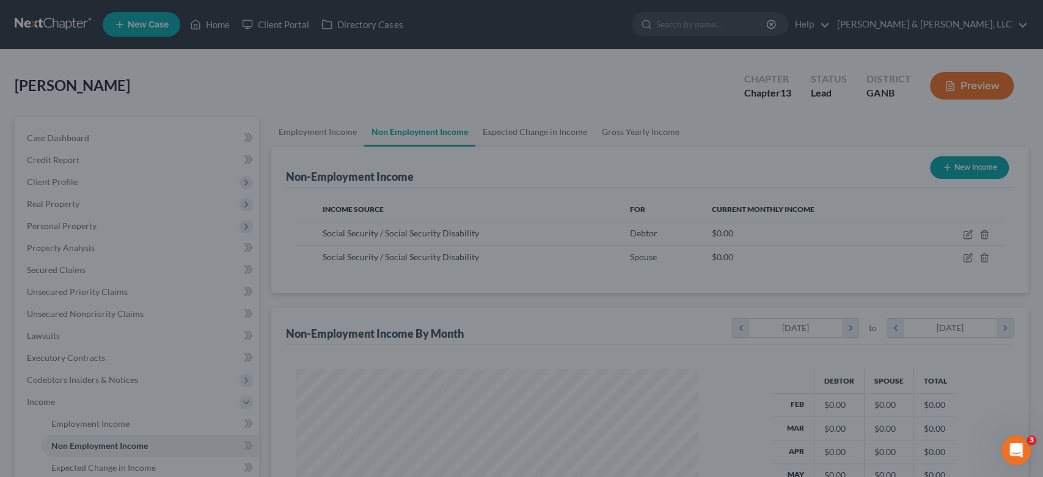
scroll to position [610772, 610567]
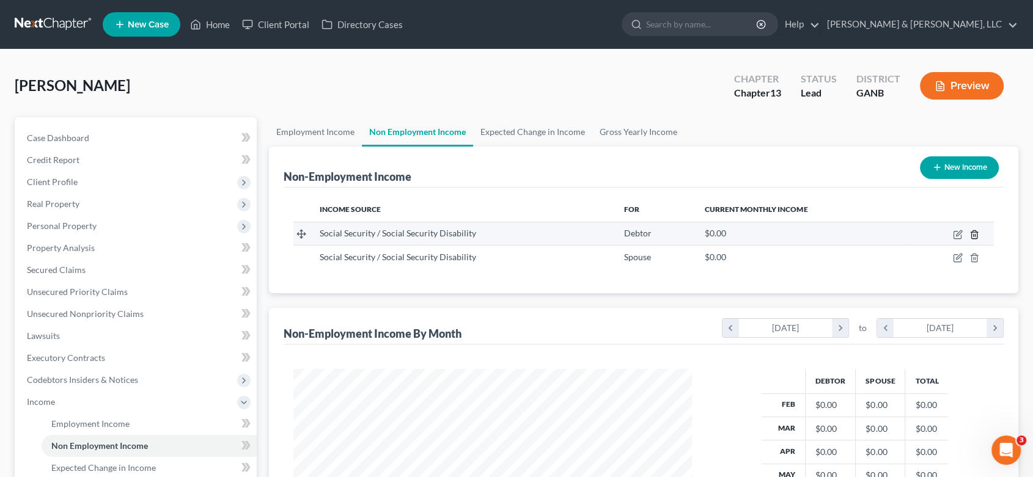
click at [973, 232] on icon "button" at bounding box center [974, 235] width 10 height 10
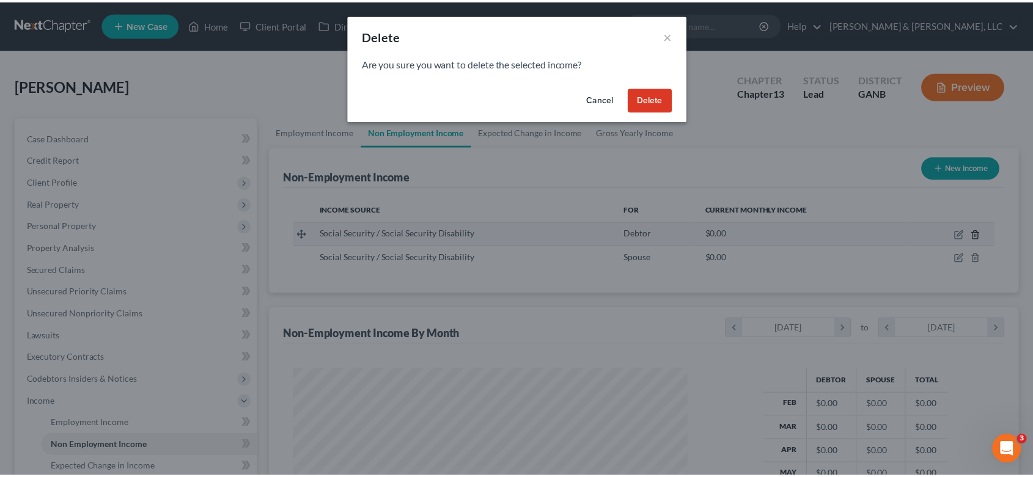
scroll to position [218, 427]
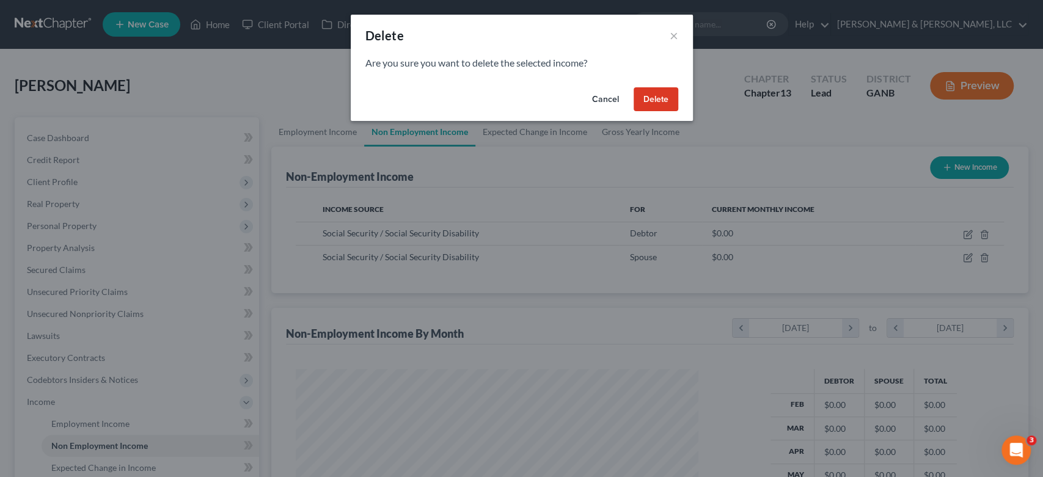
drag, startPoint x: 653, startPoint y: 93, endPoint x: 660, endPoint y: 92, distance: 6.8
click at [654, 92] on button "Delete" at bounding box center [656, 99] width 45 height 24
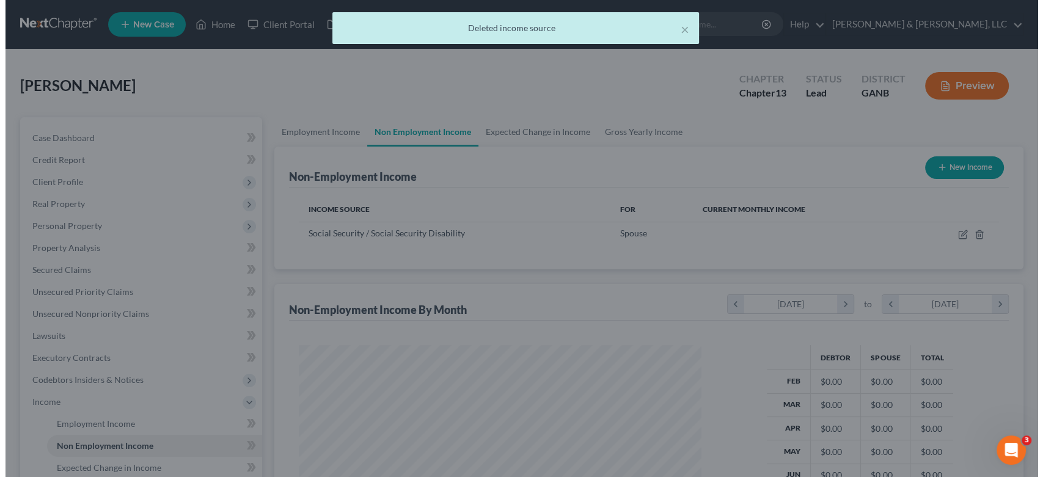
scroll to position [610772, 610567]
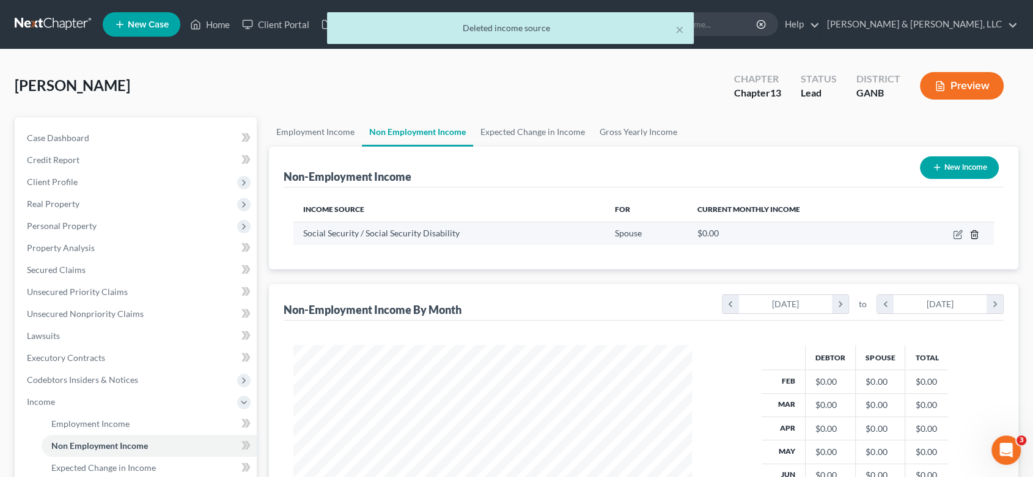
click at [973, 236] on icon "button" at bounding box center [974, 235] width 10 height 10
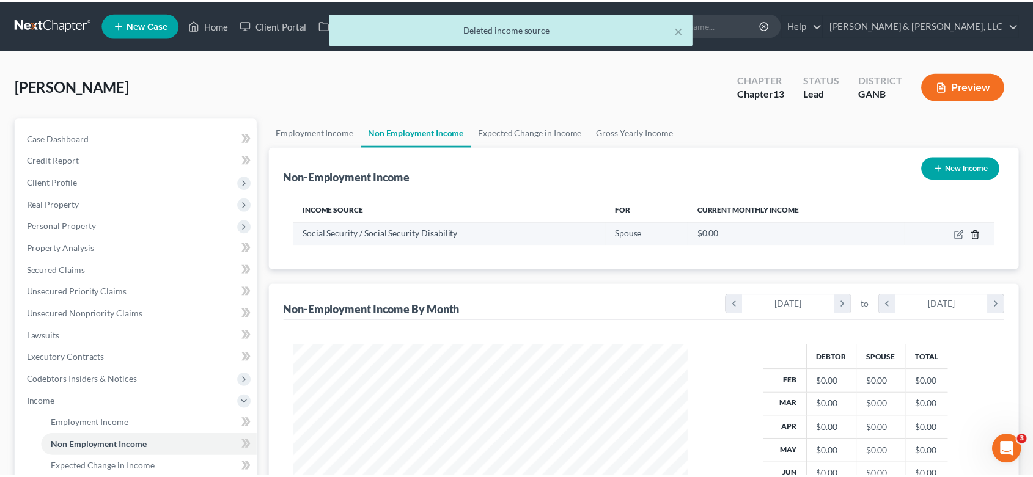
scroll to position [218, 427]
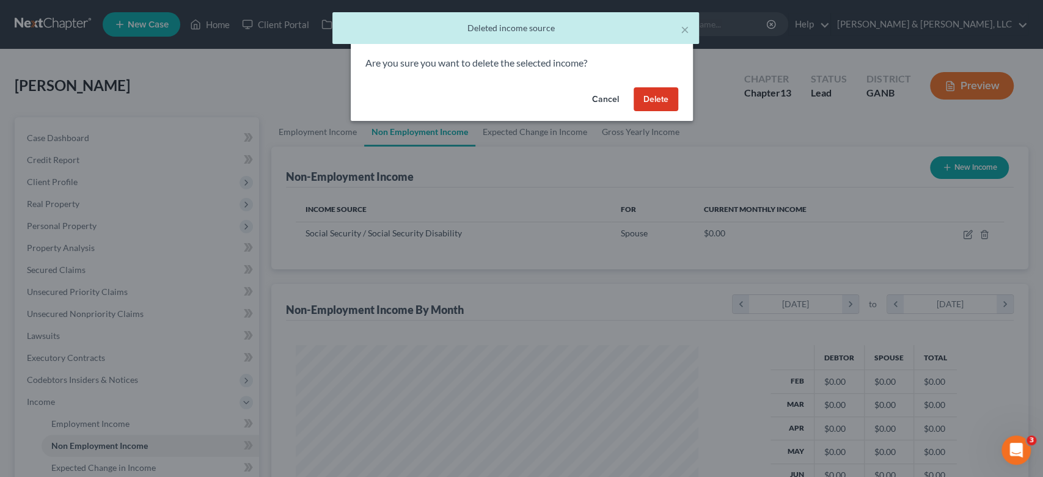
click at [641, 100] on button "Delete" at bounding box center [656, 99] width 45 height 24
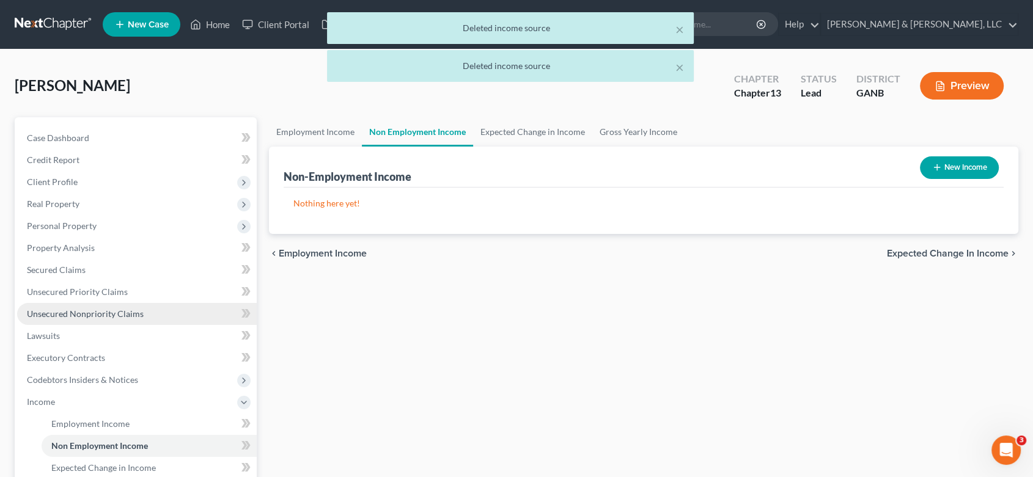
click at [112, 310] on span "Unsecured Nonpriority Claims" at bounding box center [85, 314] width 117 height 10
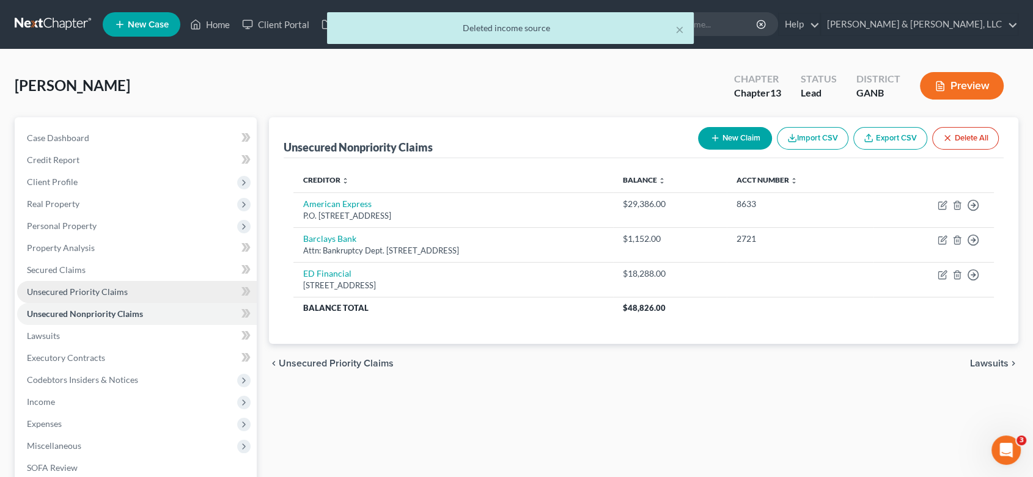
click at [114, 291] on span "Unsecured Priority Claims" at bounding box center [77, 292] width 101 height 10
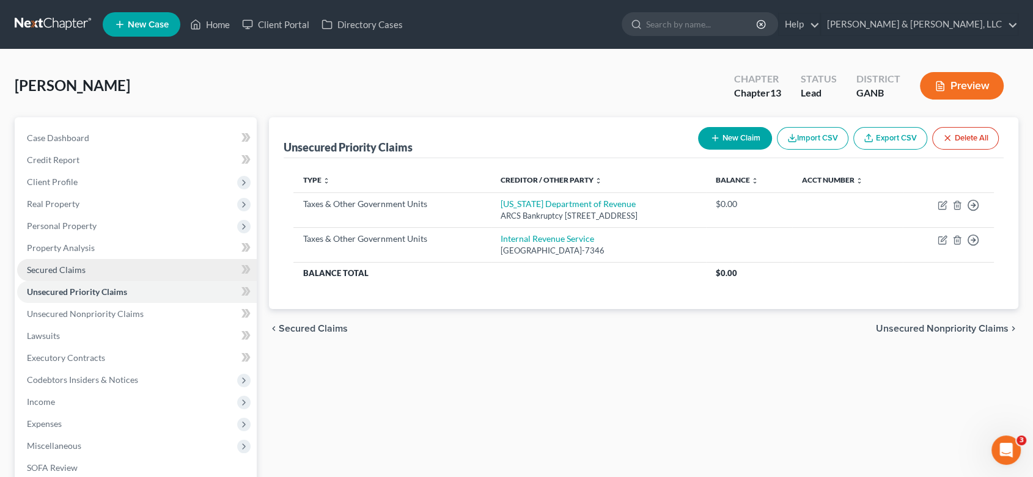
click at [71, 268] on span "Secured Claims" at bounding box center [56, 270] width 59 height 10
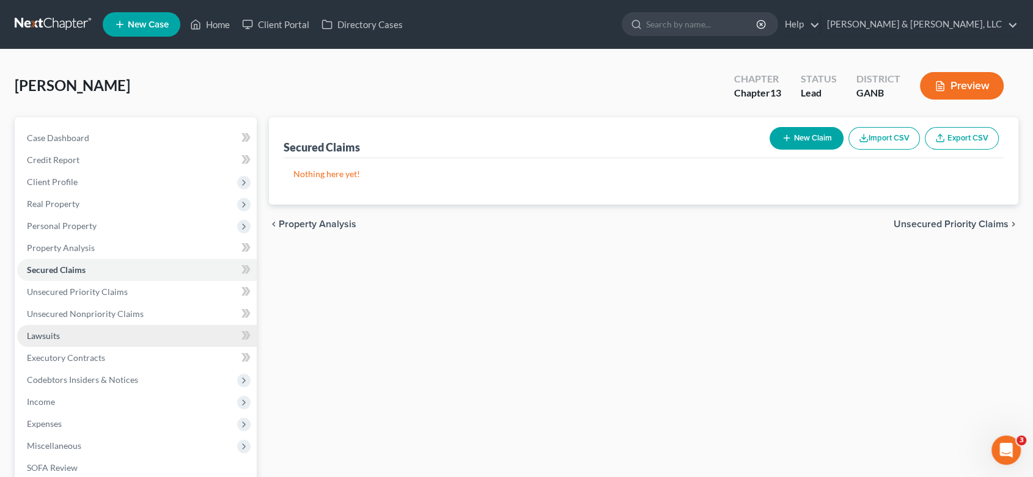
drag, startPoint x: 55, startPoint y: 331, endPoint x: 62, endPoint y: 326, distance: 8.7
click at [56, 331] on span "Lawsuits" at bounding box center [43, 336] width 33 height 10
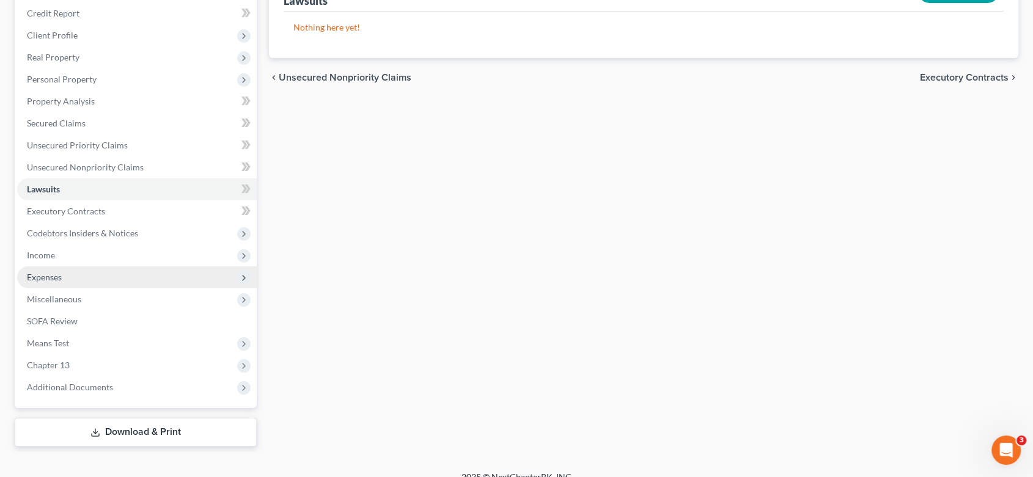
scroll to position [161, 0]
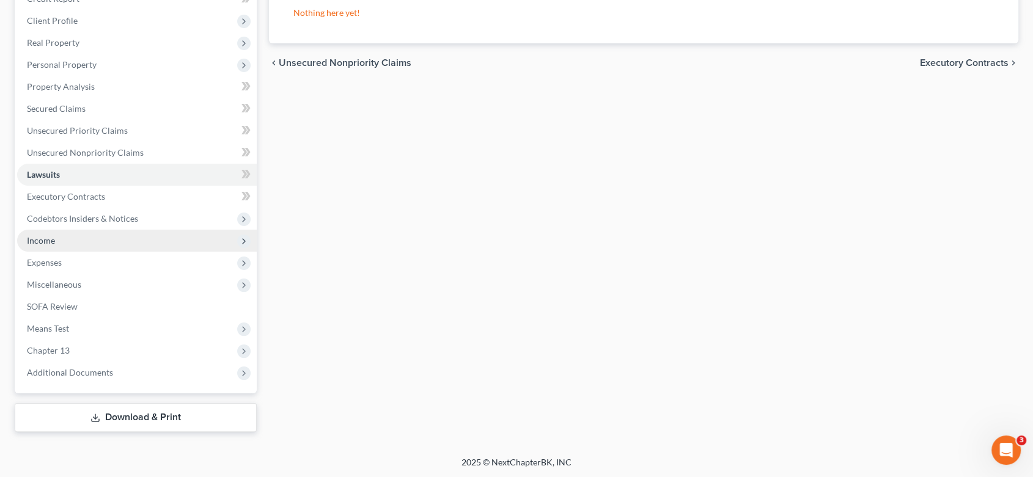
click at [54, 235] on span "Income" at bounding box center [137, 241] width 240 height 22
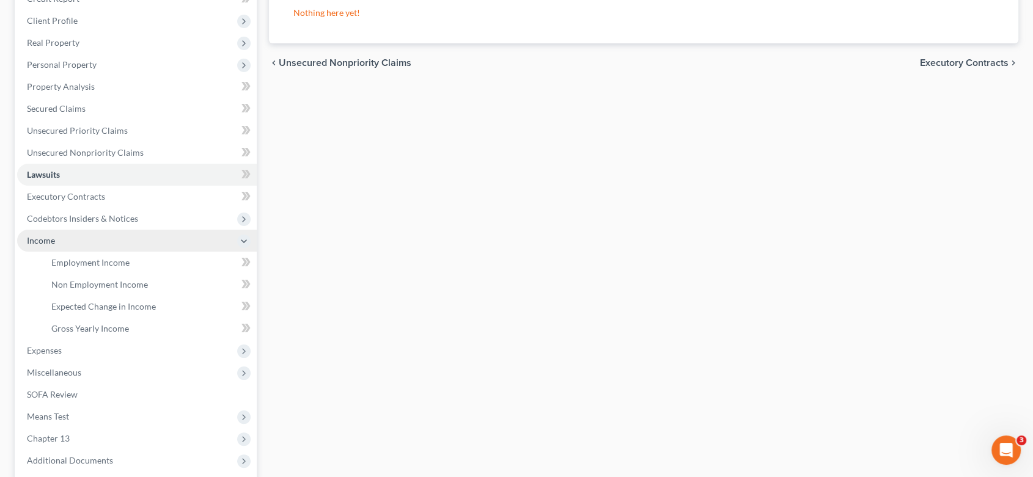
click at [49, 240] on span "Income" at bounding box center [41, 240] width 28 height 10
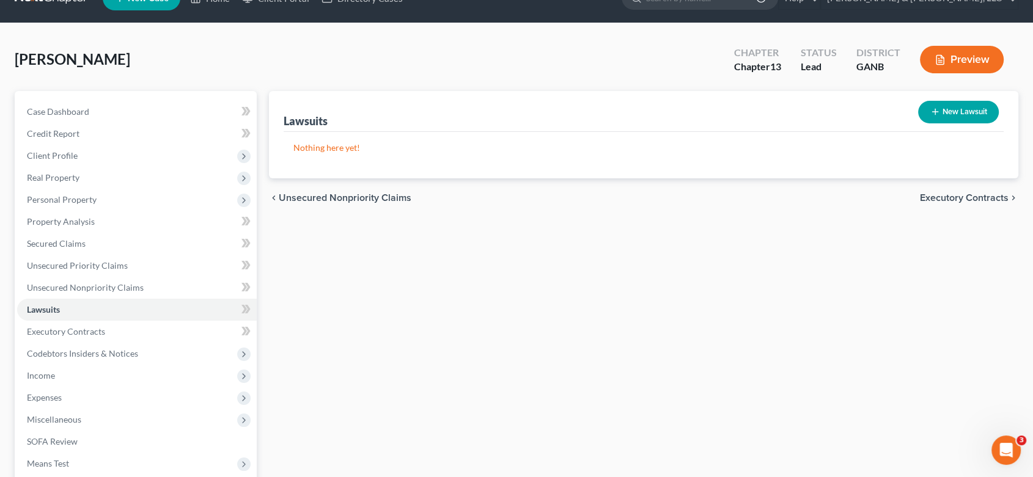
scroll to position [26, 0]
click at [44, 376] on span "Income" at bounding box center [41, 376] width 28 height 10
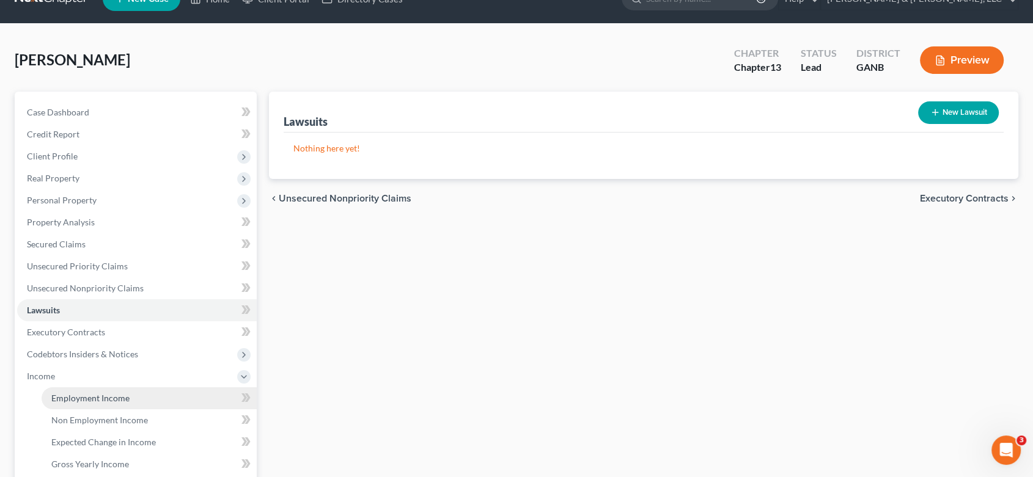
click at [112, 393] on span "Employment Income" at bounding box center [90, 398] width 78 height 10
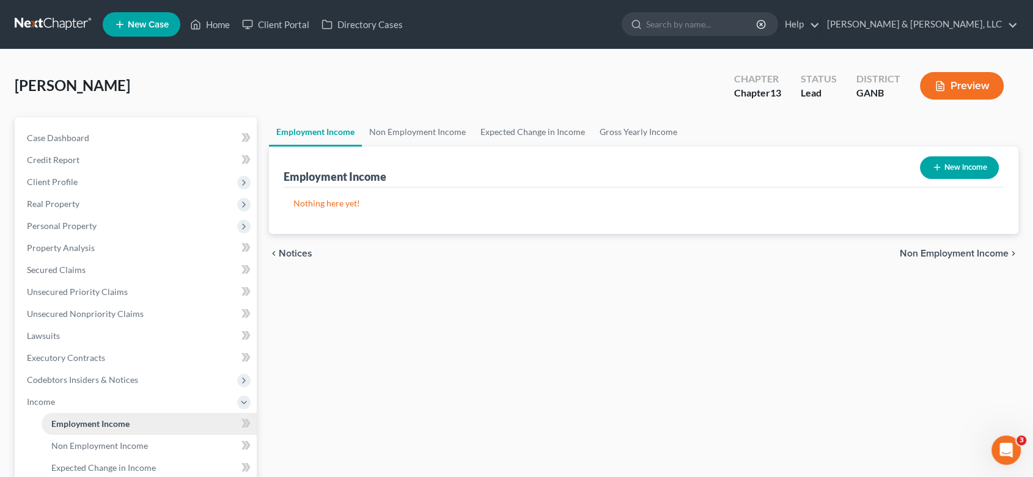
click at [126, 420] on span "Employment Income" at bounding box center [90, 424] width 78 height 10
drag, startPoint x: 128, startPoint y: 421, endPoint x: 212, endPoint y: 368, distance: 99.7
click at [128, 422] on span "Employment Income" at bounding box center [90, 424] width 78 height 10
click at [933, 167] on icon "button" at bounding box center [937, 168] width 10 height 10
select select "0"
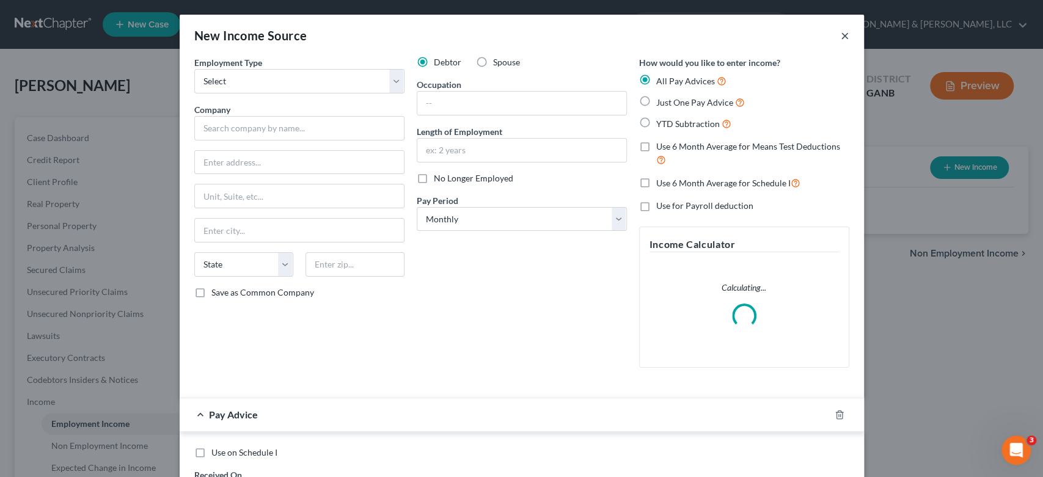
click at [842, 38] on button "×" at bounding box center [845, 35] width 9 height 15
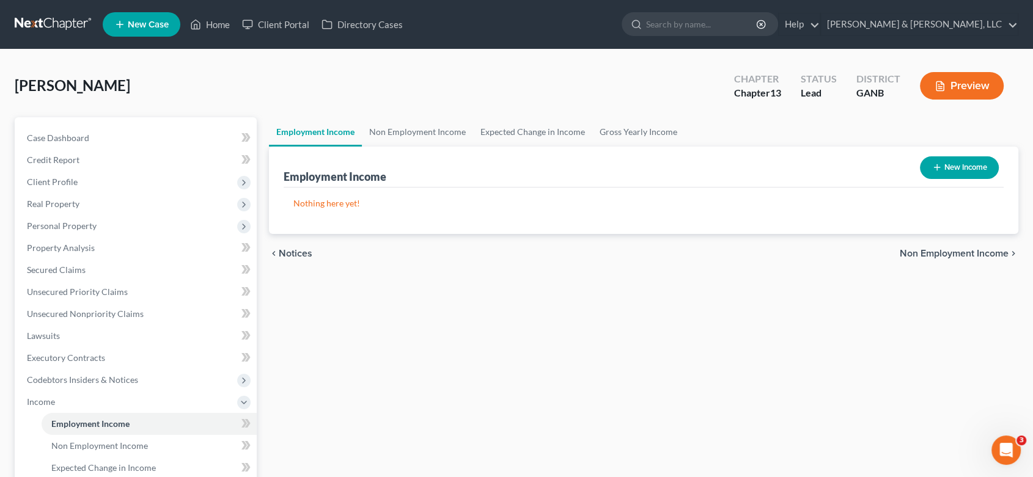
click at [324, 204] on p "Nothing here yet!" at bounding box center [643, 203] width 701 height 12
click at [952, 162] on button "New Income" at bounding box center [959, 167] width 79 height 23
select select "0"
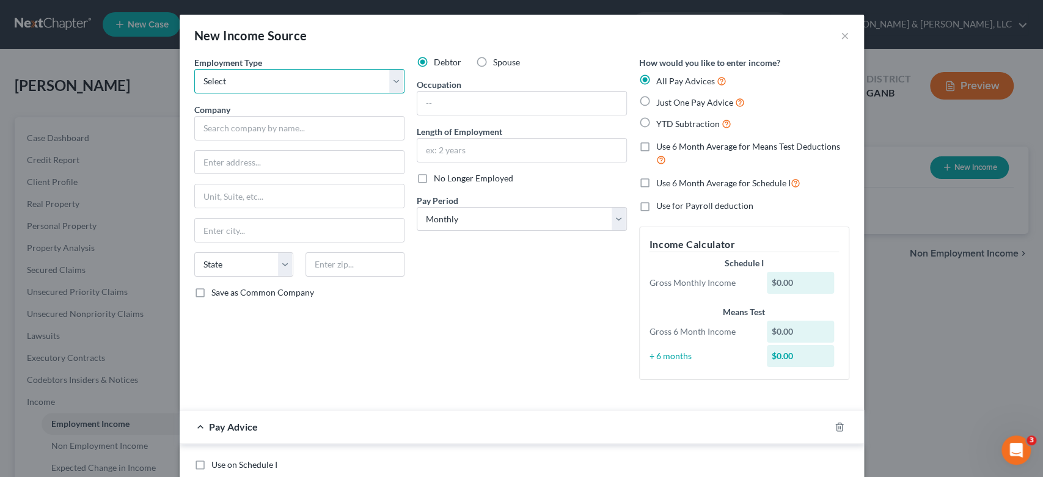
click at [390, 81] on select "Select Full or [DEMOGRAPHIC_DATA] Employment Self Employment" at bounding box center [299, 81] width 210 height 24
select select "0"
click at [194, 69] on select "Select Full or [DEMOGRAPHIC_DATA] Employment Self Employment" at bounding box center [299, 81] width 210 height 24
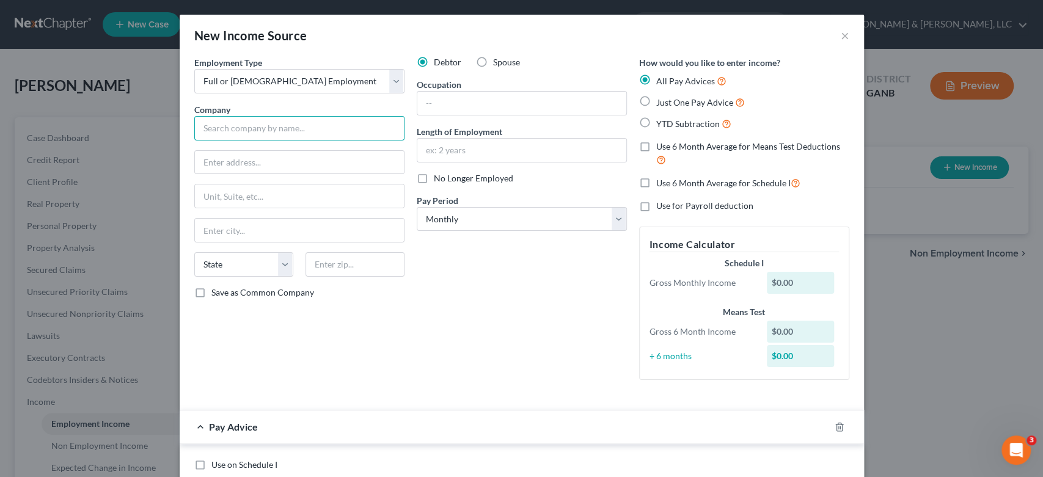
drag, startPoint x: 224, startPoint y: 133, endPoint x: 298, endPoint y: 96, distance: 82.5
click at [249, 116] on input "text" at bounding box center [299, 128] width 210 height 24
type input "[PERSON_NAME] [PERSON_NAME]"
type input "O"
type input "P.O. Box 30"
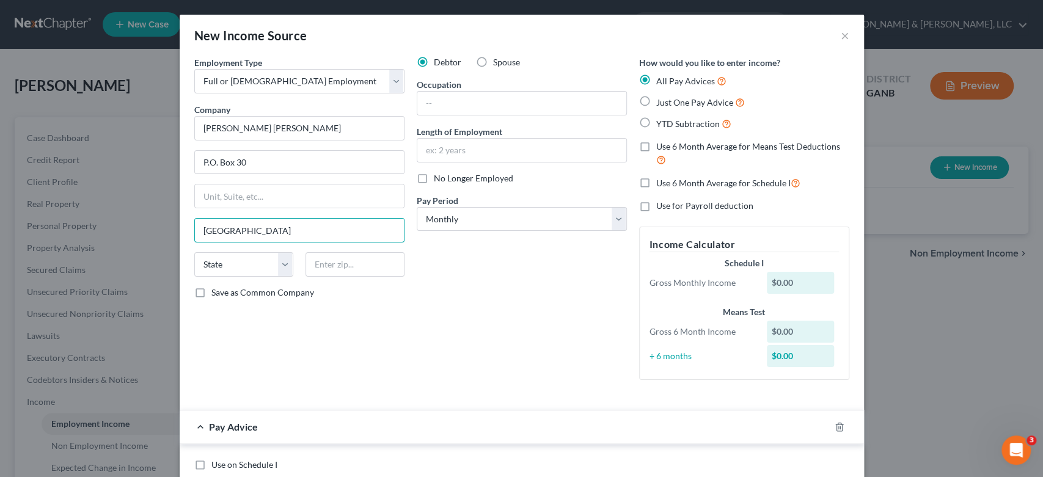
type input "[GEOGRAPHIC_DATA]"
select select "33"
type input "08079"
click at [461, 101] on input "text" at bounding box center [521, 103] width 209 height 23
type input "Customer Service Rep"
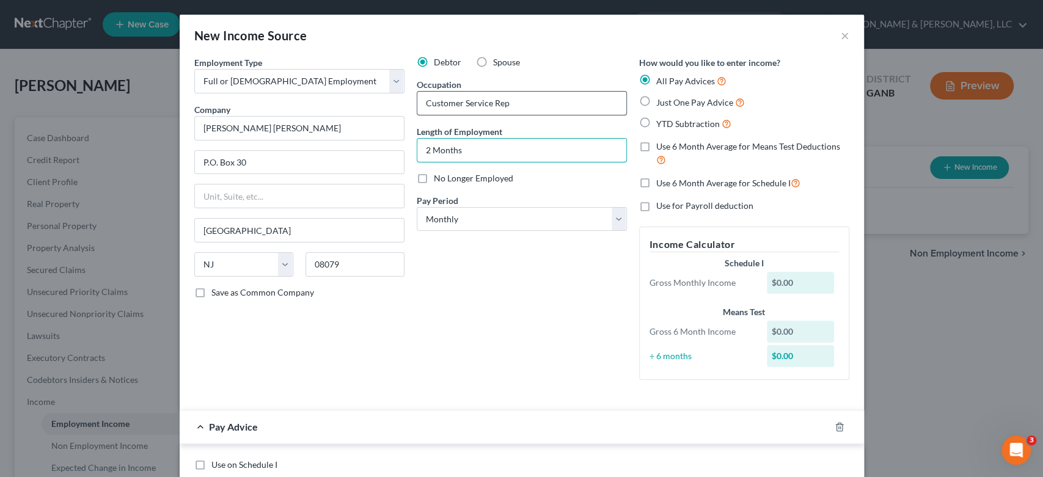
type input "2 Months"
click at [615, 218] on select "Select Monthly Twice Monthly Every Other Week Weekly" at bounding box center [522, 219] width 210 height 24
select select "3"
click at [417, 207] on select "Select Monthly Twice Monthly Every Other Week Weekly" at bounding box center [522, 219] width 210 height 24
click at [656, 100] on label "Just One Pay Advice" at bounding box center [700, 102] width 89 height 14
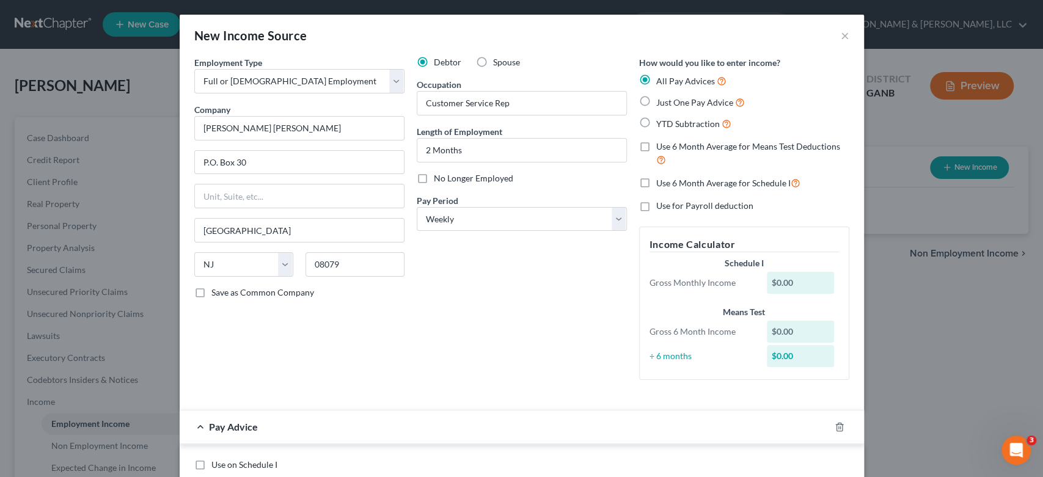
click at [661, 100] on input "Just One Pay Advice" at bounding box center [665, 99] width 8 height 8
radio input "true"
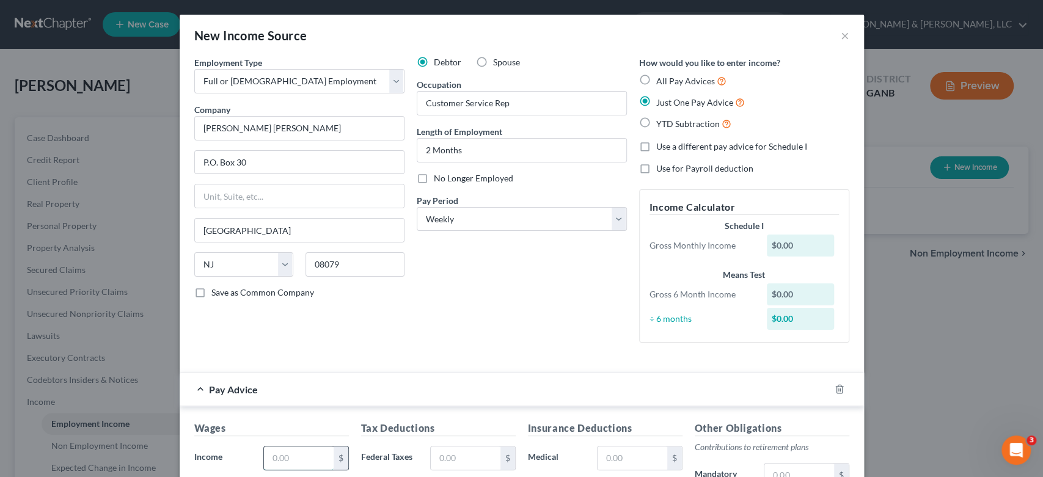
click at [285, 461] on input "text" at bounding box center [298, 458] width 69 height 23
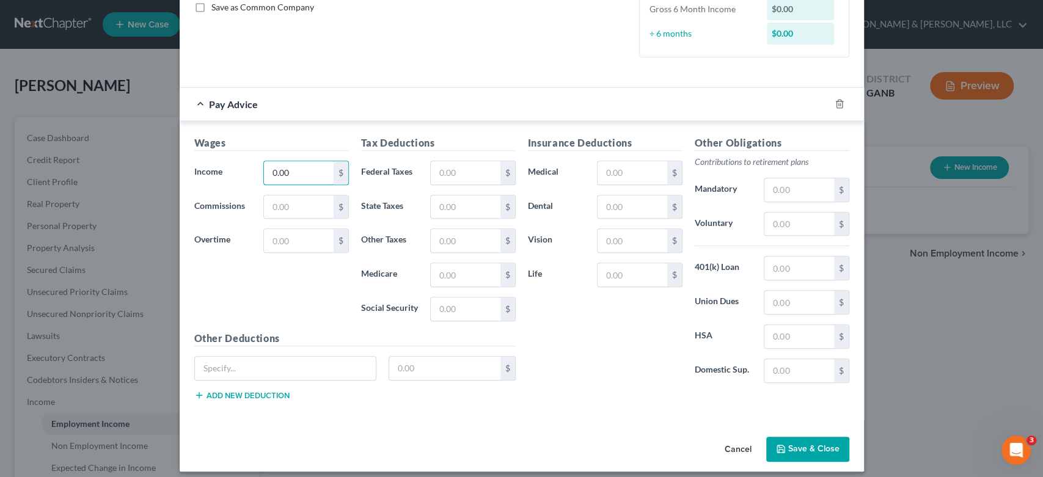
scroll to position [293, 0]
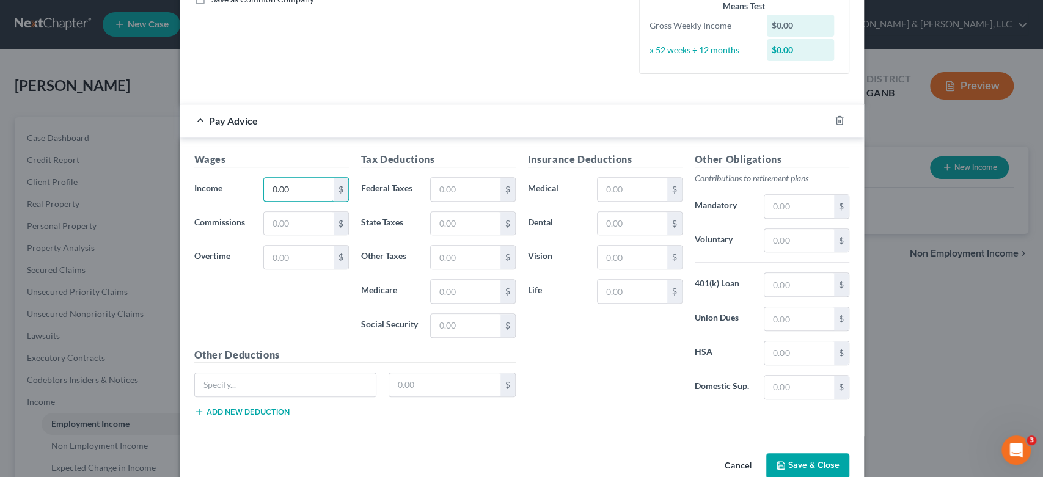
type input "0.00"
click at [799, 463] on button "Save & Close" at bounding box center [807, 466] width 83 height 26
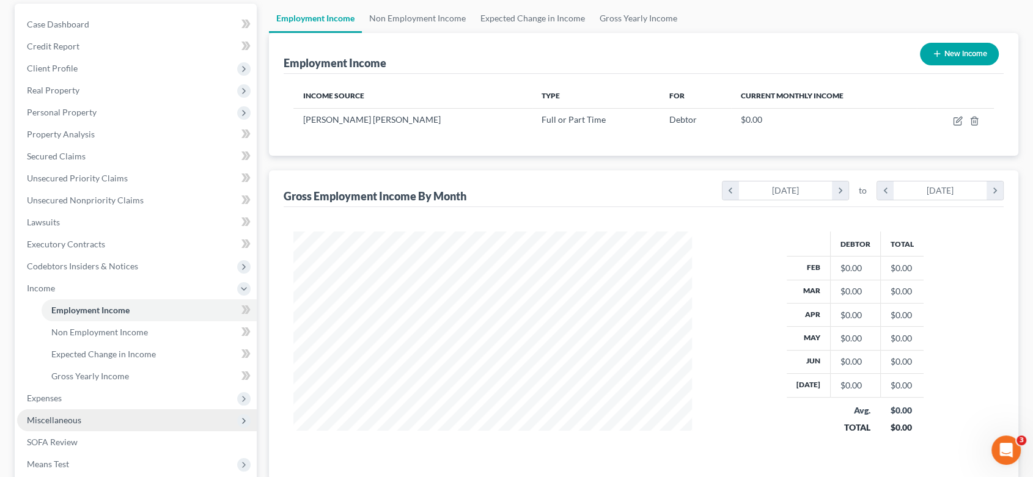
scroll to position [46, 0]
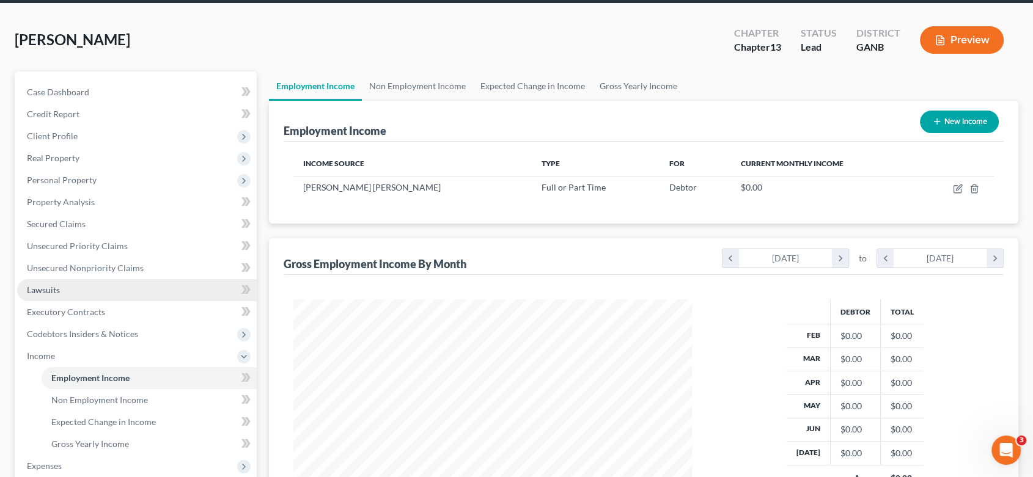
click at [57, 286] on span "Lawsuits" at bounding box center [43, 290] width 33 height 10
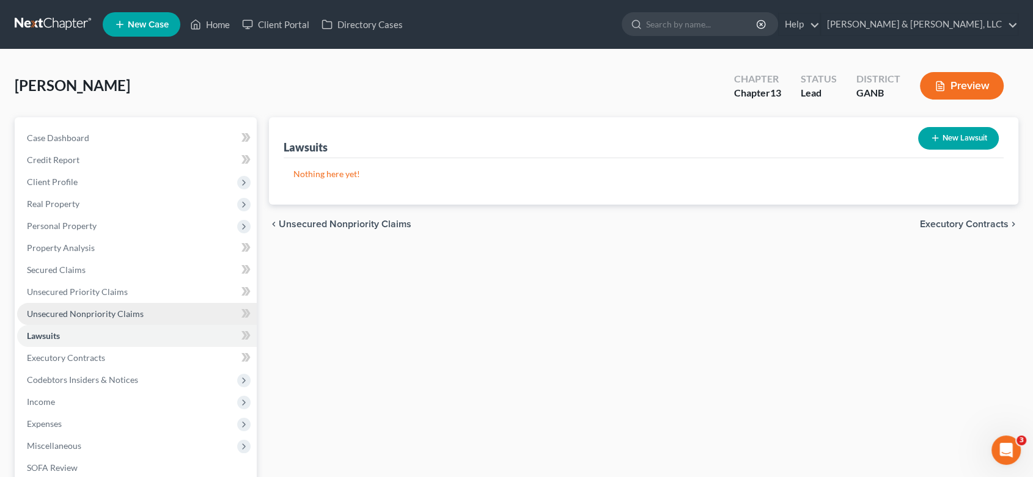
click at [100, 309] on span "Unsecured Nonpriority Claims" at bounding box center [85, 314] width 117 height 10
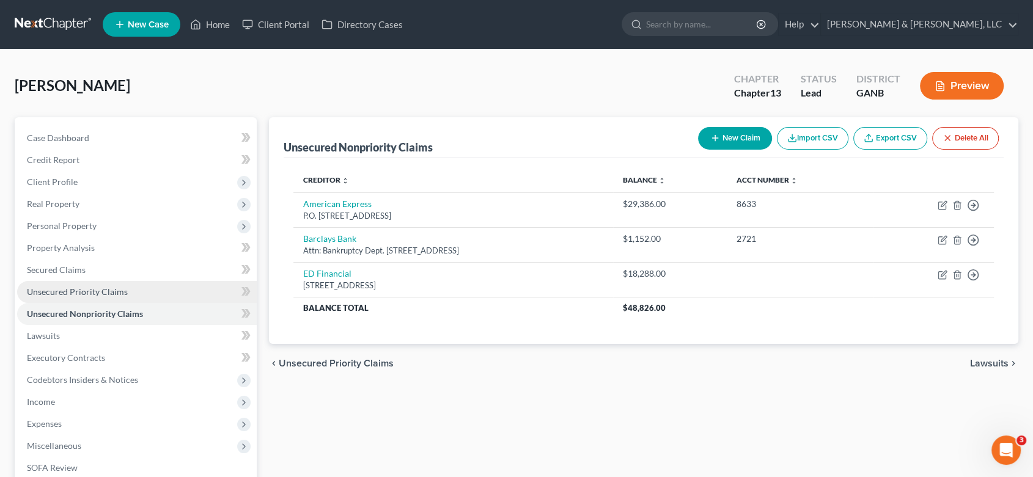
click at [105, 290] on span "Unsecured Priority Claims" at bounding box center [77, 292] width 101 height 10
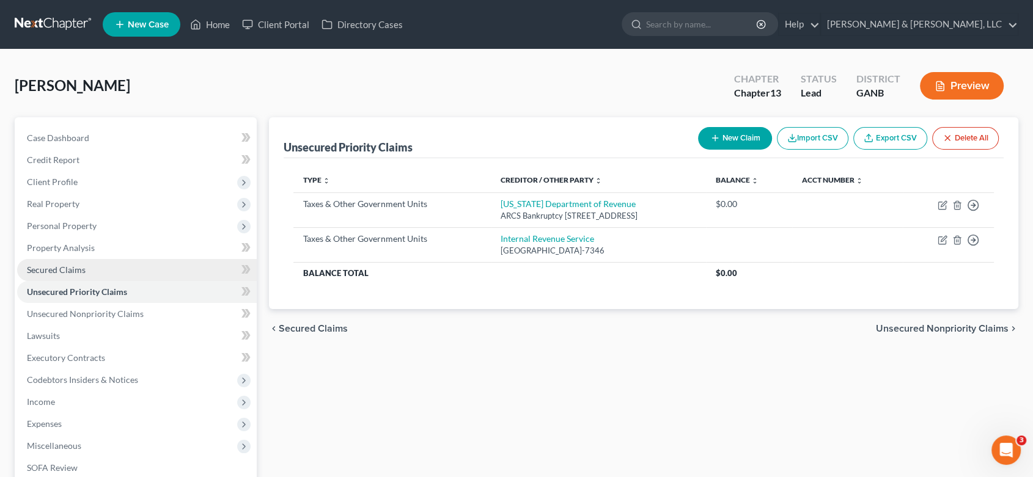
click at [75, 268] on span "Secured Claims" at bounding box center [56, 270] width 59 height 10
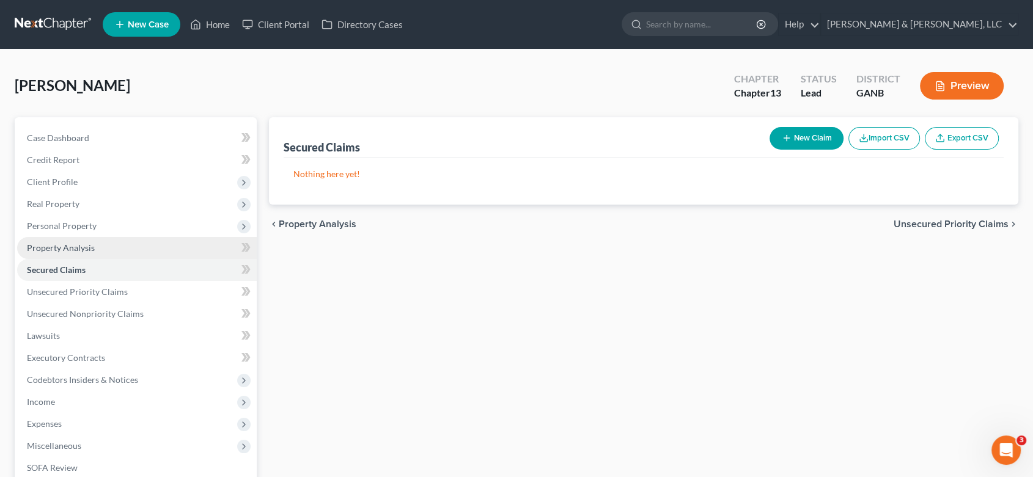
click at [82, 245] on span "Property Analysis" at bounding box center [61, 248] width 68 height 10
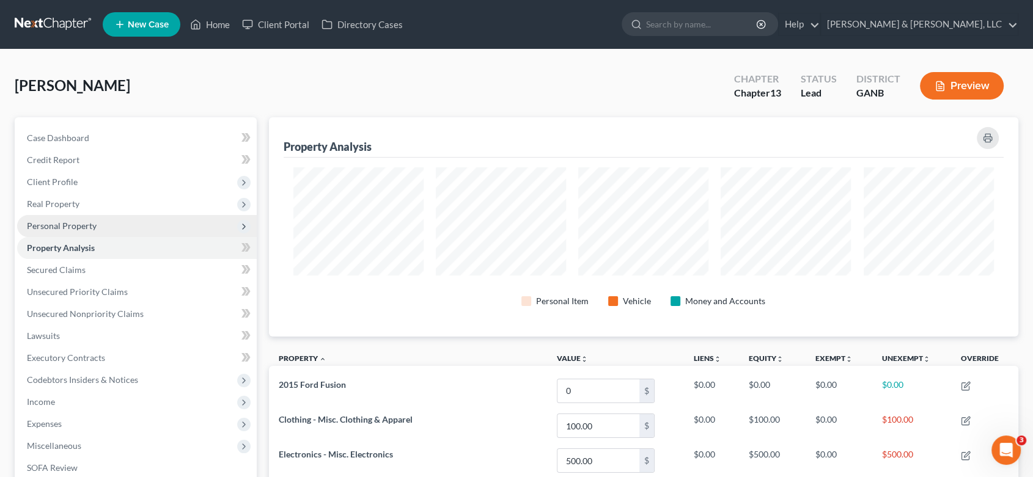
scroll to position [219, 748]
click at [79, 226] on span "Personal Property" at bounding box center [62, 226] width 70 height 10
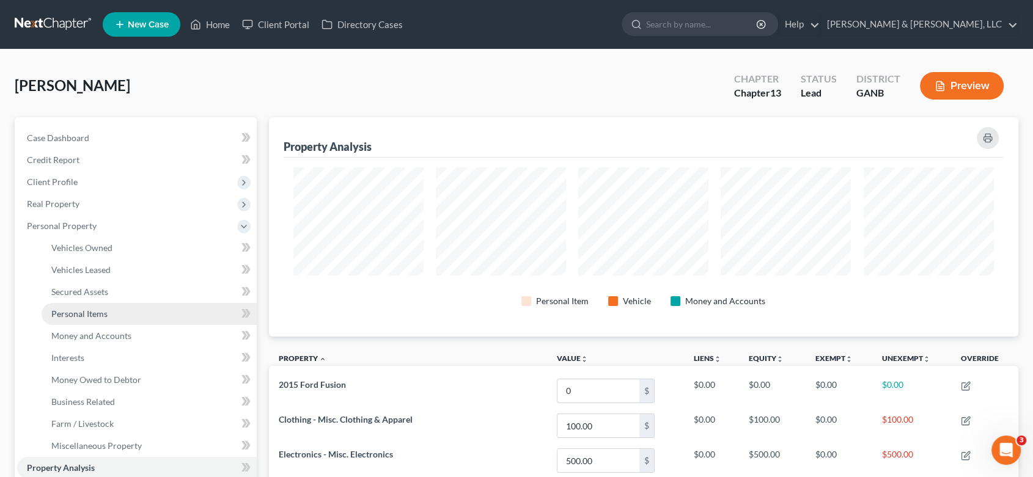
click at [95, 315] on span "Personal Items" at bounding box center [79, 314] width 56 height 10
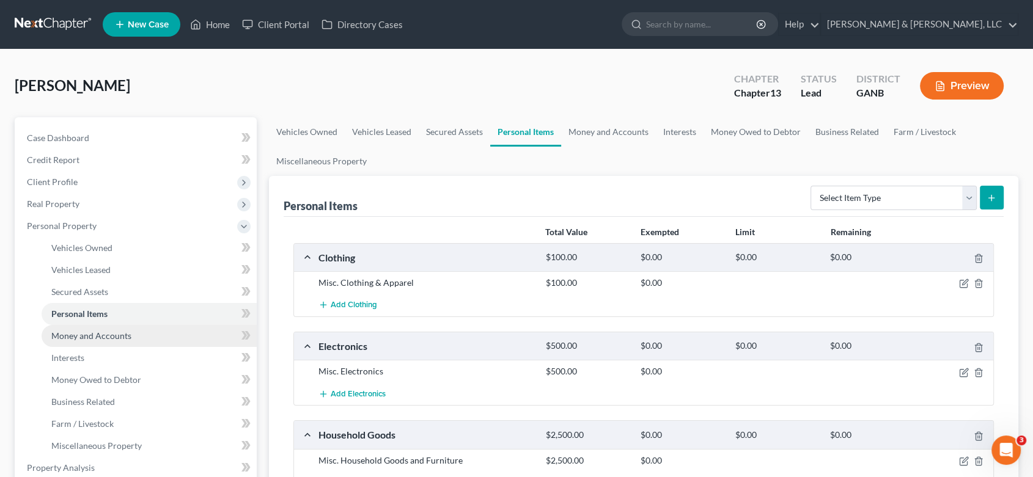
click at [108, 338] on span "Money and Accounts" at bounding box center [91, 336] width 80 height 10
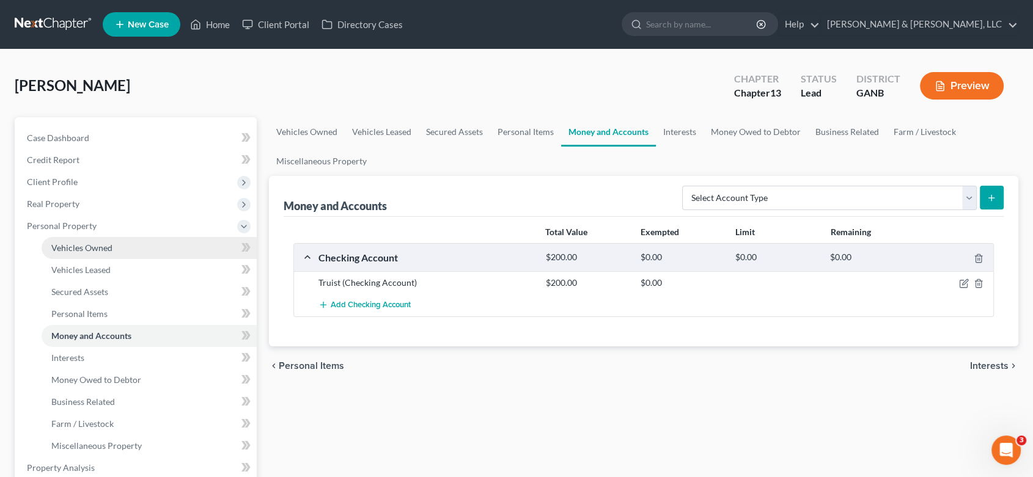
click at [109, 248] on span "Vehicles Owned" at bounding box center [81, 248] width 61 height 10
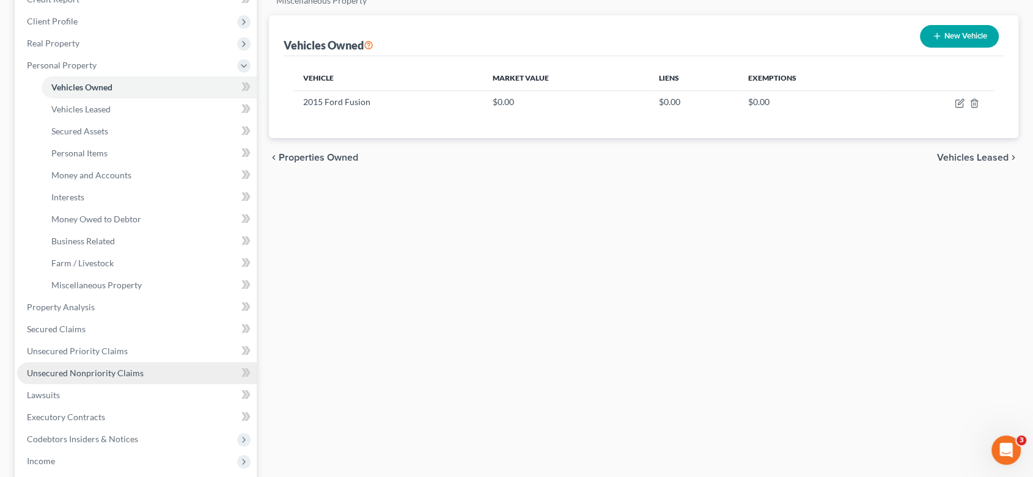
scroll to position [203, 0]
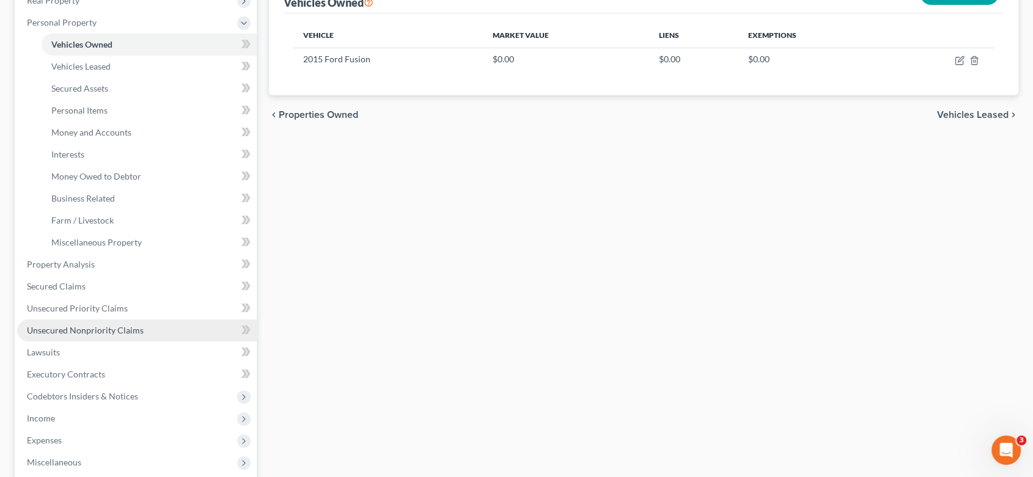
click at [70, 327] on span "Unsecured Nonpriority Claims" at bounding box center [85, 330] width 117 height 10
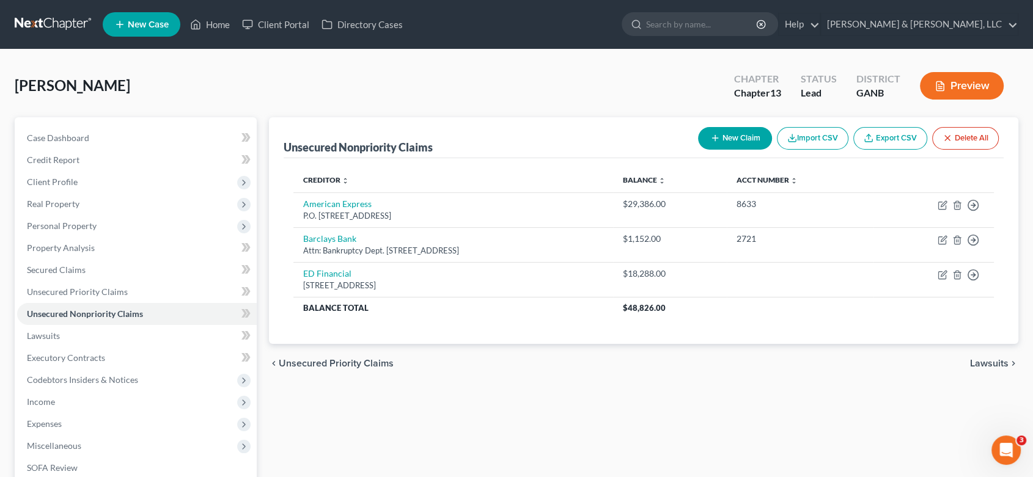
click at [733, 136] on button "New Claim" at bounding box center [735, 138] width 74 height 23
select select "0"
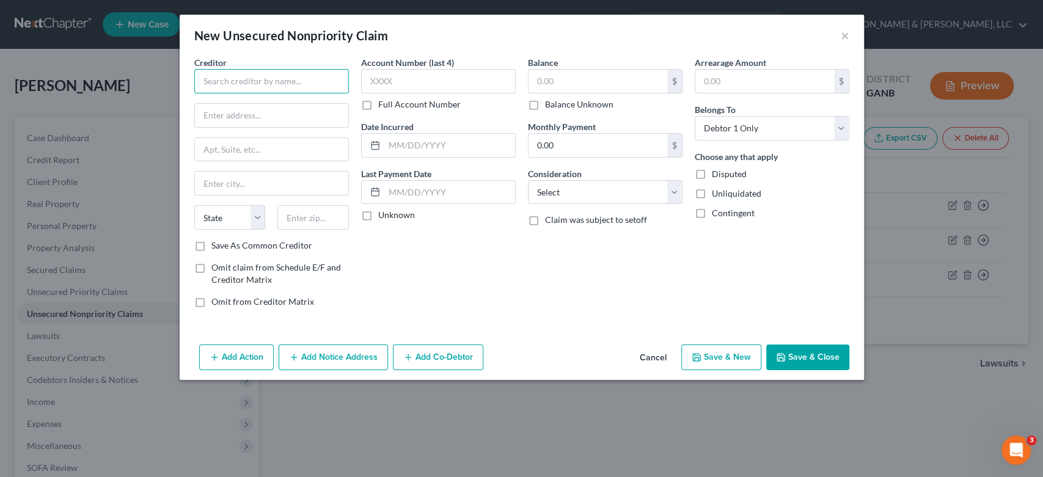
drag, startPoint x: 230, startPoint y: 76, endPoint x: 233, endPoint y: 68, distance: 8.9
click at [230, 74] on input "text" at bounding box center [271, 81] width 155 height 24
click at [260, 82] on input "Frontier Internat" at bounding box center [271, 81] width 155 height 24
click at [263, 78] on input "Frontier Intereat" at bounding box center [271, 81] width 155 height 24
click at [276, 86] on input "Frontier Intereat" at bounding box center [271, 81] width 155 height 24
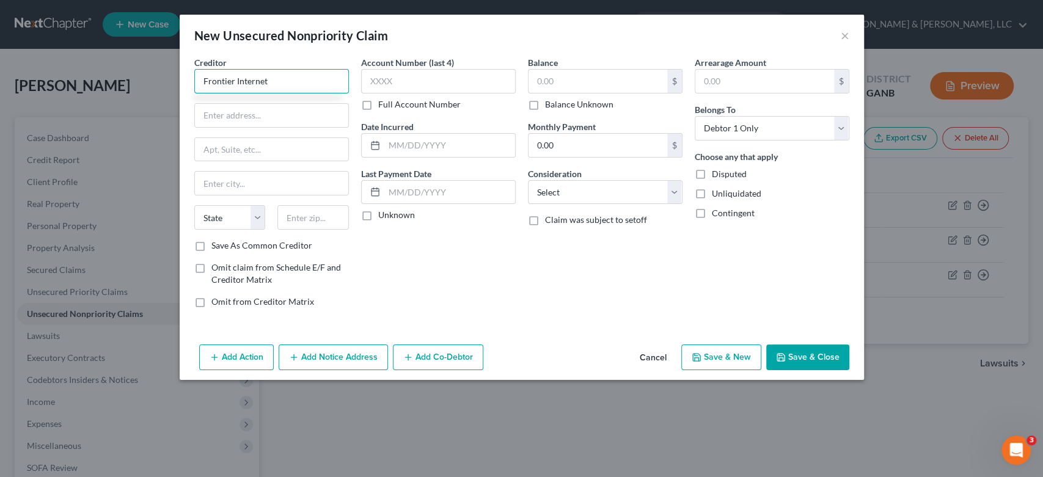
type input "Frontier Internet"
click at [222, 111] on input "text" at bounding box center [271, 115] width 153 height 23
type input "P.O. Box 740407"
click at [229, 149] on input "text" at bounding box center [271, 149] width 153 height 23
click at [218, 177] on input "text" at bounding box center [271, 183] width 153 height 23
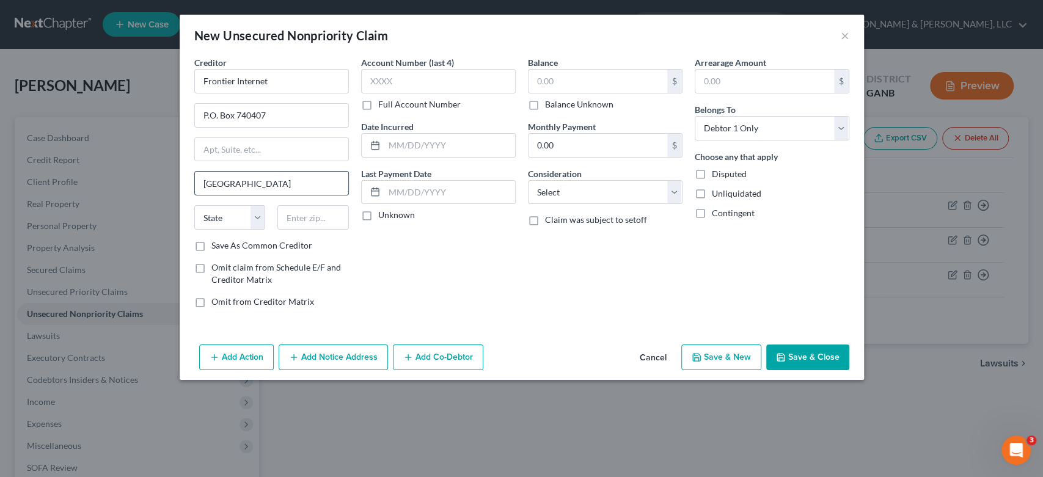
type input "[GEOGRAPHIC_DATA]"
select select "36"
type input "45274-0407"
drag, startPoint x: 574, startPoint y: 84, endPoint x: 591, endPoint y: 81, distance: 17.9
click at [575, 84] on input "text" at bounding box center [598, 81] width 139 height 23
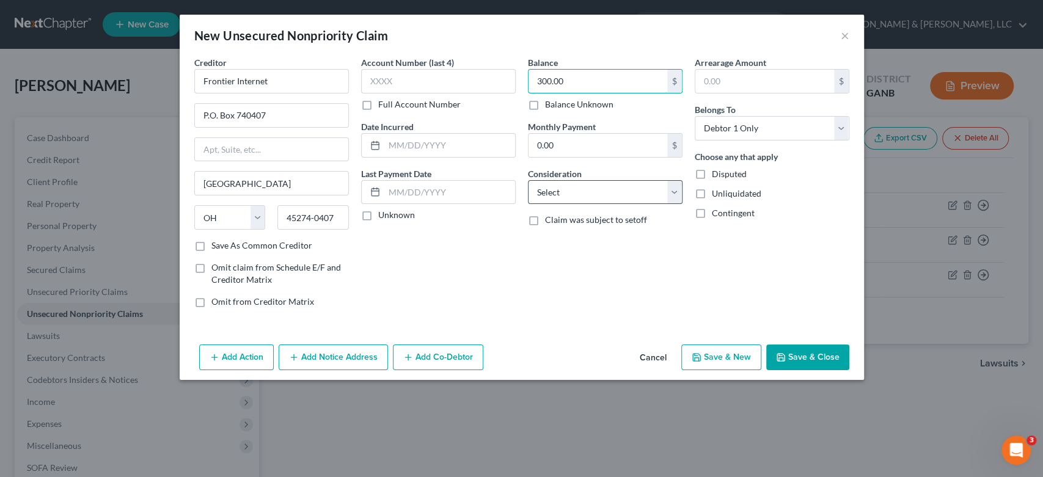
type input "300.00"
click at [667, 195] on select "Select Cable / Satellite Services Collection Agency Credit Card Debt Debt Couns…" at bounding box center [605, 192] width 155 height 24
select select "19"
click at [528, 180] on select "Select Cable / Satellite Services Collection Agency Credit Card Debt Debt Couns…" at bounding box center [605, 192] width 155 height 24
drag, startPoint x: 704, startPoint y: 354, endPoint x: 715, endPoint y: 352, distance: 10.7
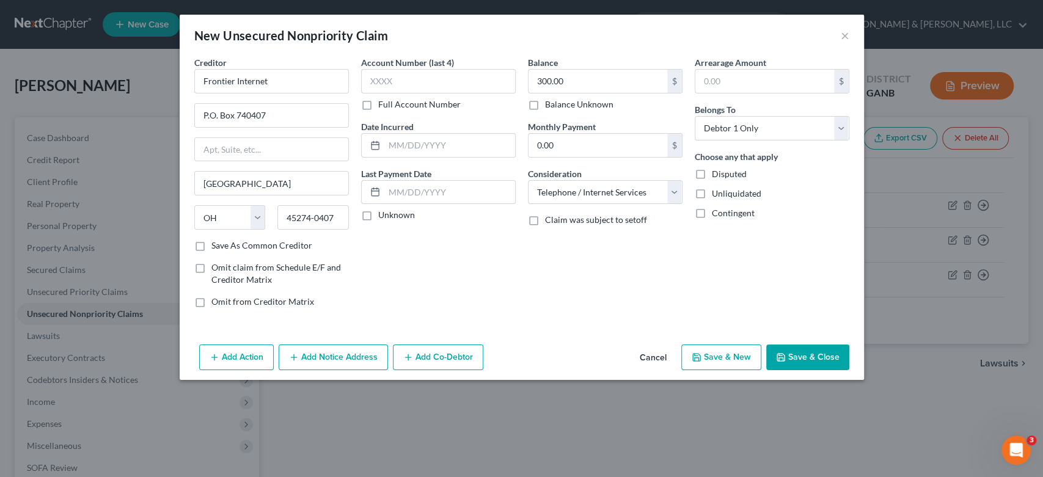
click at [715, 352] on button "Save & New" at bounding box center [721, 358] width 80 height 26
select select "0"
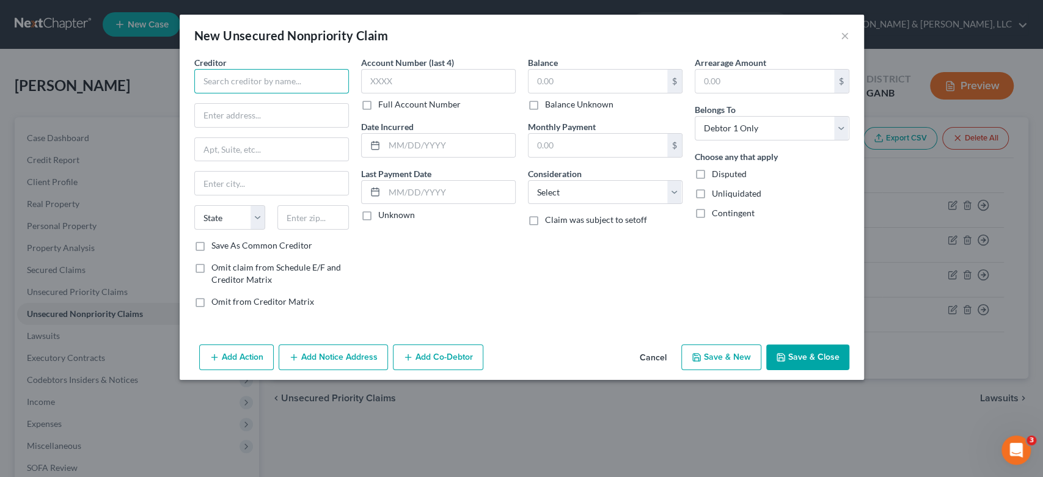
click at [243, 77] on input "text" at bounding box center [271, 81] width 155 height 24
type input "MAA [GEOGRAPHIC_DATA]"
click at [235, 121] on input "text" at bounding box center [271, 115] width 153 height 23
click at [207, 112] on input "[STREET_ADDRESS][PERSON_NAME]" at bounding box center [271, 115] width 153 height 23
click at [321, 115] on input "[STREET_ADDRESS][PERSON_NAME]" at bounding box center [271, 115] width 153 height 23
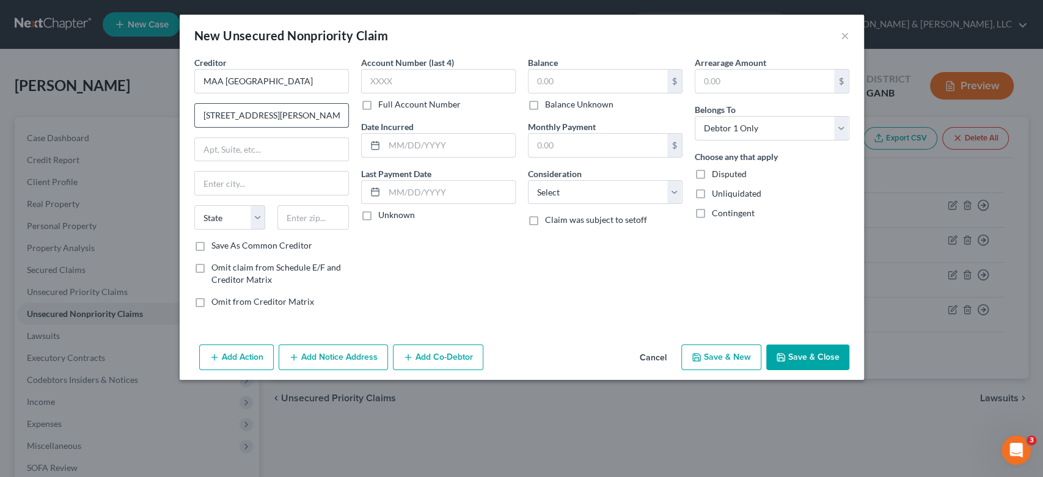
click at [316, 111] on input "[STREET_ADDRESS][PERSON_NAME]" at bounding box center [271, 115] width 153 height 23
type input "[STREET_ADDRESS]"
type input "TAmpa"
select select "9"
click at [211, 180] on input "TAmpa" at bounding box center [271, 183] width 153 height 23
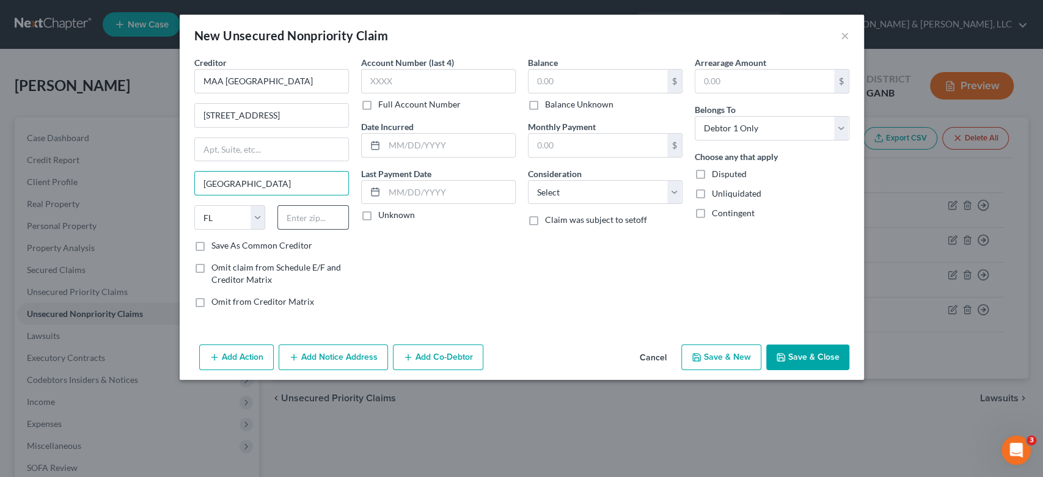
type input "[GEOGRAPHIC_DATA]"
click at [296, 222] on input "text" at bounding box center [312, 217] width 71 height 24
click at [296, 216] on input "text" at bounding box center [312, 217] width 71 height 24
type input "33607"
click at [583, 83] on input "text" at bounding box center [598, 81] width 139 height 23
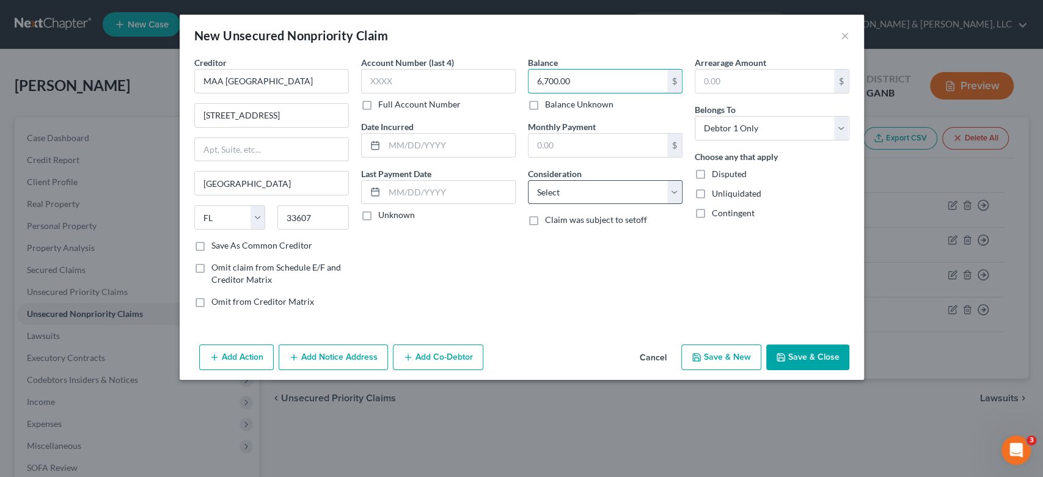
type input "6,700.00"
click at [670, 186] on select "Select Cable / Satellite Services Collection Agency Credit Card Debt Debt Couns…" at bounding box center [605, 192] width 155 height 24
click at [679, 193] on select "Select Cable / Satellite Services Collection Agency Credit Card Debt Debt Couns…" at bounding box center [605, 192] width 155 height 24
select select "14"
click at [528, 180] on select "Select Cable / Satellite Services Collection Agency Credit Card Debt Debt Couns…" at bounding box center [605, 192] width 155 height 24
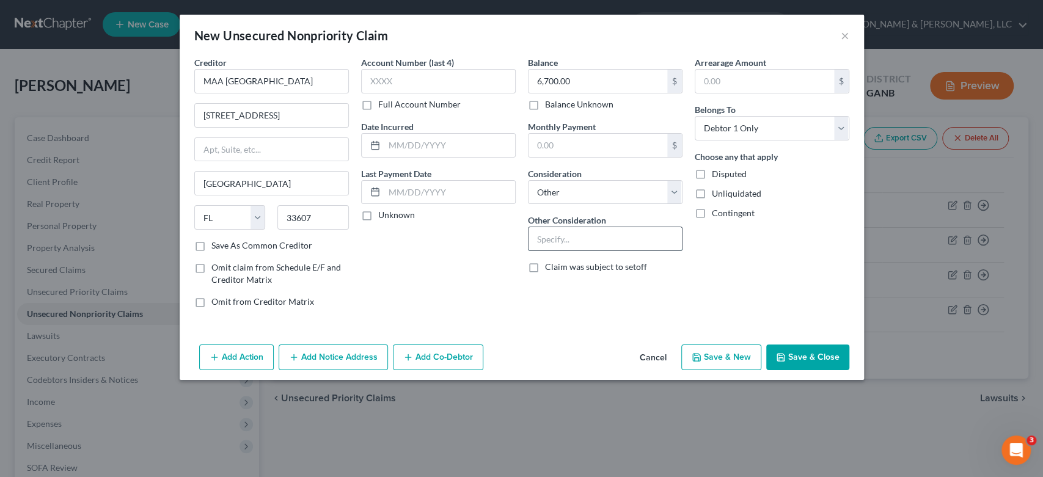
click at [573, 244] on input "text" at bounding box center [605, 238] width 153 height 23
type input "Rent"
click at [703, 364] on button "Save & New" at bounding box center [721, 358] width 80 height 26
select select "0"
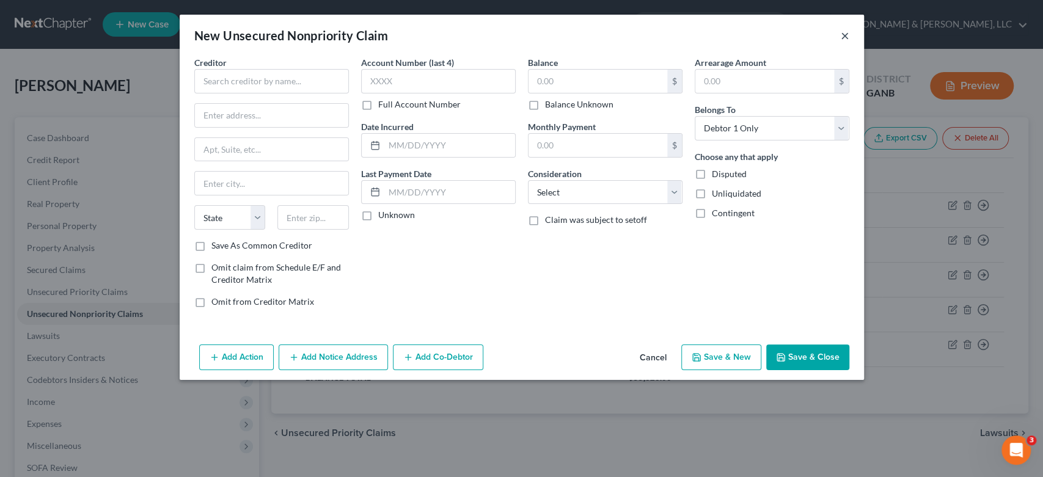
click at [846, 33] on button "×" at bounding box center [845, 35] width 9 height 15
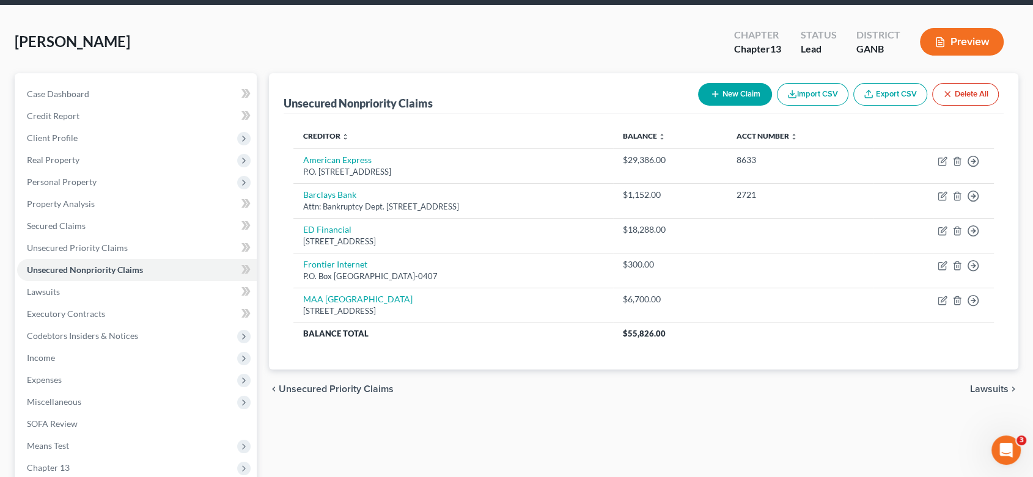
scroll to position [68, 0]
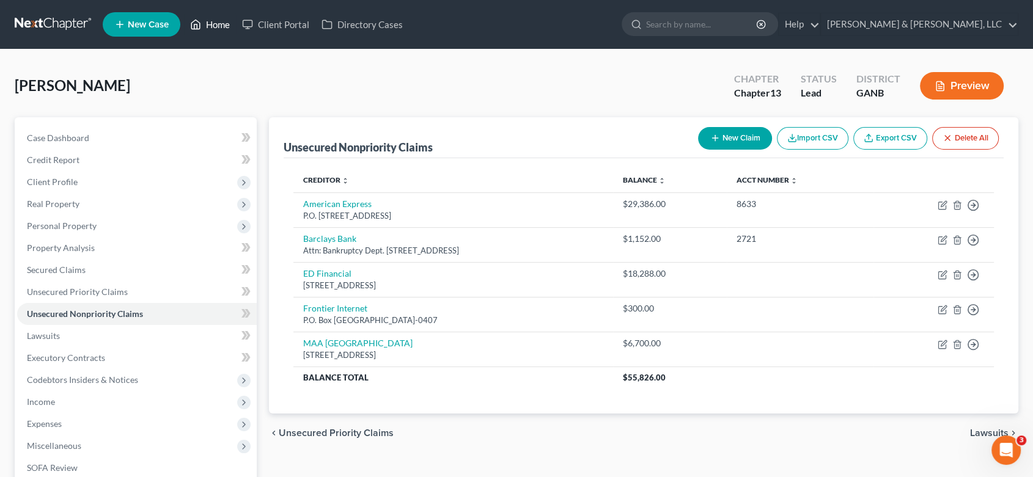
click at [214, 21] on link "Home" at bounding box center [210, 24] width 52 height 22
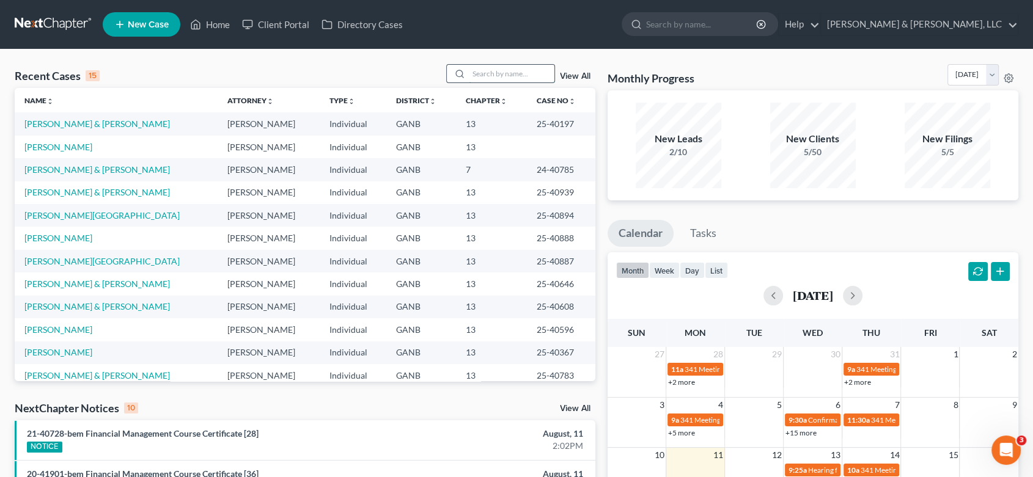
click at [502, 65] on input "search" at bounding box center [512, 74] width 86 height 18
click at [491, 72] on input "search" at bounding box center [512, 74] width 86 height 18
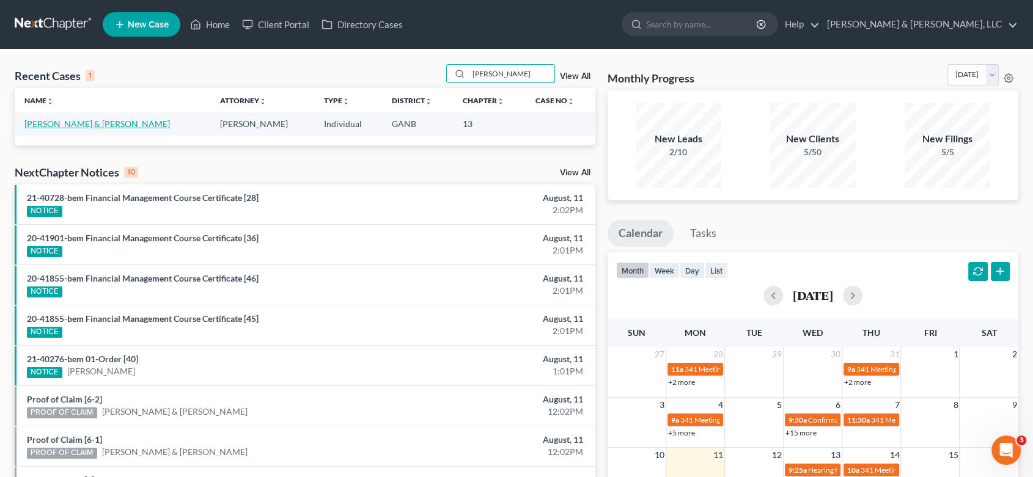
type input "[PERSON_NAME]"
click at [72, 124] on link "[PERSON_NAME] & [PERSON_NAME]" at bounding box center [96, 124] width 145 height 10
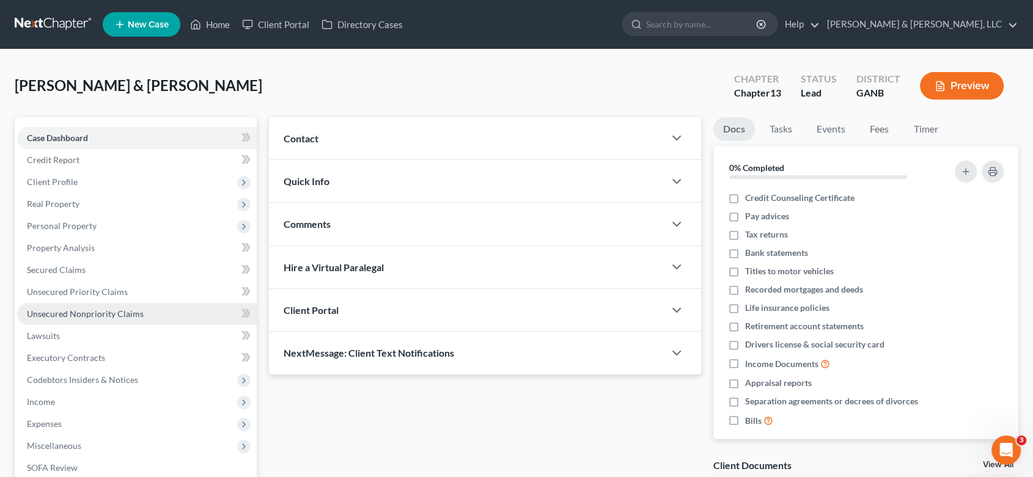
click at [93, 311] on span "Unsecured Nonpriority Claims" at bounding box center [85, 314] width 117 height 10
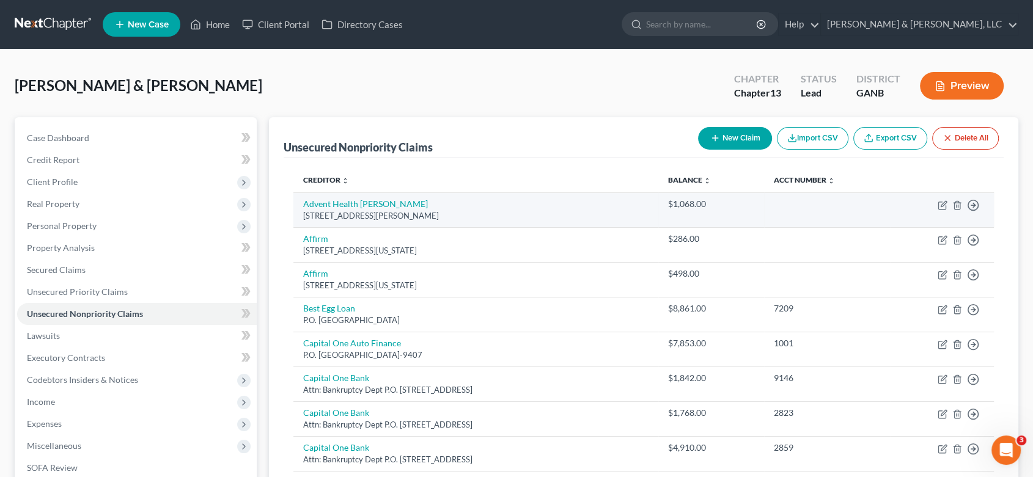
click at [747, 214] on td "$1,068.00" at bounding box center [711, 209] width 106 height 35
click at [940, 203] on icon "button" at bounding box center [942, 205] width 10 height 10
select select "10"
select select "9"
select select "0"
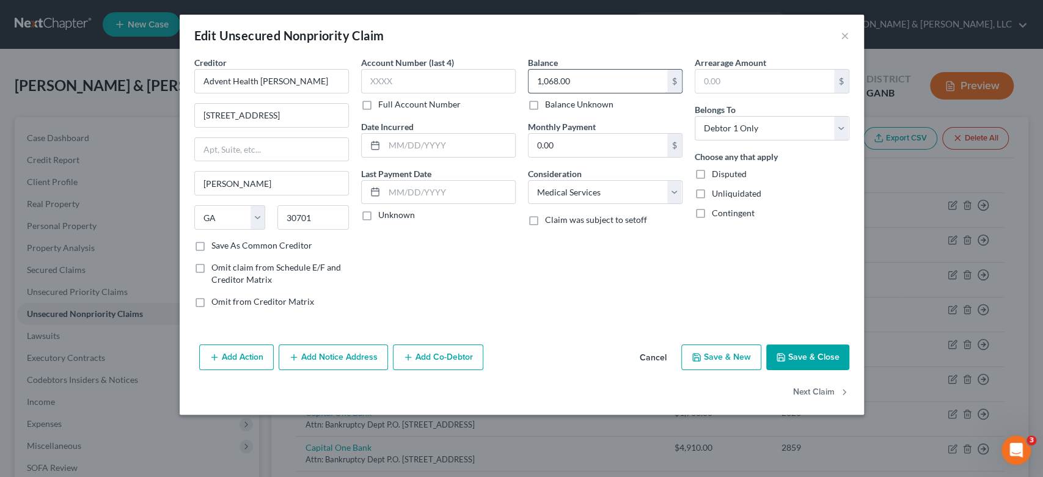
click at [579, 80] on input "1,068.00" at bounding box center [598, 81] width 139 height 23
type input "1,128.00"
click at [706, 360] on button "Save & New" at bounding box center [721, 358] width 80 height 26
select select "2"
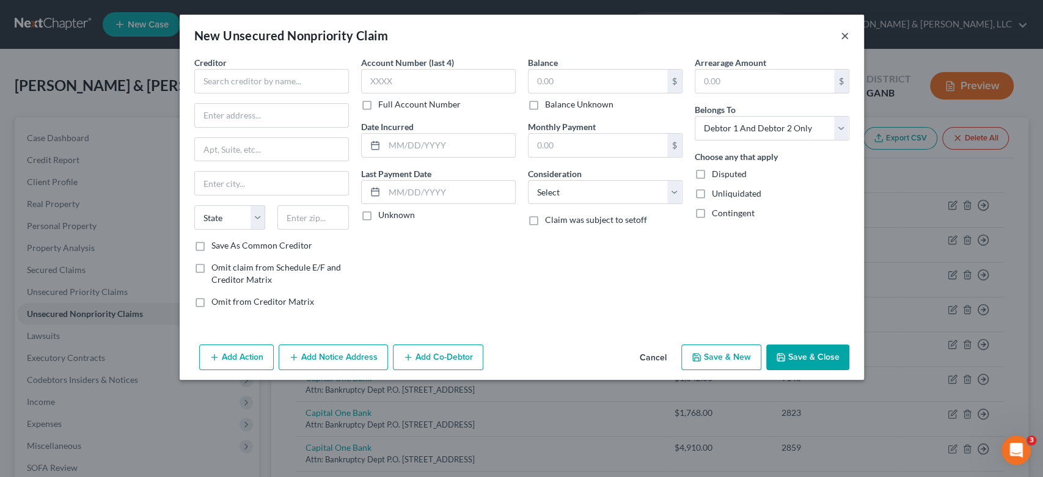
click at [841, 31] on button "×" at bounding box center [845, 35] width 9 height 15
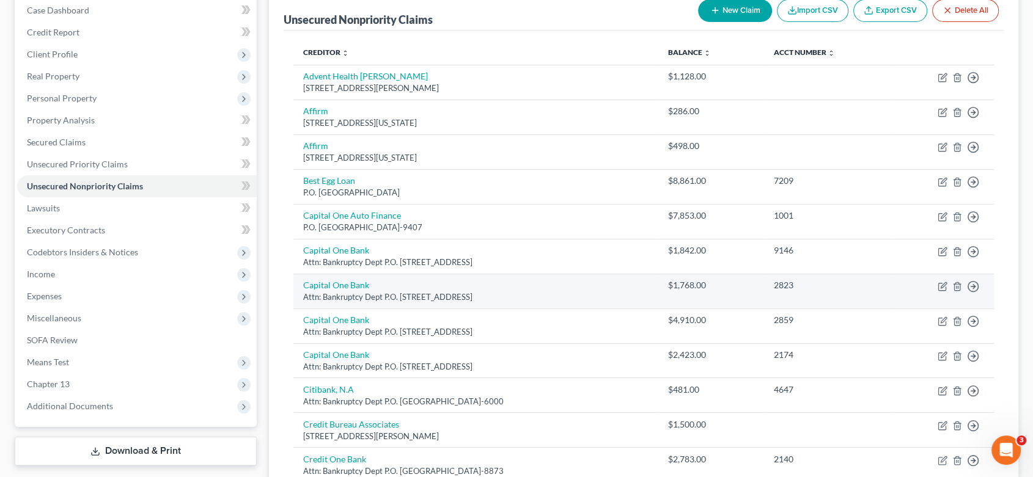
scroll to position [136, 0]
